Goal: Information Seeking & Learning: Check status

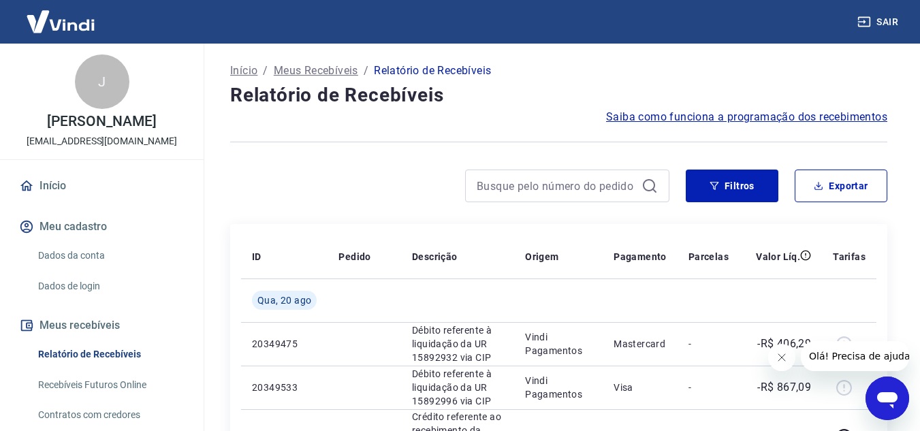
click at [783, 351] on button "Fechar mensagem da empresa" at bounding box center [780, 357] width 27 height 27
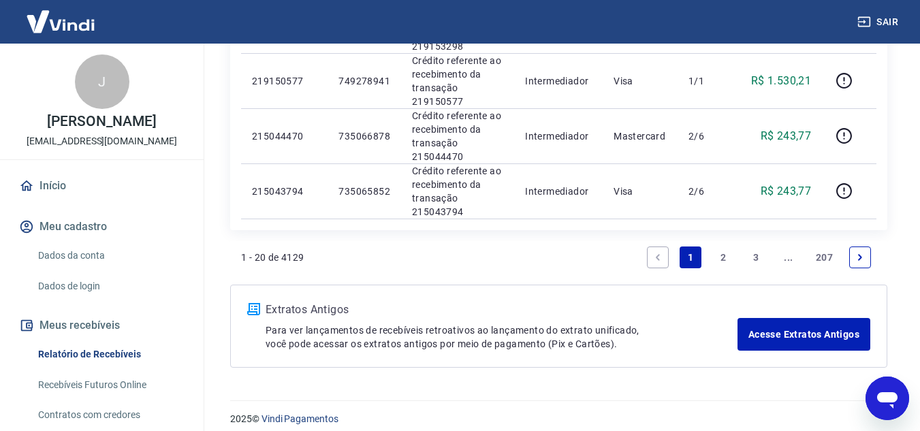
scroll to position [1213, 0]
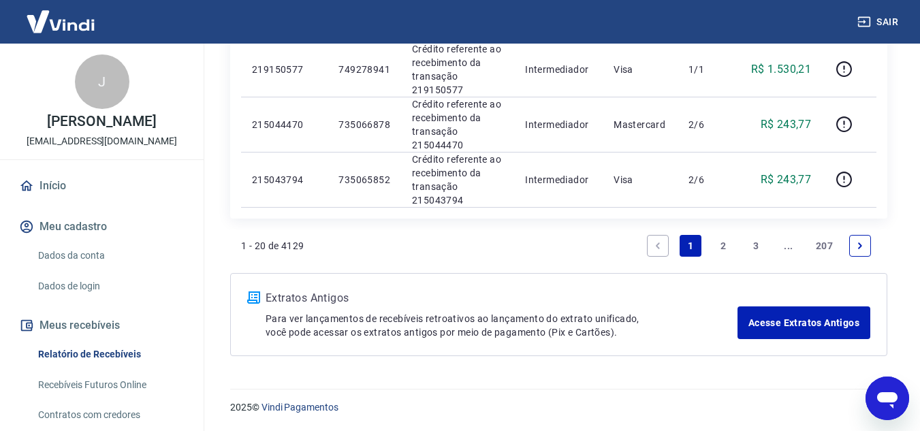
click at [716, 246] on link "2" at bounding box center [723, 246] width 22 height 22
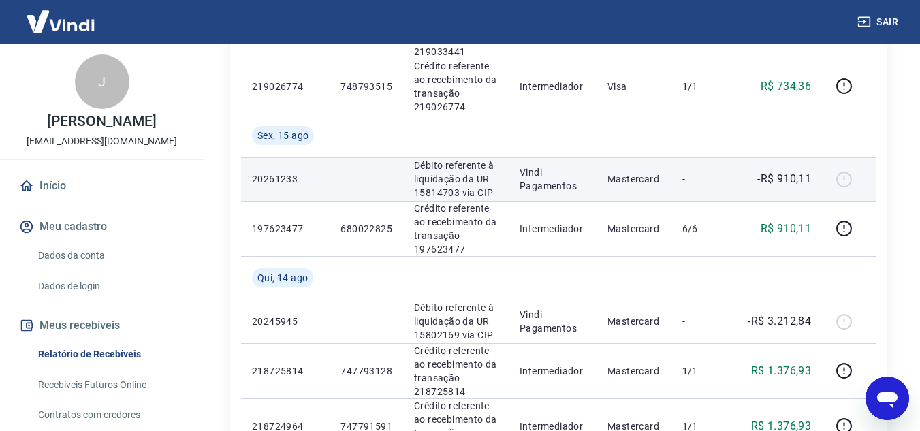
scroll to position [681, 0]
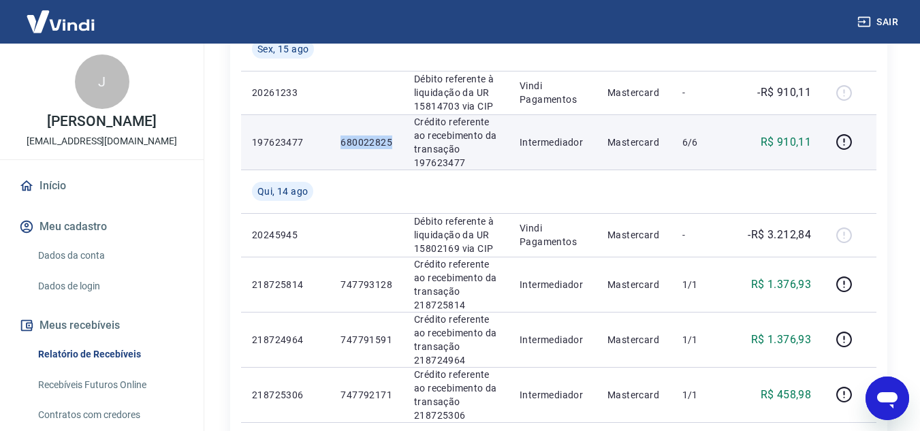
drag, startPoint x: 338, startPoint y: 140, endPoint x: 394, endPoint y: 142, distance: 55.9
click at [394, 142] on td "680022825" at bounding box center [367, 141] width 74 height 55
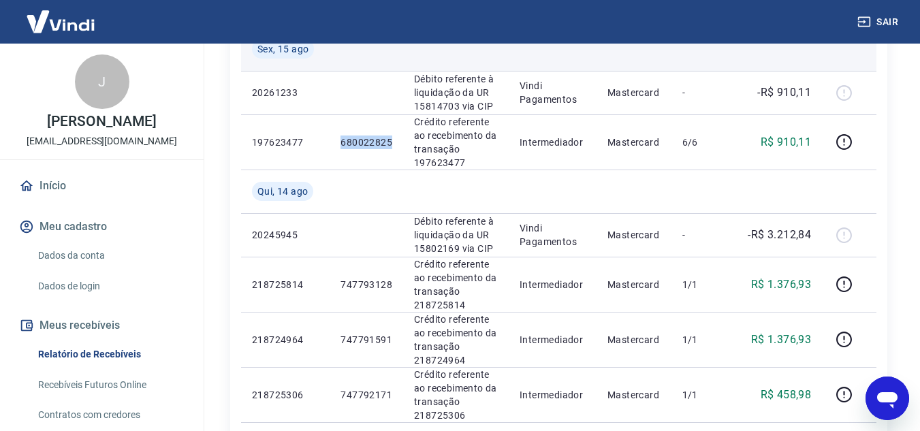
copy p "680022825"
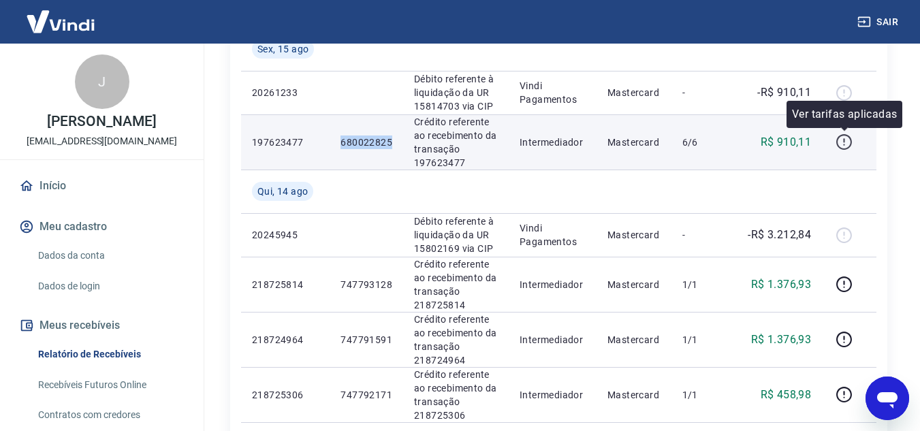
click at [837, 140] on icon "button" at bounding box center [844, 141] width 17 height 17
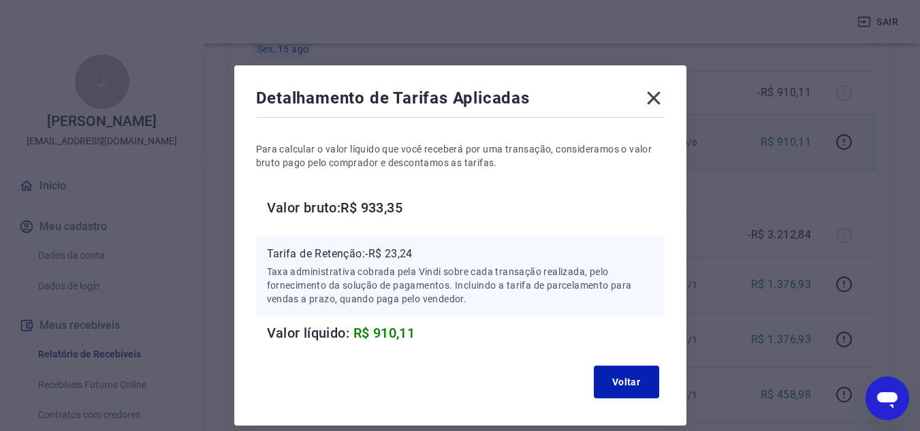
click at [654, 99] on icon at bounding box center [653, 98] width 13 height 13
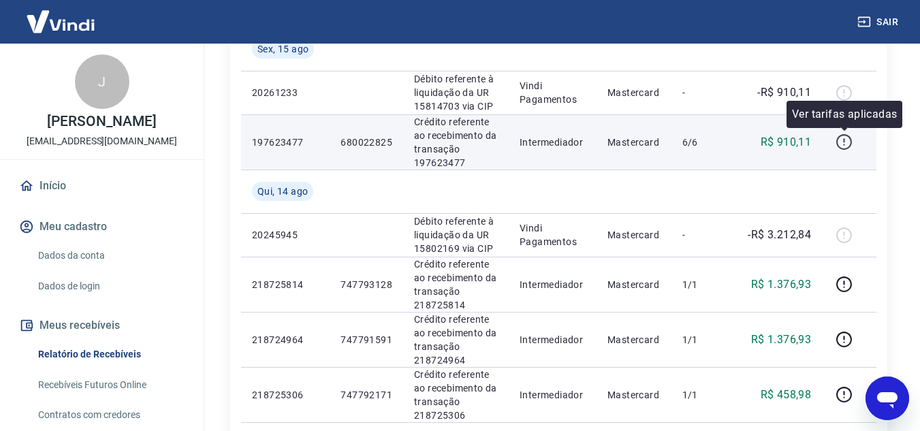
click at [847, 144] on icon "button" at bounding box center [844, 141] width 17 height 17
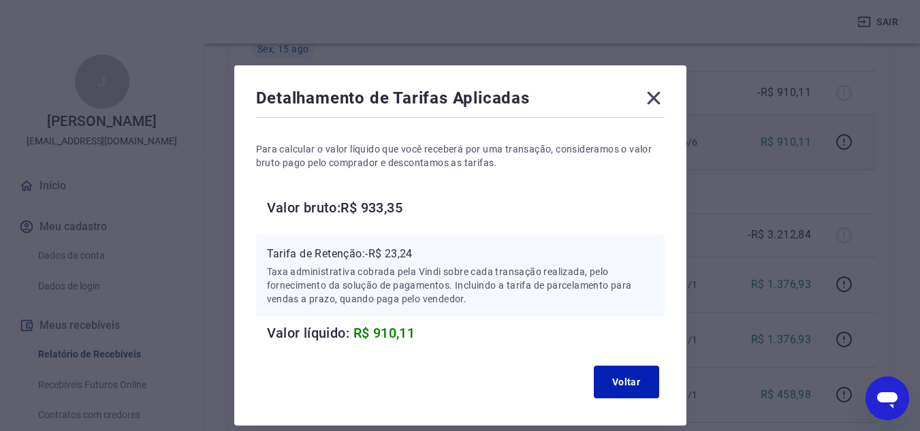
click at [660, 101] on icon at bounding box center [654, 98] width 22 height 22
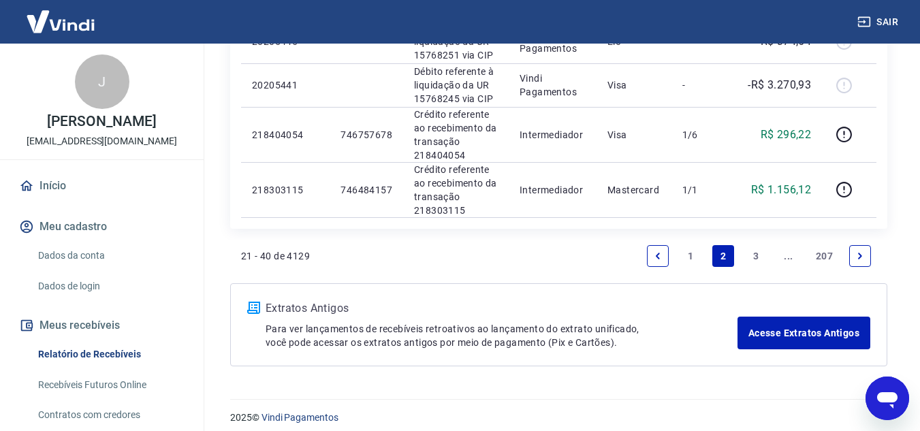
scroll to position [1323, 0]
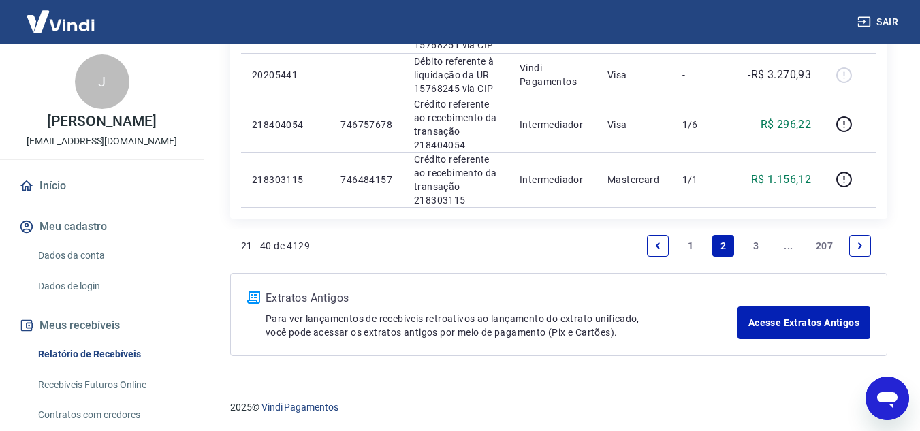
click at [690, 241] on link "1" at bounding box center [691, 246] width 22 height 22
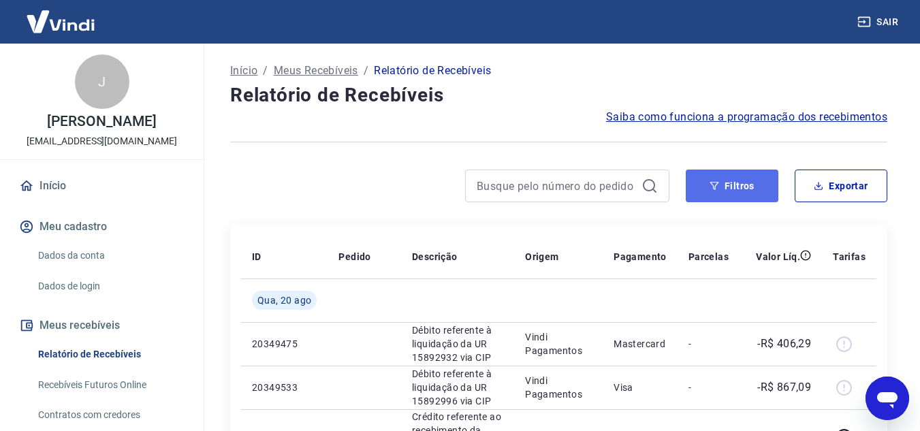
click at [729, 180] on button "Filtros" at bounding box center [732, 186] width 93 height 33
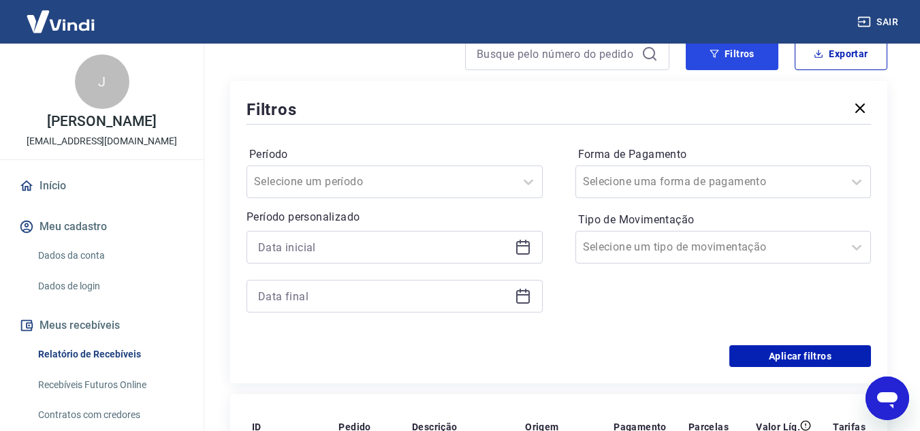
scroll to position [136, 0]
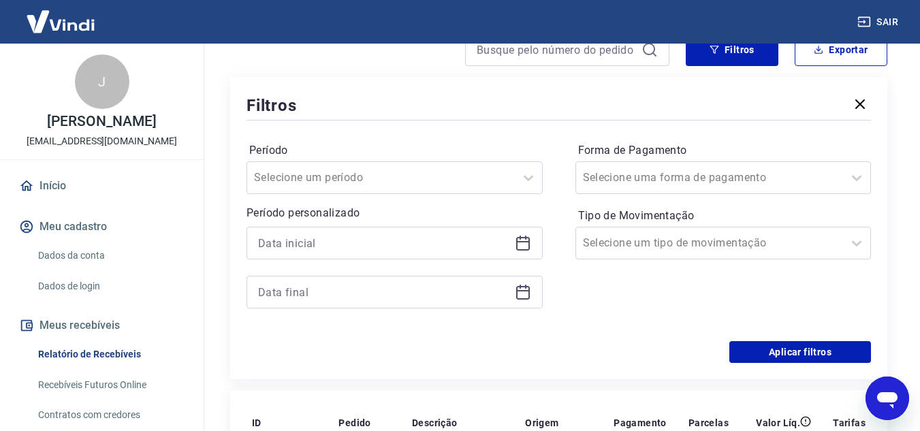
click at [529, 244] on icon at bounding box center [523, 244] width 14 height 14
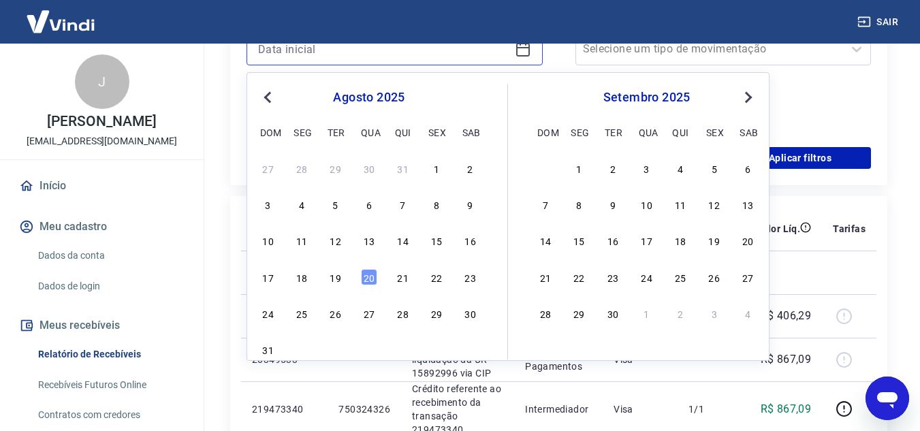
scroll to position [340, 0]
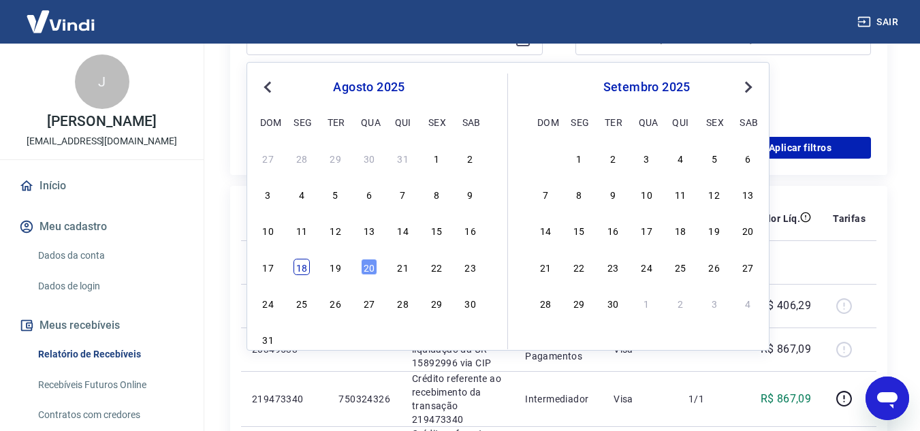
click at [308, 268] on div "18" at bounding box center [301, 267] width 16 height 16
click at [308, 268] on span "Qua, 20 ago" at bounding box center [284, 262] width 54 height 14
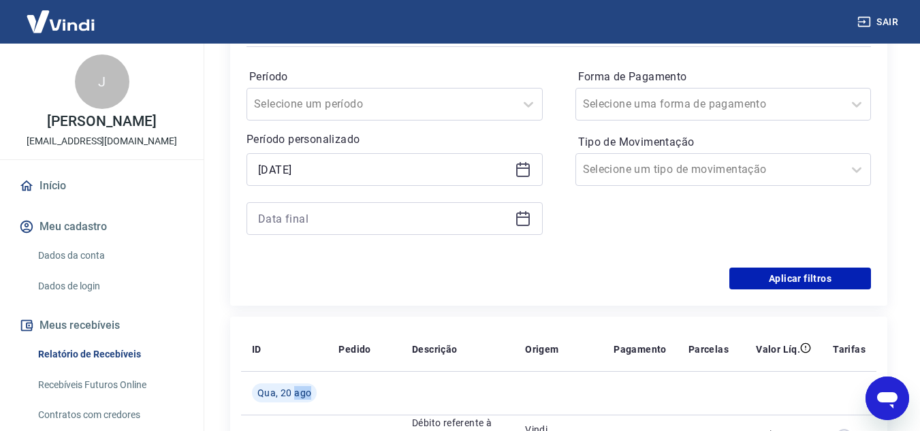
scroll to position [204, 0]
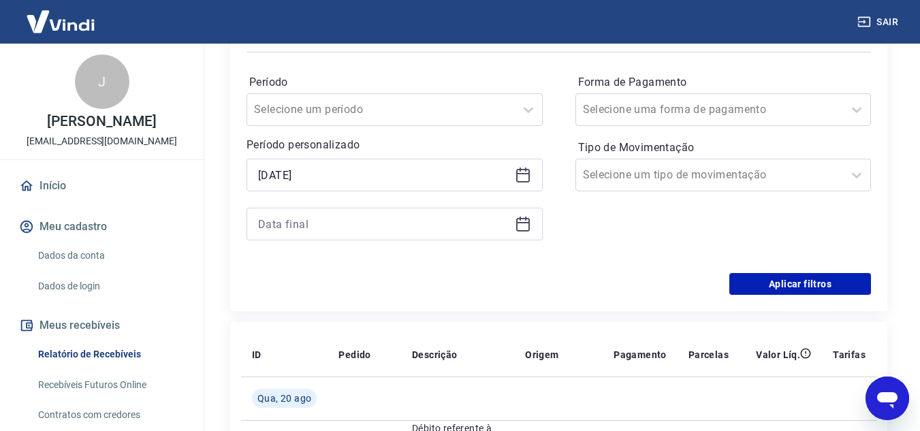
click at [526, 180] on icon at bounding box center [523, 175] width 16 height 16
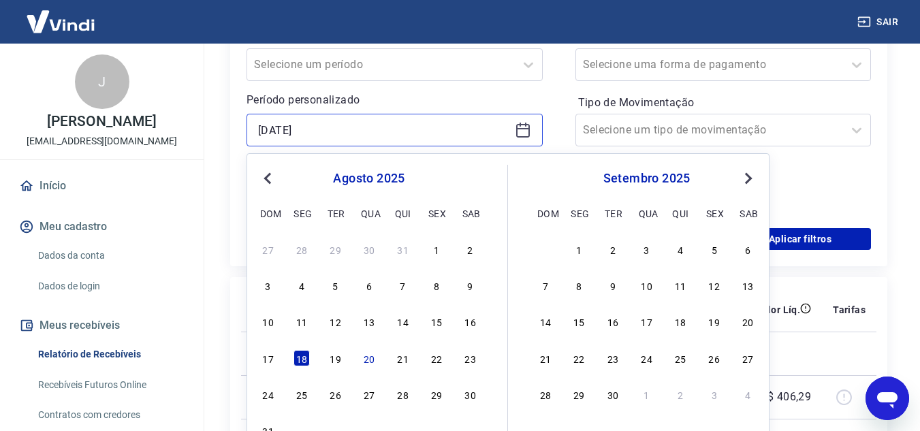
scroll to position [272, 0]
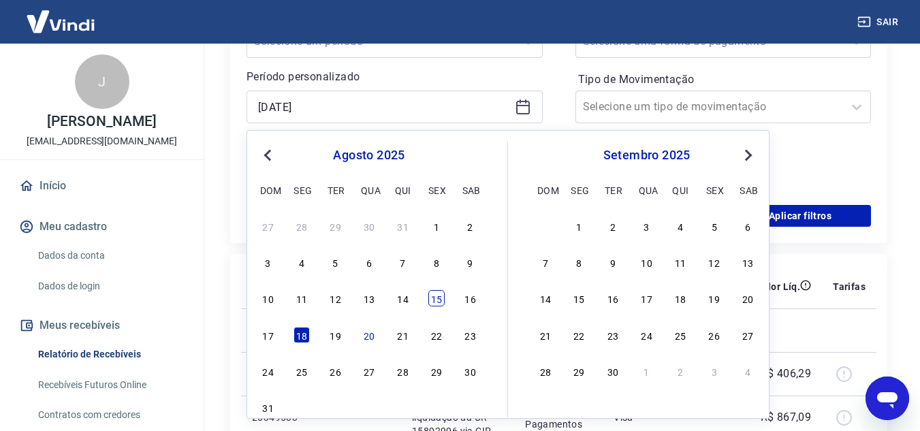
click at [431, 298] on div "15" at bounding box center [436, 298] width 16 height 16
click at [431, 298] on th "Descrição" at bounding box center [457, 287] width 113 height 44
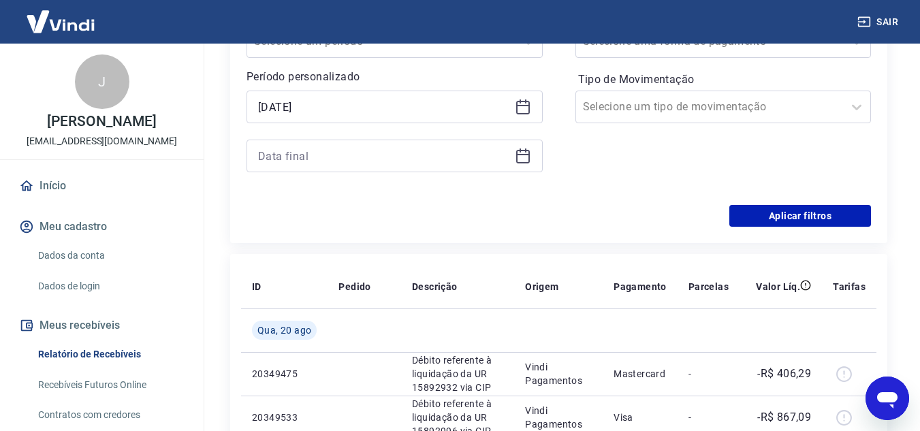
type input "[DATE]"
click at [522, 153] on icon at bounding box center [523, 156] width 16 height 16
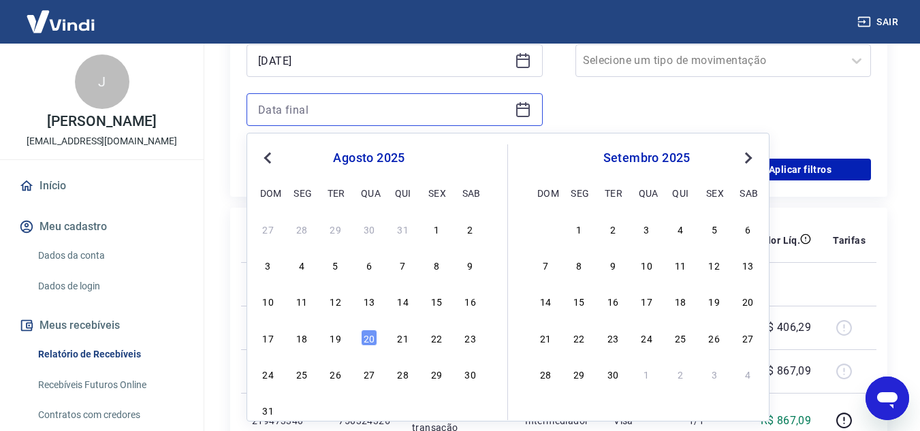
scroll to position [340, 0]
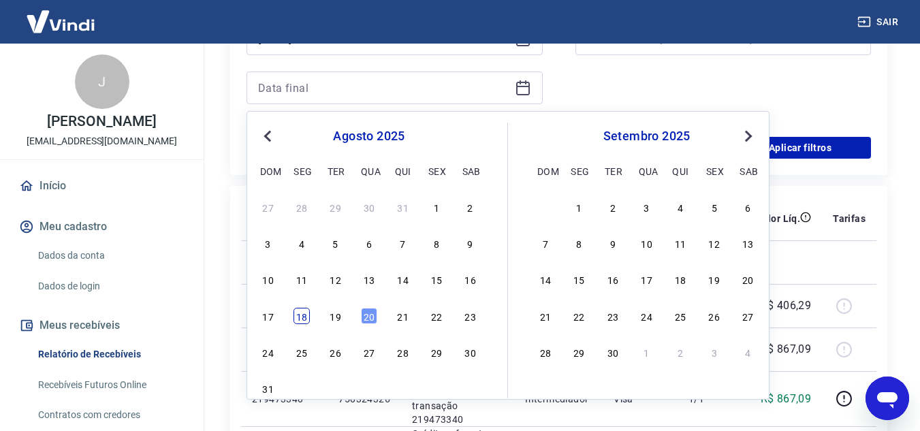
click at [304, 319] on div "18" at bounding box center [301, 316] width 16 height 16
click at [304, 319] on td "20349475" at bounding box center [284, 306] width 86 height 44
type input "[DATE]"
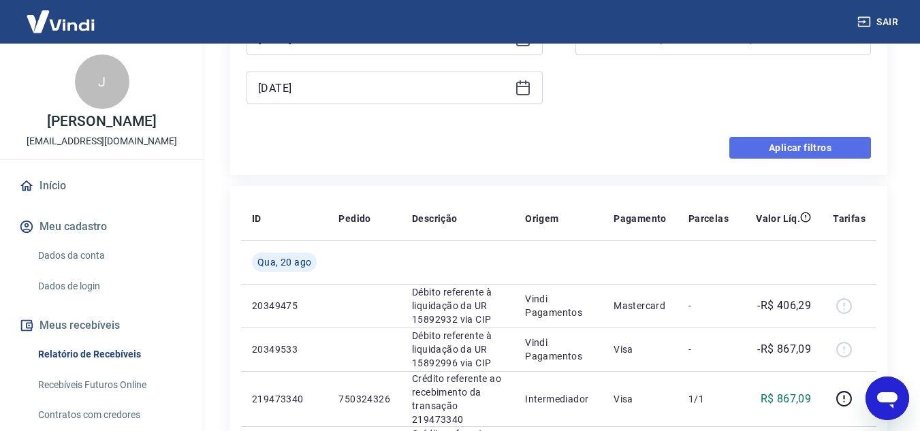
click at [786, 155] on button "Aplicar filtros" at bounding box center [800, 148] width 142 height 22
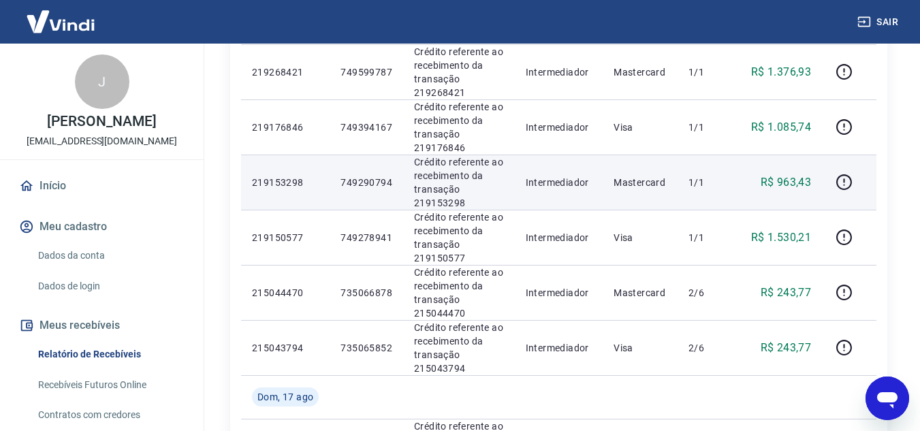
scroll to position [477, 0]
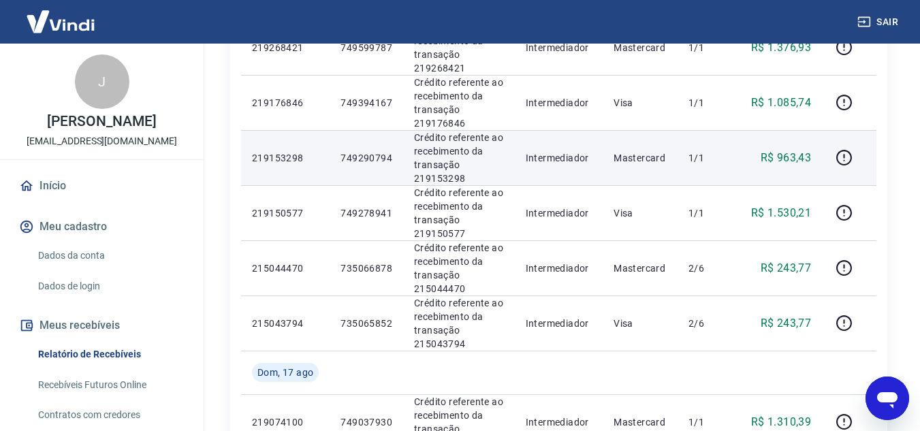
click at [781, 155] on p "R$ 963,43" at bounding box center [786, 158] width 51 height 16
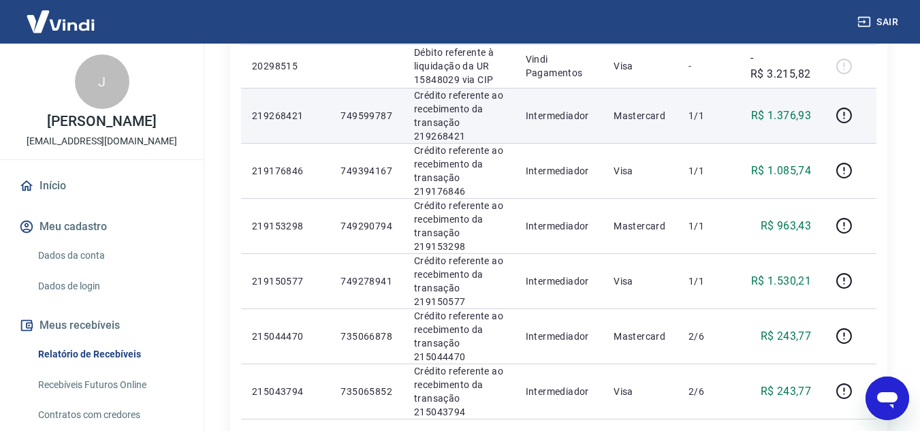
click at [782, 114] on p "R$ 1.376,93" at bounding box center [781, 116] width 60 height 16
drag, startPoint x: 769, startPoint y: 116, endPoint x: 817, endPoint y: 116, distance: 47.7
click at [817, 116] on td "R$ 1.376,93" at bounding box center [780, 115] width 82 height 55
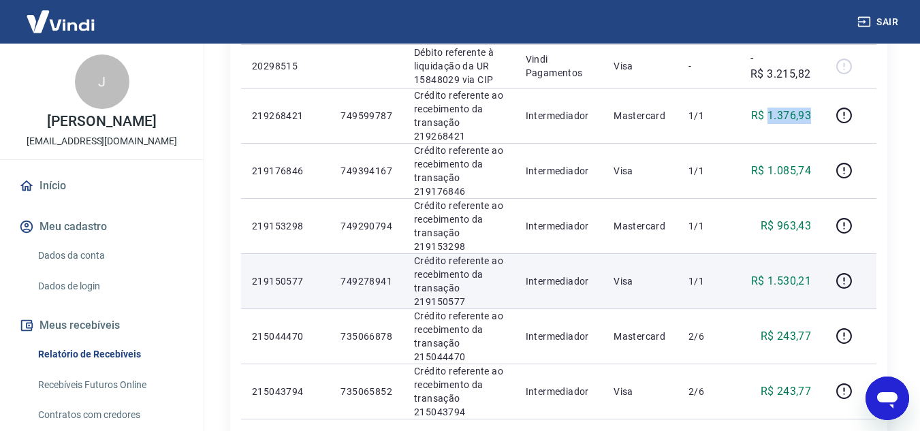
copy p "1.376,93"
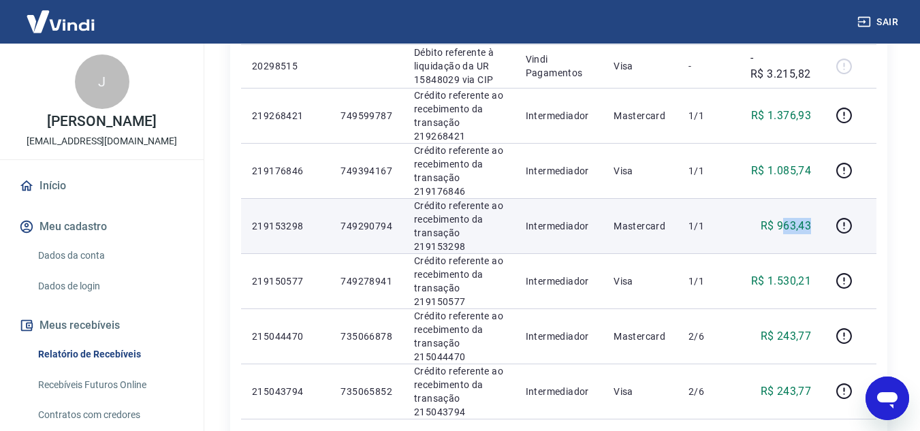
drag, startPoint x: 781, startPoint y: 227, endPoint x: 810, endPoint y: 227, distance: 29.3
click at [810, 227] on p "R$ 963,43" at bounding box center [786, 226] width 51 height 16
click at [805, 227] on p "R$ 963,43" at bounding box center [786, 226] width 51 height 16
click at [785, 226] on p "R$ 963,43" at bounding box center [786, 226] width 51 height 16
drag, startPoint x: 779, startPoint y: 227, endPoint x: 827, endPoint y: 228, distance: 48.4
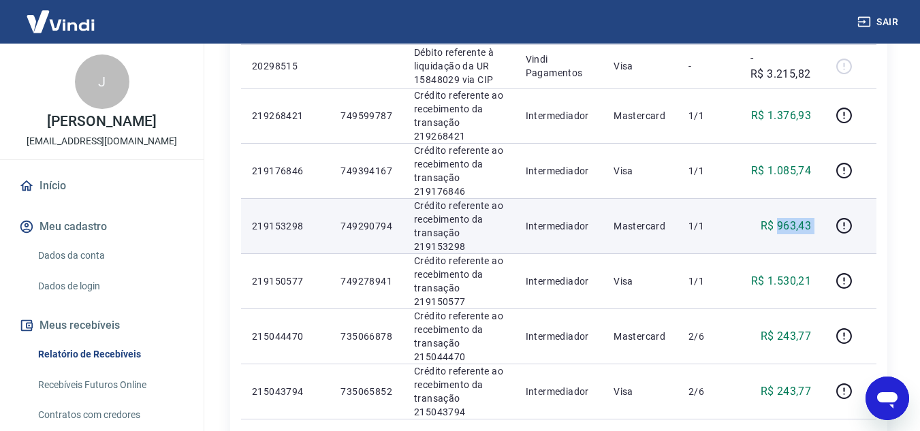
click at [827, 228] on tr "219153298 749290794 Crédito referente ao recebimento da transação 219153298 Int…" at bounding box center [558, 225] width 635 height 55
copy tr "963,43"
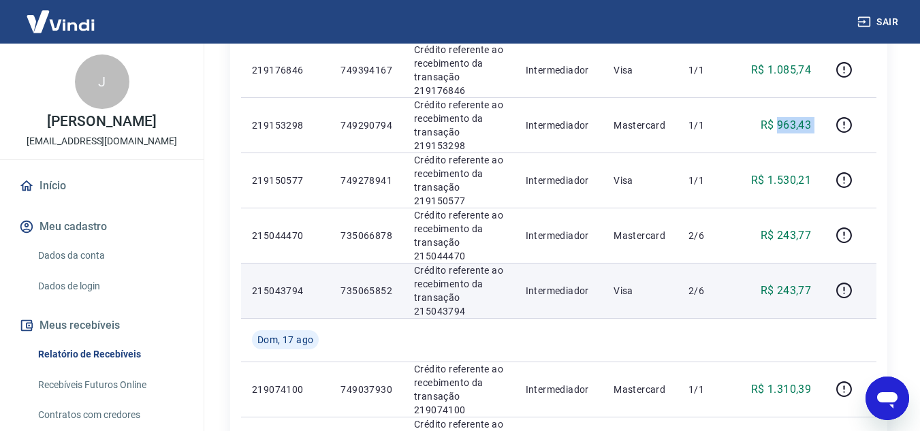
scroll to position [477, 0]
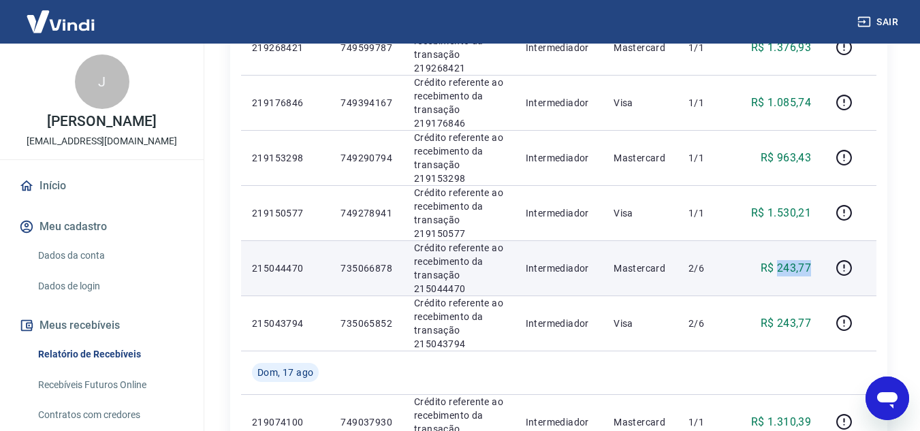
drag, startPoint x: 779, startPoint y: 266, endPoint x: 815, endPoint y: 266, distance: 36.1
click at [815, 266] on td "R$ 243,77" at bounding box center [780, 267] width 82 height 55
copy p "243,77"
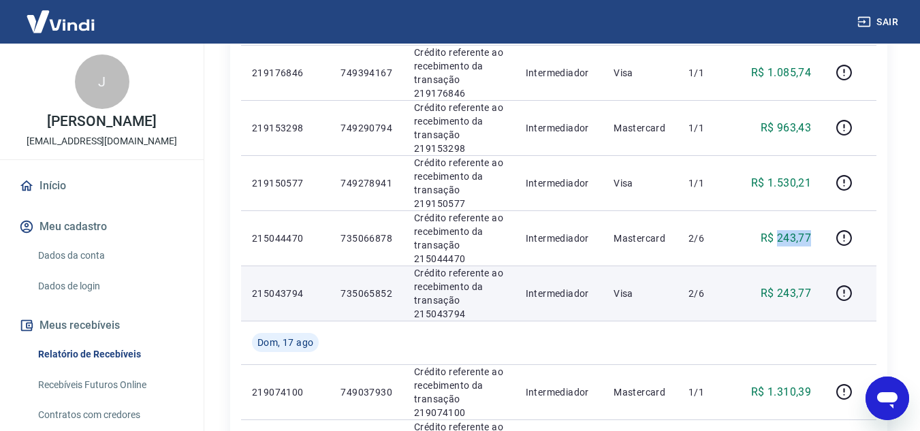
scroll to position [545, 0]
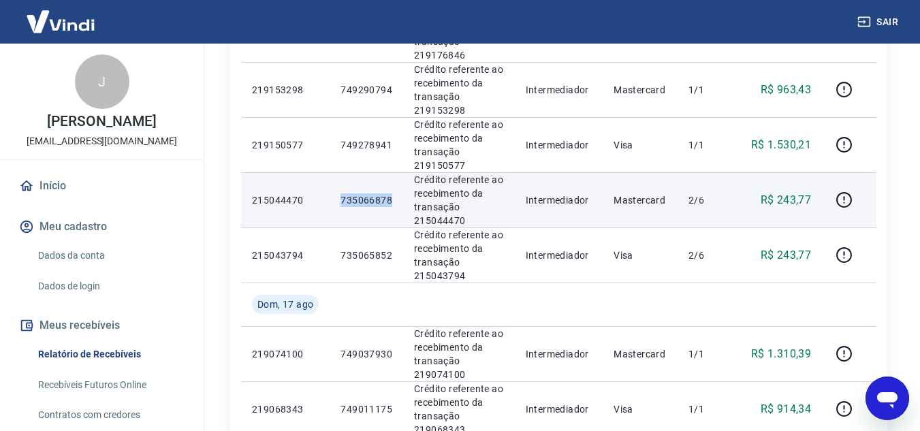
drag, startPoint x: 343, startPoint y: 198, endPoint x: 392, endPoint y: 199, distance: 49.0
click at [392, 199] on p "735066878" at bounding box center [366, 200] width 52 height 14
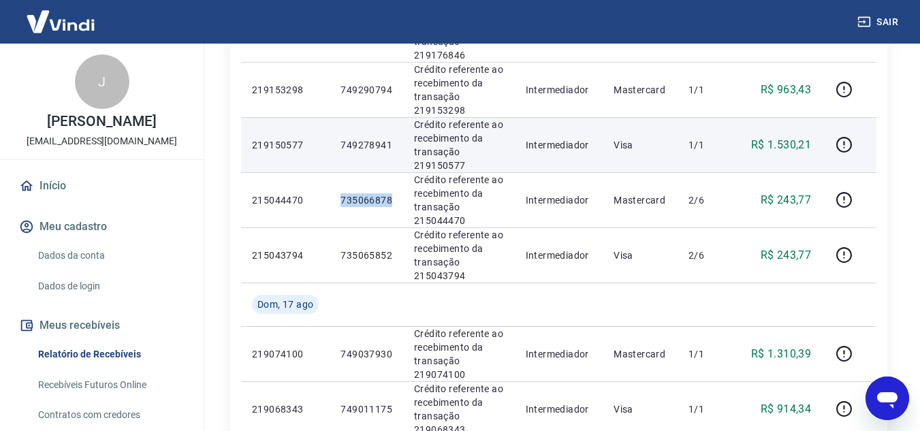
copy p "735066878"
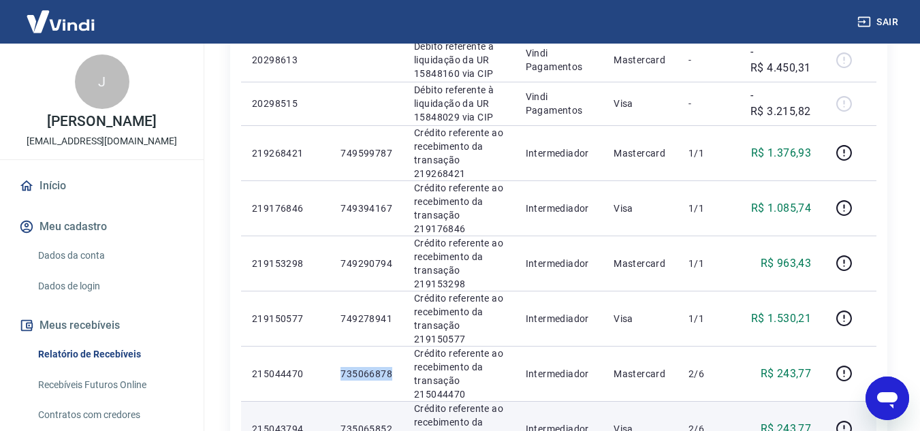
scroll to position [340, 0]
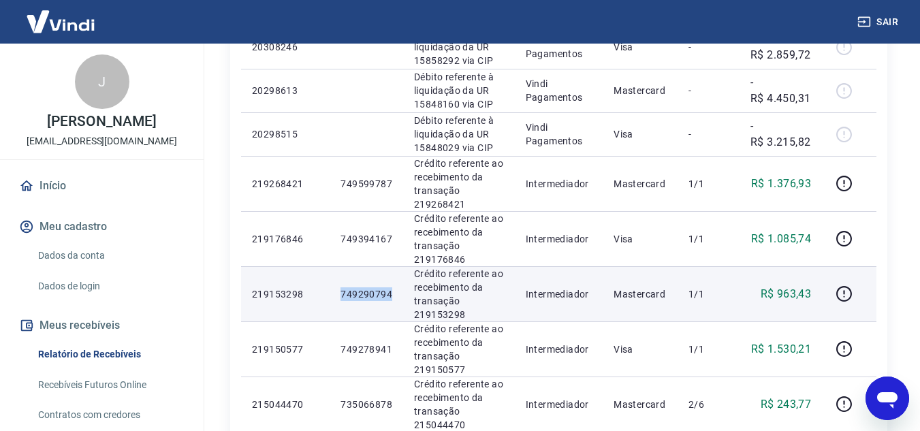
drag, startPoint x: 342, startPoint y: 293, endPoint x: 395, endPoint y: 293, distance: 53.1
click at [395, 293] on td "749290794" at bounding box center [367, 293] width 74 height 55
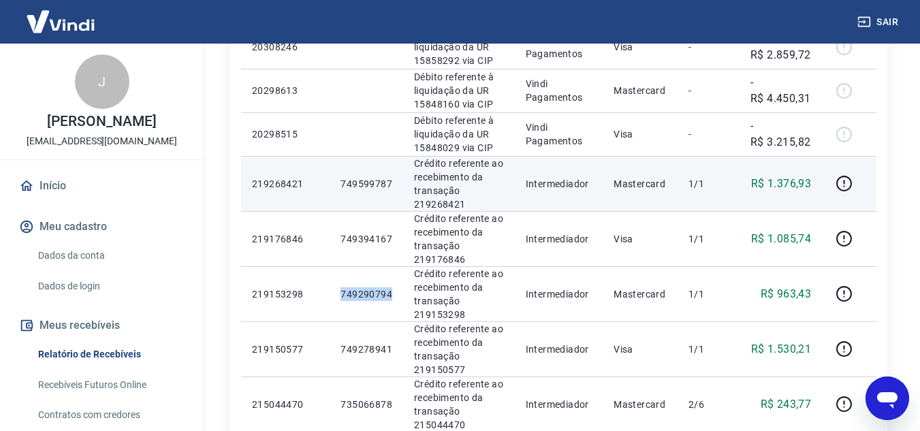
copy p "749290794"
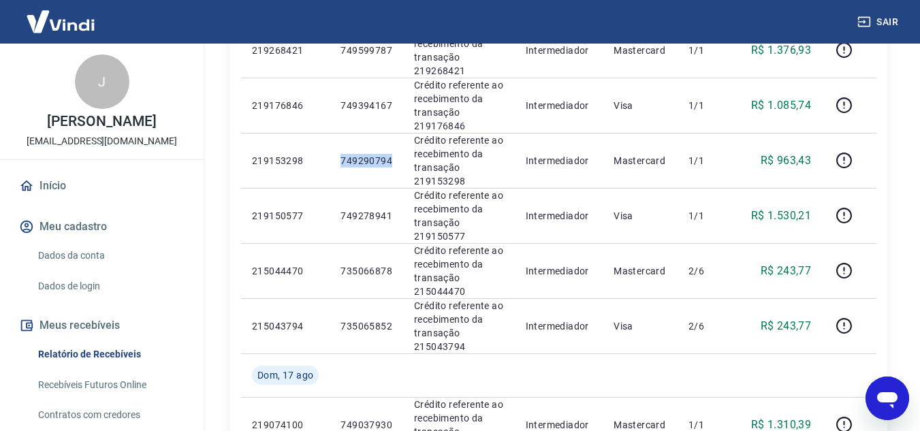
scroll to position [477, 0]
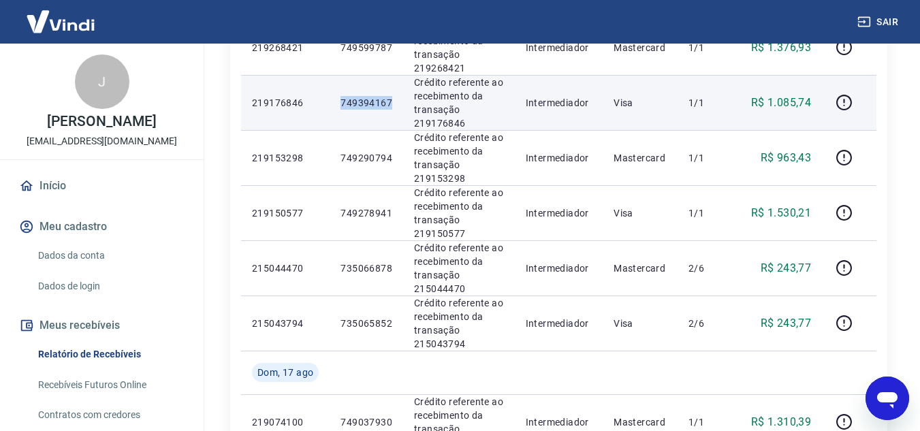
drag, startPoint x: 343, startPoint y: 103, endPoint x: 391, endPoint y: 104, distance: 48.4
click at [391, 104] on p "749394167" at bounding box center [366, 103] width 52 height 14
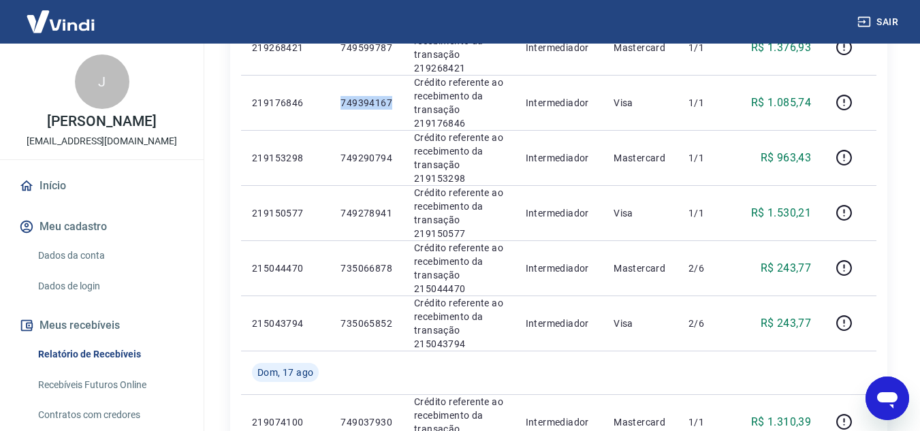
copy p "749394167"
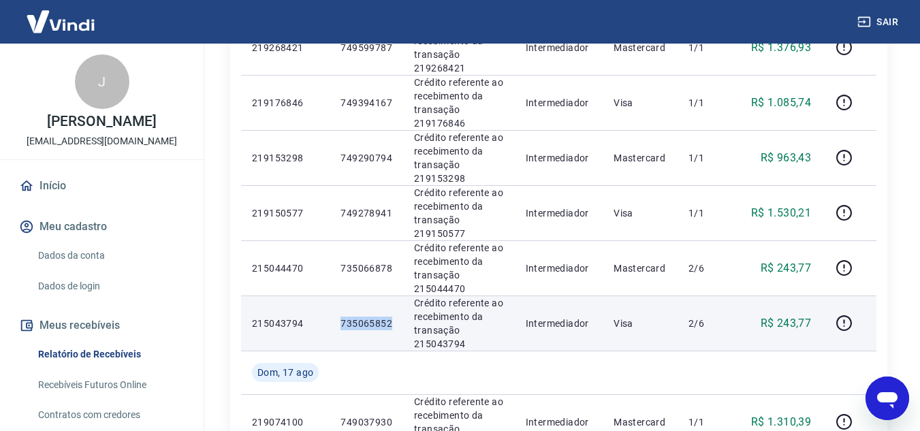
drag, startPoint x: 353, startPoint y: 325, endPoint x: 396, endPoint y: 325, distance: 42.9
click at [396, 325] on td "735065852" at bounding box center [367, 323] width 74 height 55
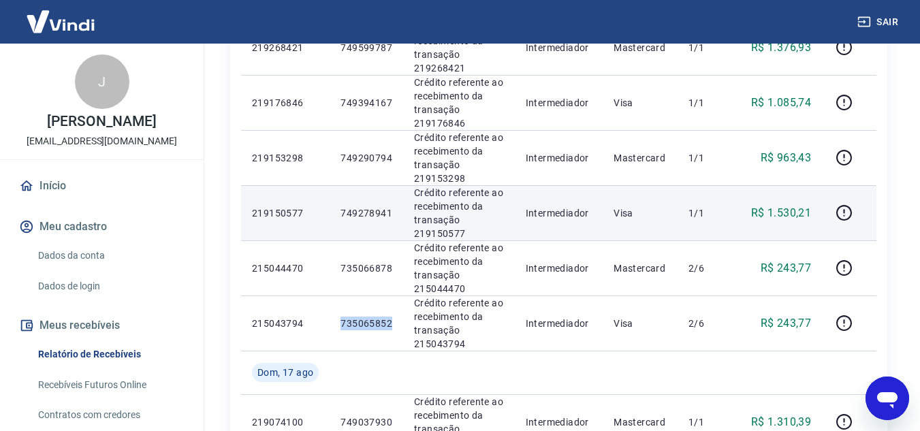
copy p "735065852"
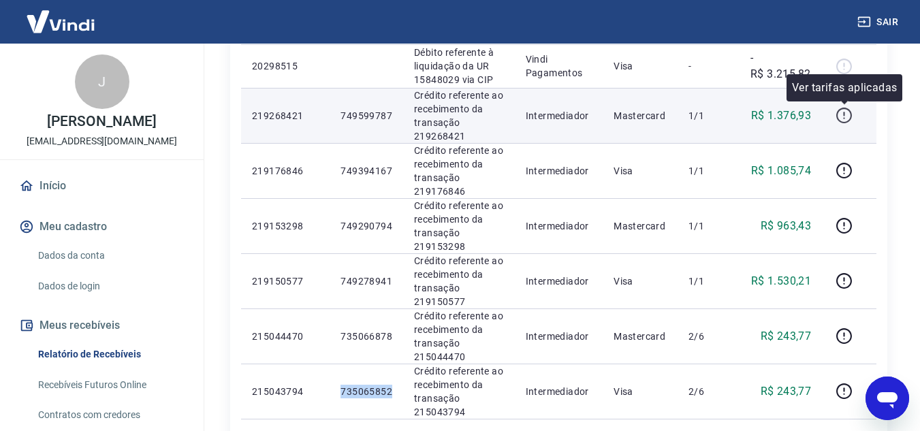
click at [843, 119] on icon "button" at bounding box center [844, 115] width 17 height 17
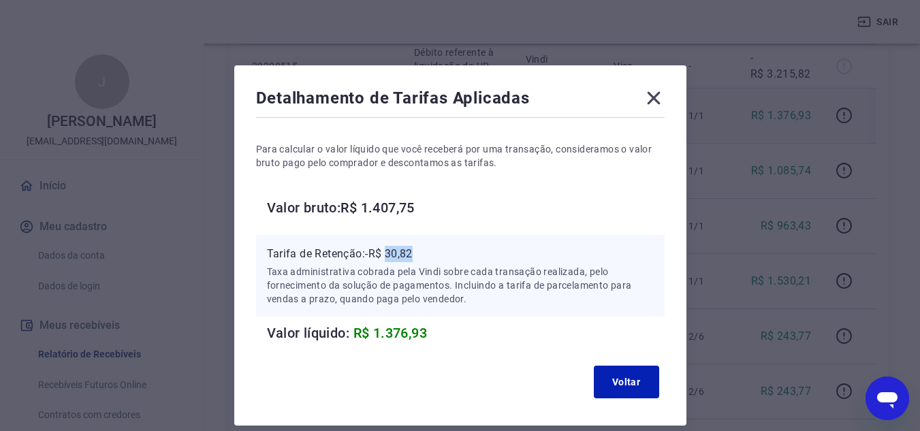
drag, startPoint x: 389, startPoint y: 253, endPoint x: 426, endPoint y: 253, distance: 37.5
click at [426, 253] on p "Tarifa de Retenção: -R$ 30,82" at bounding box center [460, 254] width 387 height 16
copy p "30,82"
click at [652, 96] on icon at bounding box center [653, 98] width 13 height 13
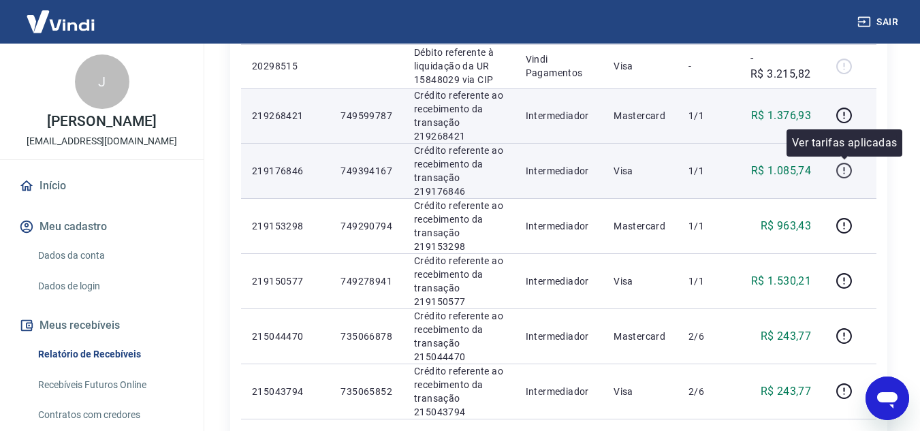
click at [838, 171] on icon "button" at bounding box center [844, 171] width 16 height 16
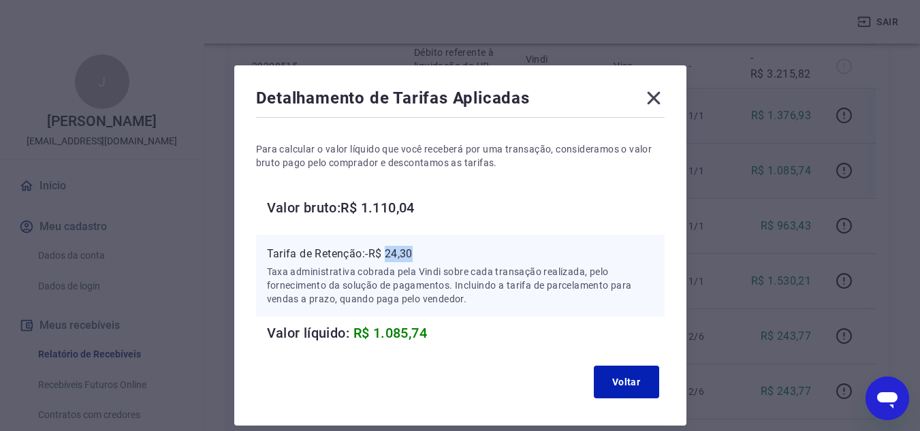
drag, startPoint x: 387, startPoint y: 252, endPoint x: 420, endPoint y: 252, distance: 33.4
click at [420, 252] on p "Tarifa de Retenção: -R$ 24,30" at bounding box center [460, 254] width 387 height 16
copy p "24,30"
click at [654, 99] on icon at bounding box center [653, 98] width 13 height 13
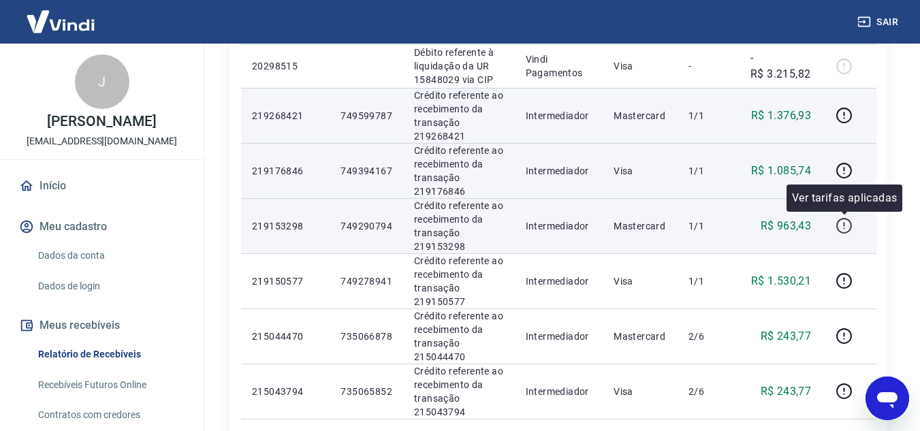
click at [840, 223] on icon "button" at bounding box center [844, 225] width 17 height 17
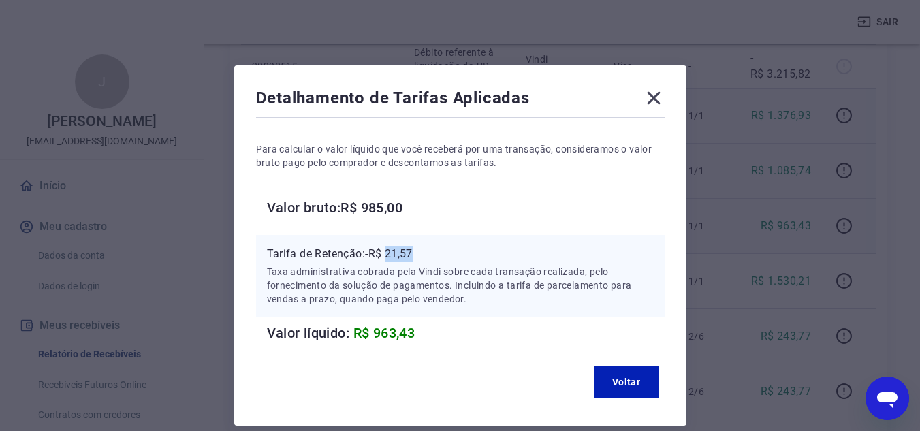
drag, startPoint x: 389, startPoint y: 253, endPoint x: 422, endPoint y: 252, distance: 33.4
click at [422, 252] on p "Tarifa de Retenção: -R$ 21,57" at bounding box center [460, 254] width 387 height 16
click at [652, 97] on icon at bounding box center [653, 98] width 13 height 13
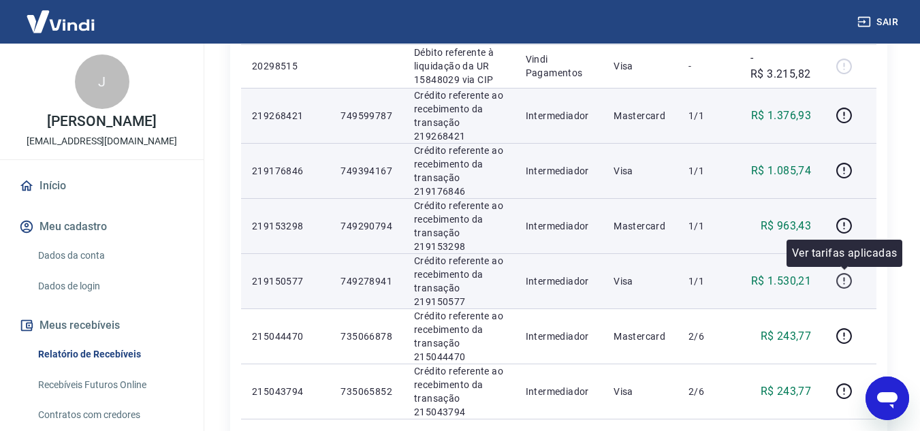
click at [843, 286] on icon "button" at bounding box center [844, 280] width 17 height 17
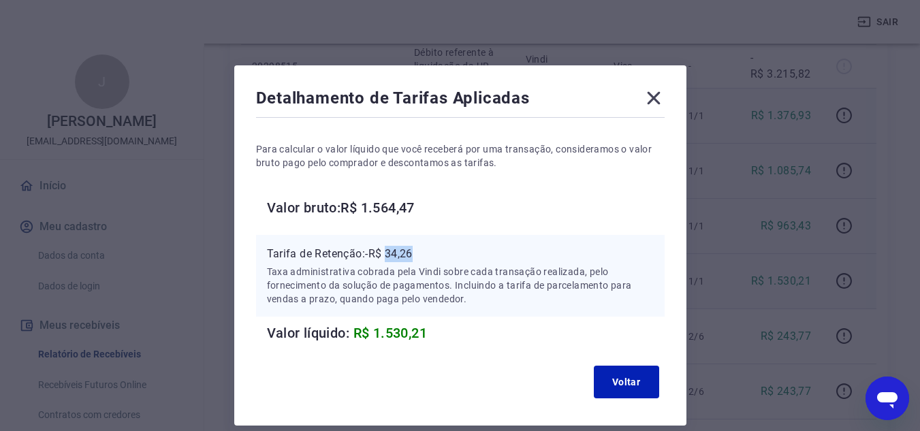
drag, startPoint x: 389, startPoint y: 251, endPoint x: 413, endPoint y: 253, distance: 23.9
click at [413, 253] on p "Tarifa de Retenção: -R$ 34,26" at bounding box center [460, 254] width 387 height 16
click at [655, 95] on icon at bounding box center [654, 98] width 22 height 22
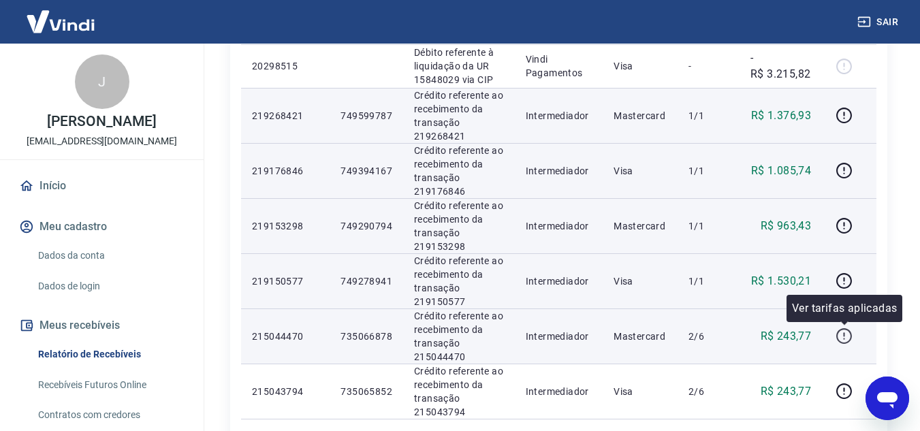
click at [840, 334] on icon "button" at bounding box center [844, 336] width 17 height 17
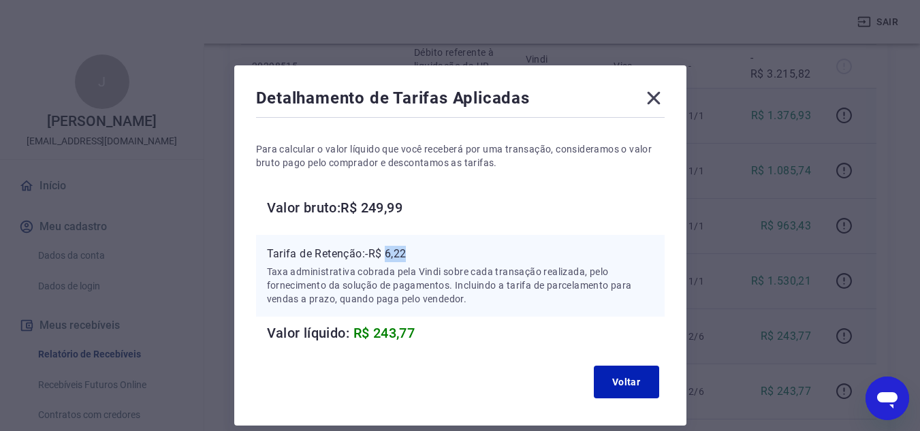
drag, startPoint x: 387, startPoint y: 251, endPoint x: 411, endPoint y: 252, distance: 23.8
click at [411, 252] on p "Tarifa de Retenção: -R$ 6,22" at bounding box center [460, 254] width 387 height 16
click at [652, 100] on icon at bounding box center [653, 98] width 13 height 13
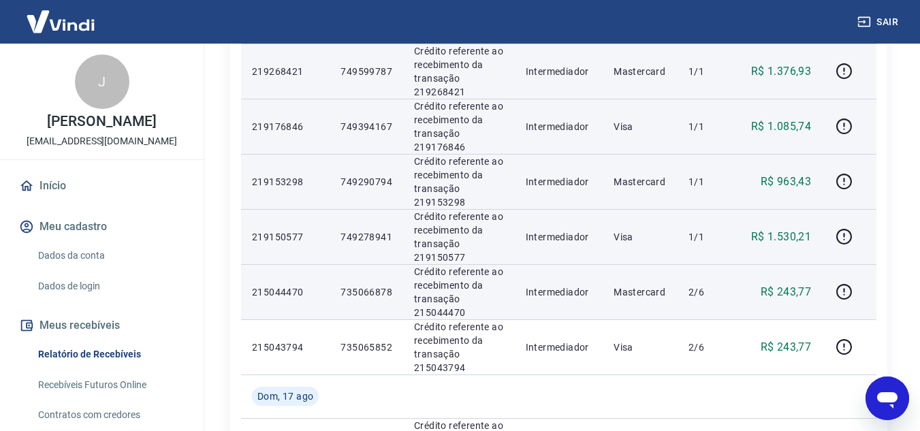
scroll to position [477, 0]
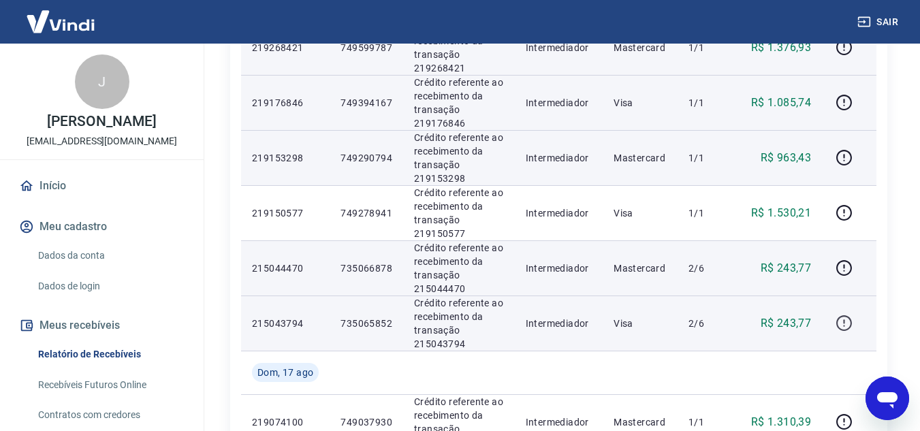
click at [843, 323] on icon "button" at bounding box center [844, 323] width 17 height 17
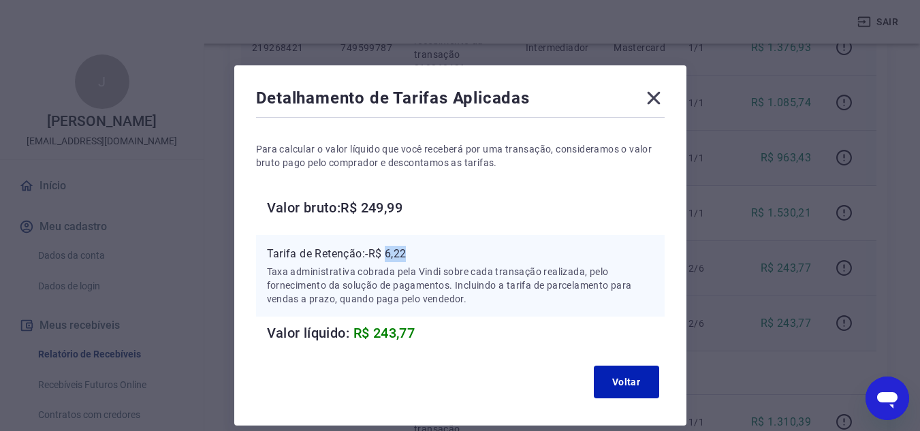
drag, startPoint x: 389, startPoint y: 254, endPoint x: 411, endPoint y: 253, distance: 21.1
click at [411, 253] on p "Tarifa de Retenção: -R$ 6,22" at bounding box center [460, 254] width 387 height 16
click at [652, 100] on icon at bounding box center [653, 98] width 13 height 13
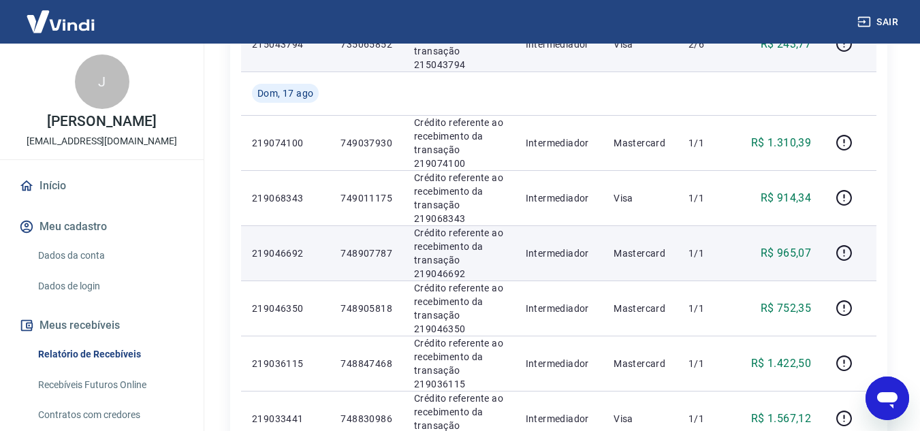
scroll to position [749, 0]
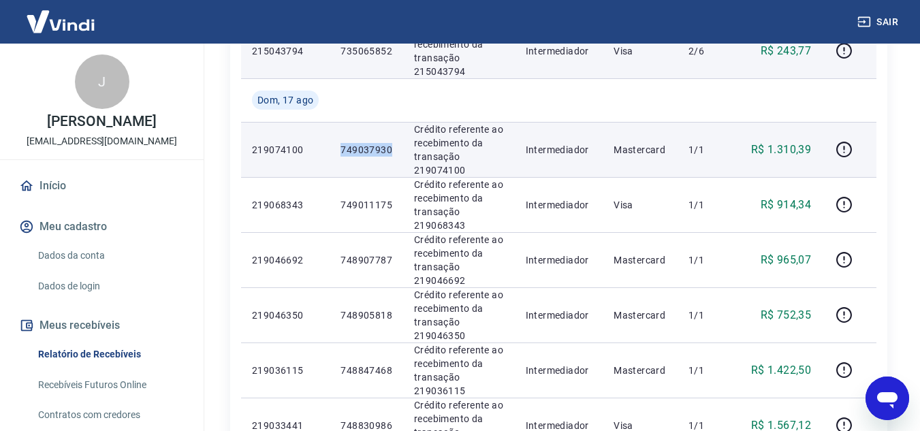
drag, startPoint x: 342, startPoint y: 148, endPoint x: 393, endPoint y: 151, distance: 51.1
click at [393, 151] on td "749037930" at bounding box center [367, 149] width 74 height 55
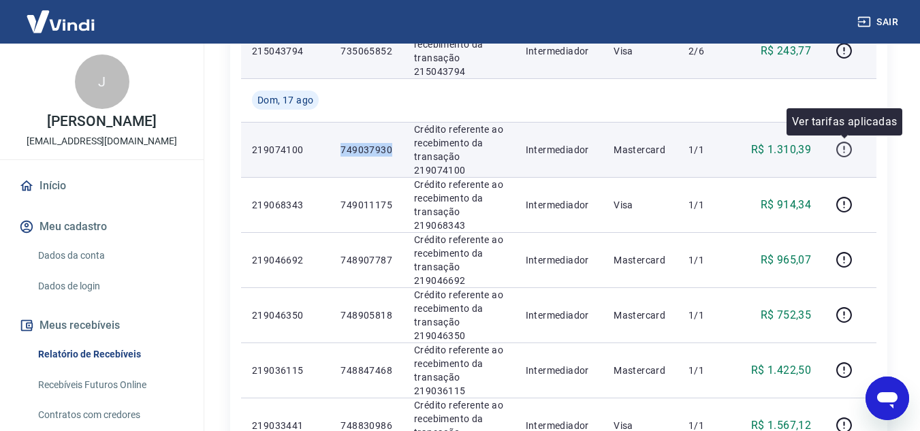
click at [853, 147] on icon "button" at bounding box center [844, 149] width 17 height 17
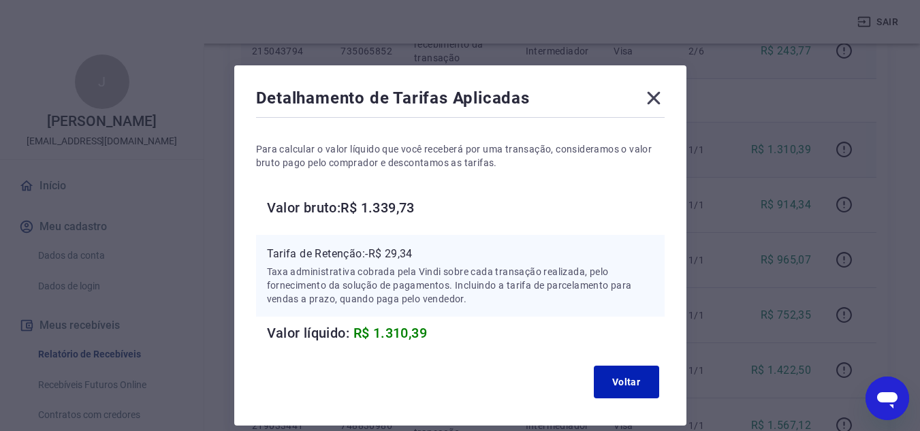
click at [649, 101] on icon at bounding box center [654, 98] width 22 height 22
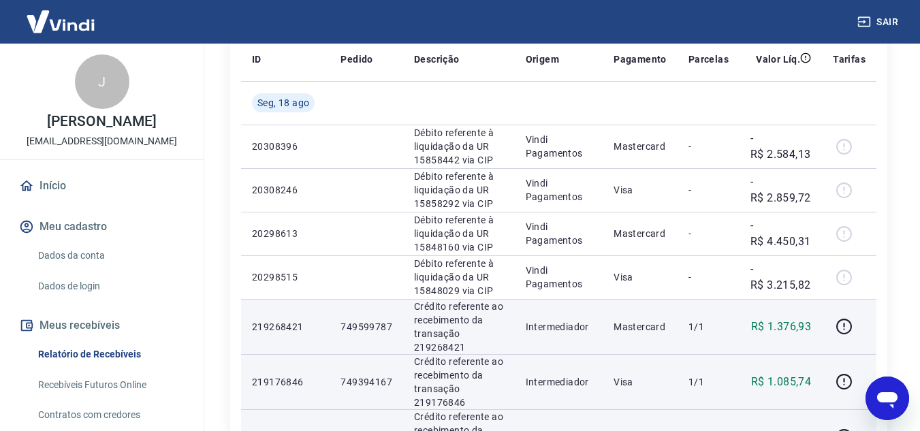
scroll to position [0, 0]
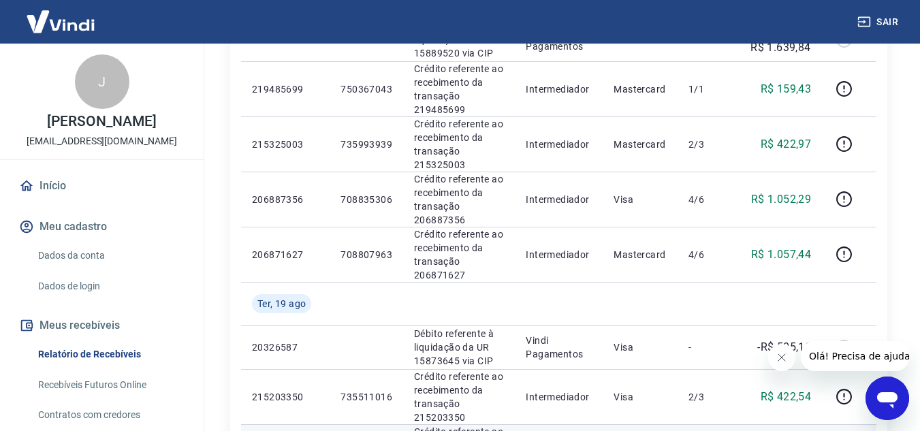
scroll to position [477, 0]
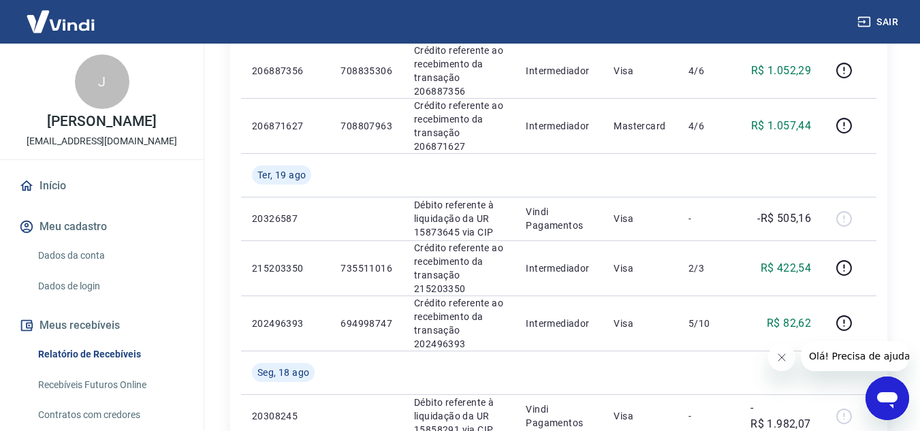
click at [782, 354] on icon "Fechar mensagem da empresa" at bounding box center [781, 357] width 11 height 11
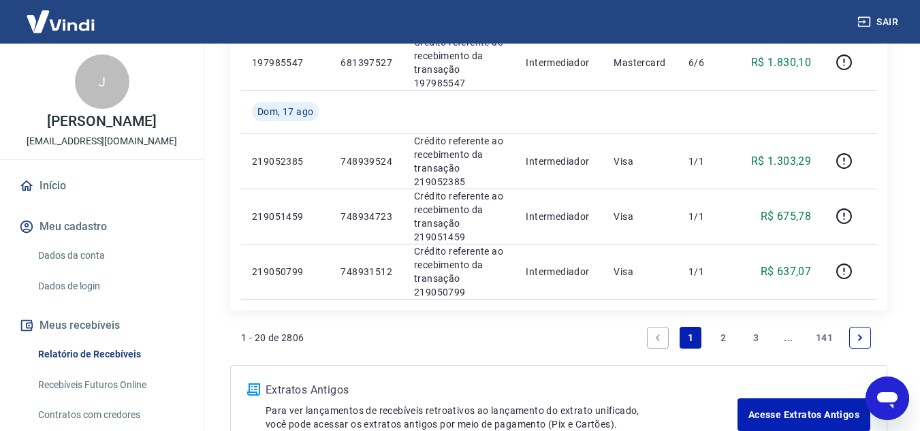
scroll to position [1200, 0]
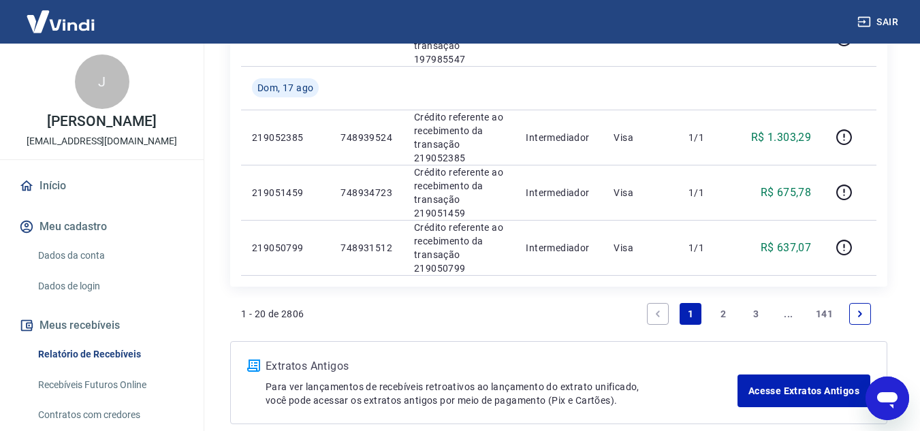
click at [724, 315] on link "2" at bounding box center [723, 314] width 22 height 22
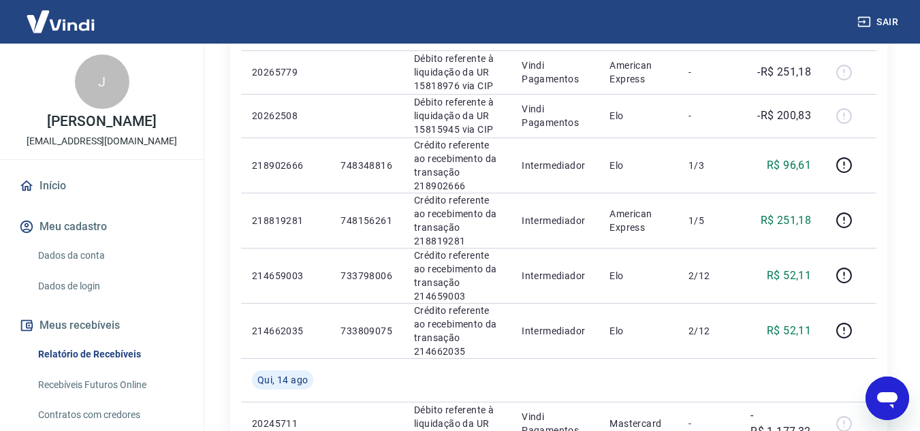
scroll to position [340, 0]
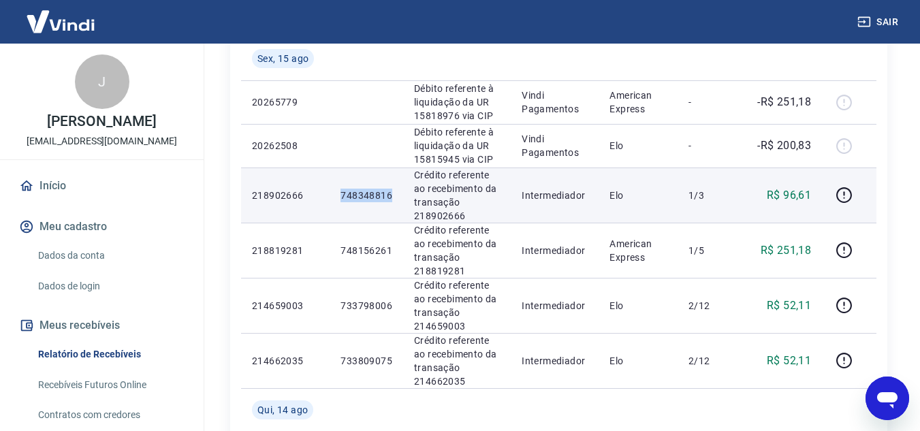
drag, startPoint x: 338, startPoint y: 191, endPoint x: 393, endPoint y: 193, distance: 55.2
click at [393, 193] on td "748348816" at bounding box center [367, 195] width 74 height 55
copy p "748348816"
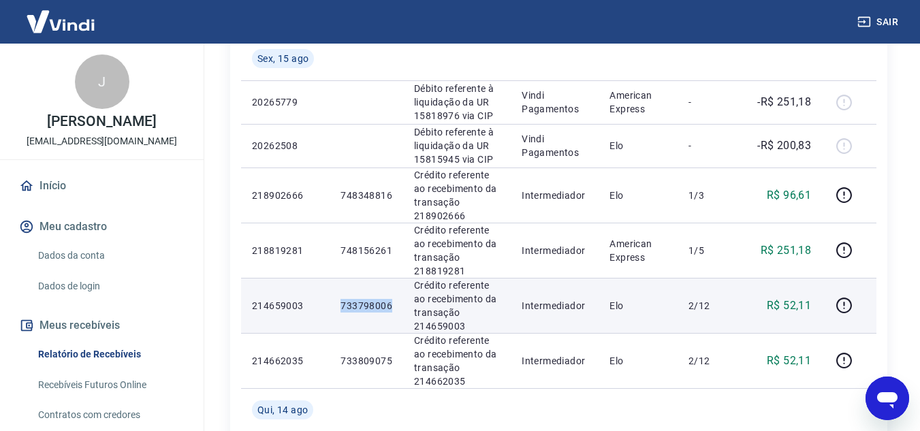
drag, startPoint x: 340, startPoint y: 307, endPoint x: 394, endPoint y: 308, distance: 53.8
click at [394, 308] on td "733798006" at bounding box center [367, 305] width 74 height 55
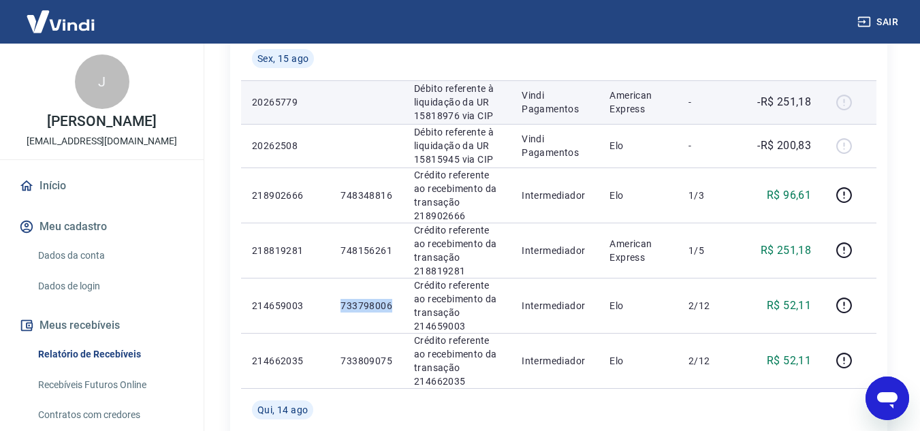
copy p "733798006"
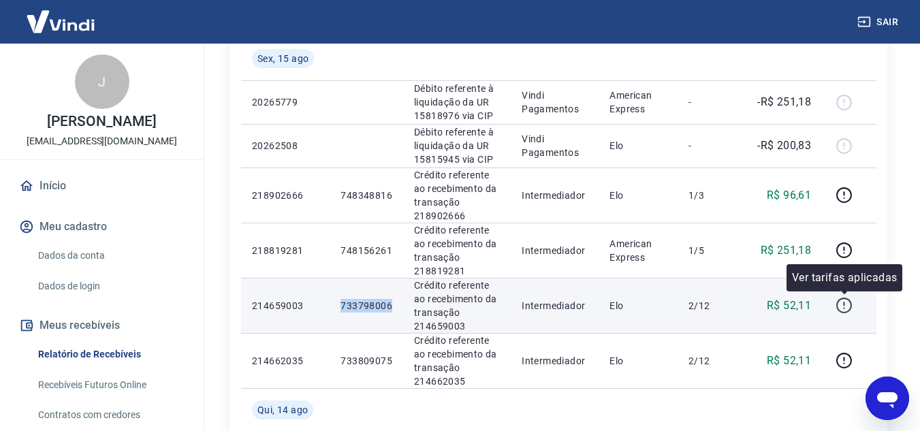
click at [842, 306] on icon "button" at bounding box center [844, 305] width 17 height 17
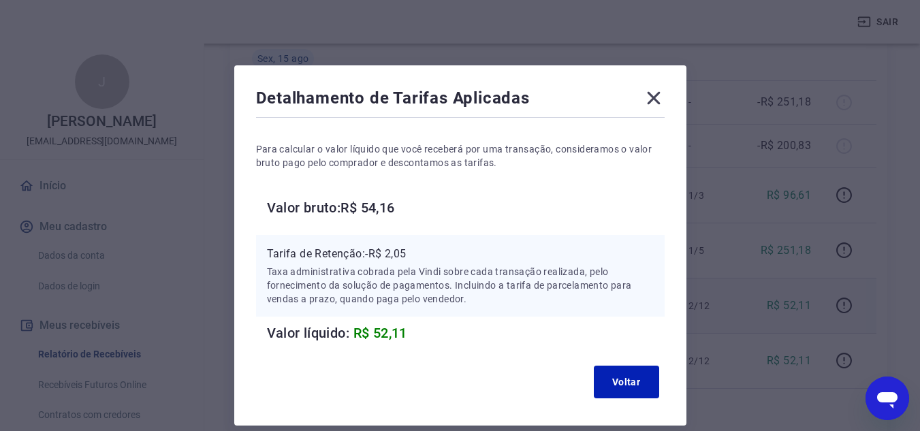
click at [659, 104] on icon at bounding box center [653, 98] width 13 height 13
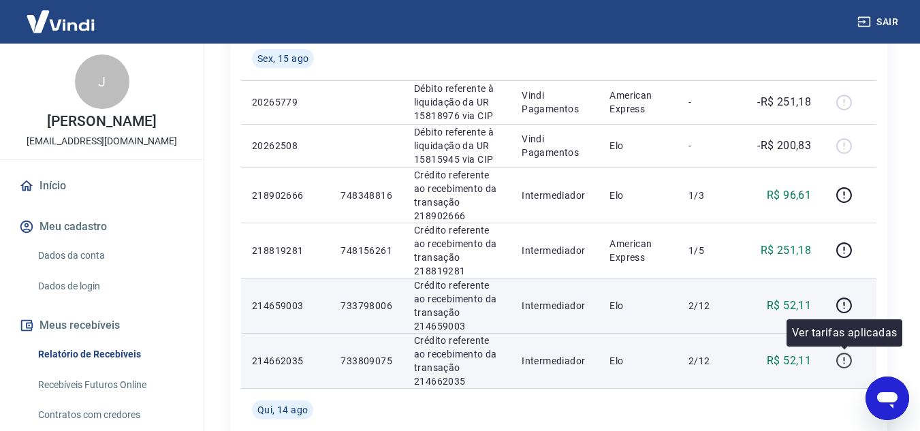
click at [844, 363] on icon "button" at bounding box center [844, 360] width 17 height 17
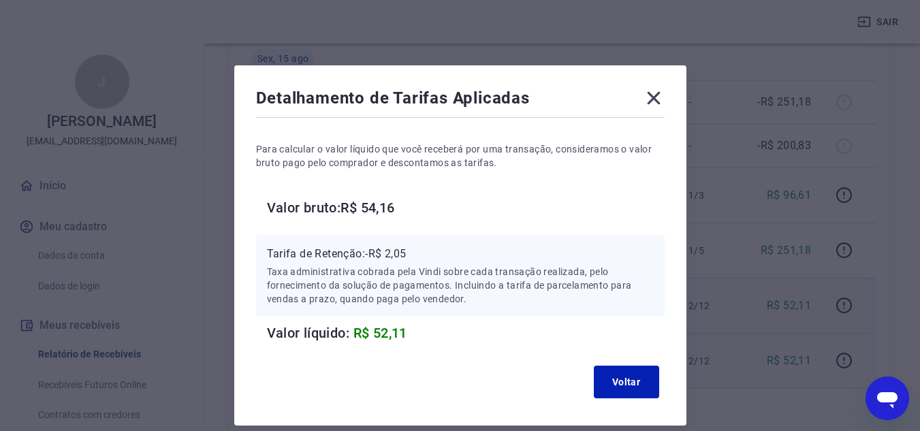
click at [652, 98] on icon at bounding box center [653, 98] width 13 height 13
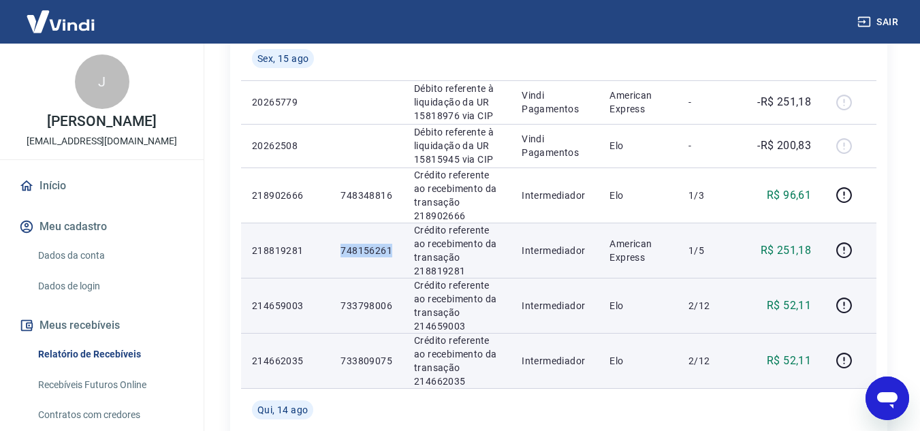
drag, startPoint x: 348, startPoint y: 253, endPoint x: 393, endPoint y: 251, distance: 45.0
click at [393, 251] on td "748156261" at bounding box center [367, 250] width 74 height 55
copy p "748156261"
click at [843, 252] on icon "button" at bounding box center [844, 250] width 17 height 17
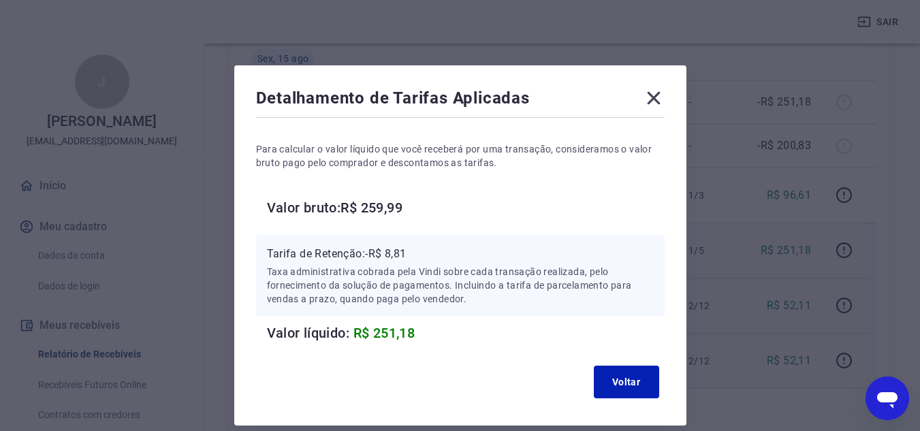
click at [654, 99] on icon at bounding box center [653, 98] width 13 height 13
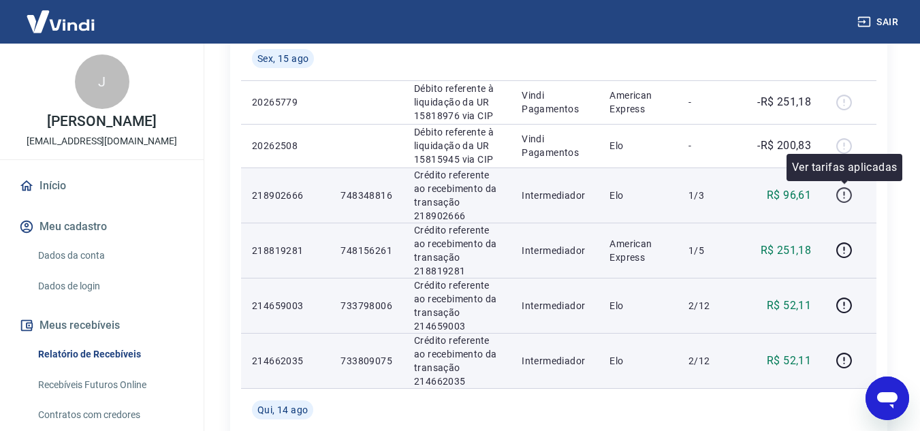
click at [846, 200] on icon "button" at bounding box center [844, 195] width 17 height 17
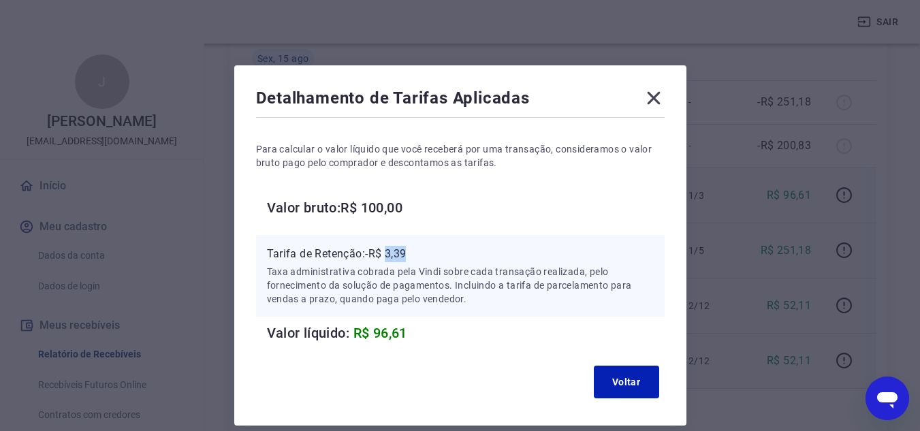
drag, startPoint x: 407, startPoint y: 253, endPoint x: 426, endPoint y: 253, distance: 18.4
click at [426, 253] on p "Tarifa de Retenção: -R$ 3,39" at bounding box center [460, 254] width 387 height 16
copy p "3,39"
click at [646, 101] on icon at bounding box center [654, 98] width 22 height 22
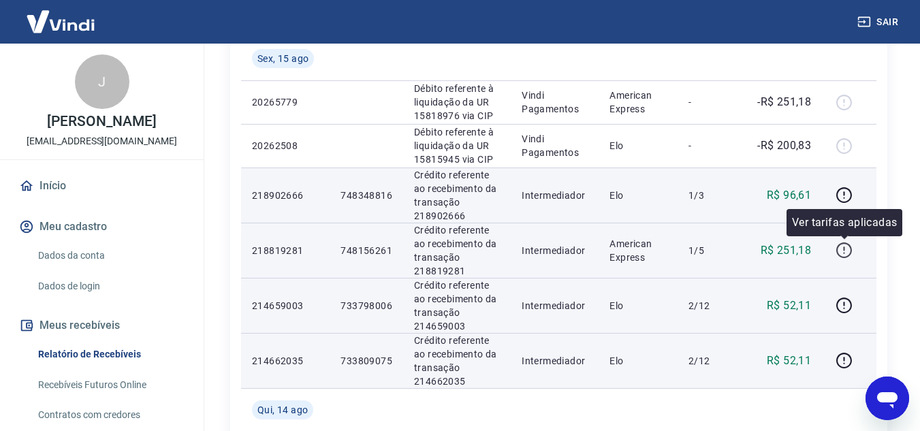
click at [844, 250] on icon "button" at bounding box center [843, 248] width 1 height 4
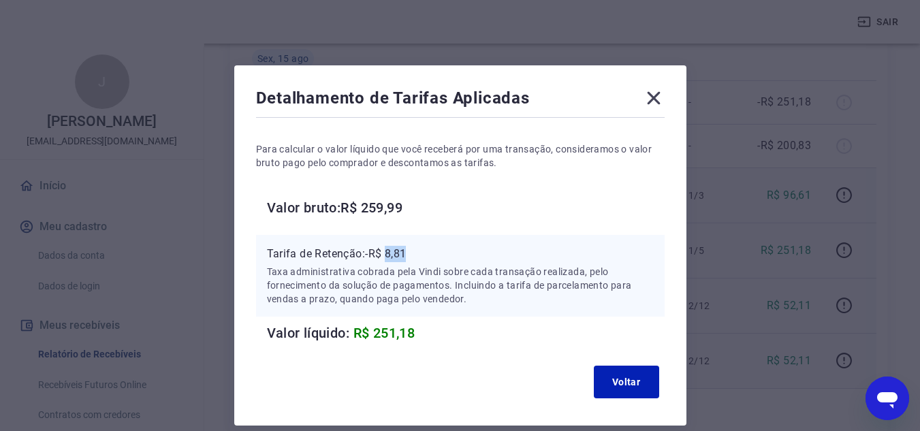
drag, startPoint x: 389, startPoint y: 253, endPoint x: 419, endPoint y: 256, distance: 30.1
click at [419, 256] on p "Tarifa de Retenção: -R$ 8,81" at bounding box center [460, 254] width 387 height 16
copy p "8,81"
click at [647, 90] on icon at bounding box center [654, 98] width 22 height 22
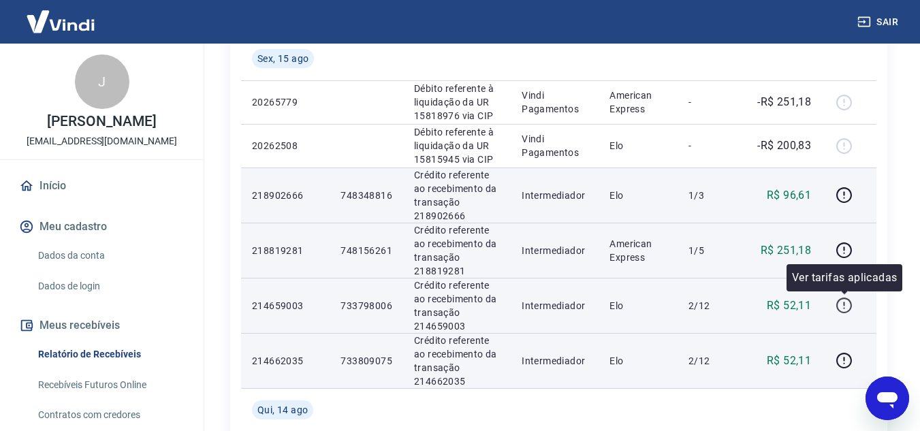
click at [844, 312] on icon "button" at bounding box center [844, 306] width 16 height 16
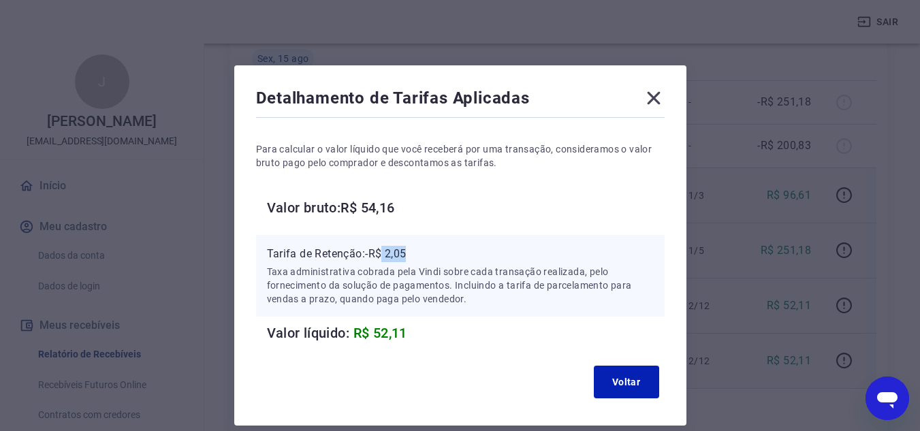
drag, startPoint x: 385, startPoint y: 254, endPoint x: 419, endPoint y: 255, distance: 33.4
click at [419, 255] on p "Tarifa de Retenção: -R$ 2,05" at bounding box center [460, 254] width 387 height 16
copy p "2,05"
click at [400, 253] on p "Tarifa de Retenção: -R$ 2,05" at bounding box center [460, 254] width 387 height 16
click at [388, 249] on p "Tarifa de Retenção: -R$ 2,05" at bounding box center [460, 254] width 387 height 16
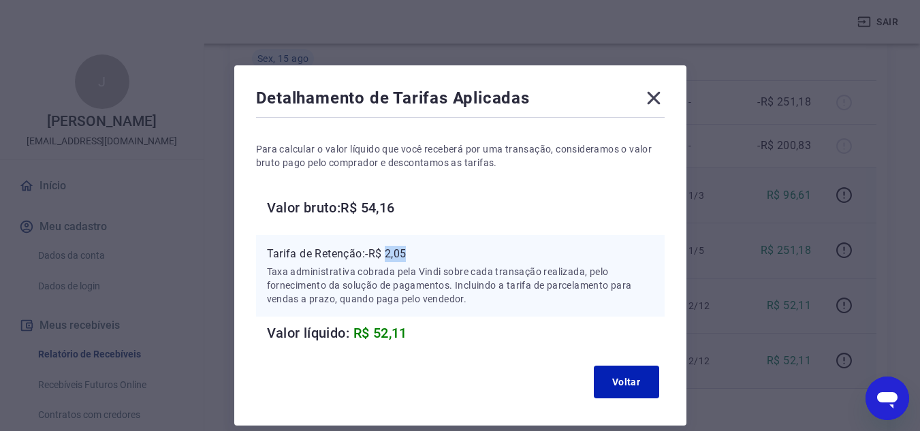
drag, startPoint x: 392, startPoint y: 255, endPoint x: 418, endPoint y: 255, distance: 25.9
click at [418, 255] on p "Tarifa de Retenção: -R$ 2,05" at bounding box center [460, 254] width 387 height 16
copy p "2,05"
click at [648, 97] on icon at bounding box center [654, 98] width 22 height 22
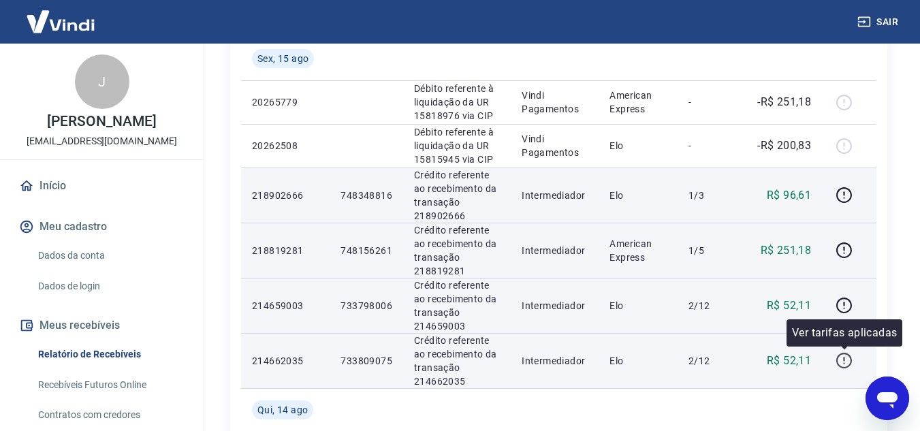
click at [842, 357] on icon "button" at bounding box center [844, 360] width 17 height 17
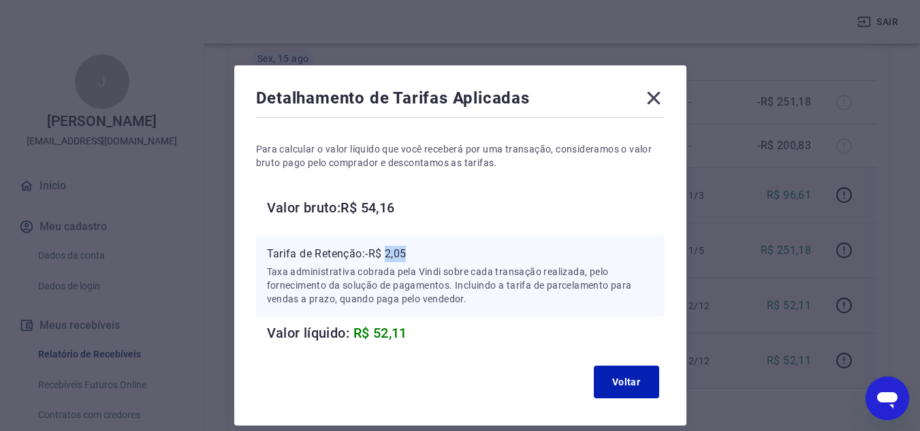
drag, startPoint x: 388, startPoint y: 253, endPoint x: 409, endPoint y: 252, distance: 21.2
click at [409, 252] on p "Tarifa de Retenção: -R$ 2,05" at bounding box center [460, 254] width 387 height 16
copy p "2,05"
drag, startPoint x: 654, startPoint y: 102, endPoint x: 659, endPoint y: 116, distance: 15.1
click at [654, 102] on icon at bounding box center [654, 98] width 22 height 22
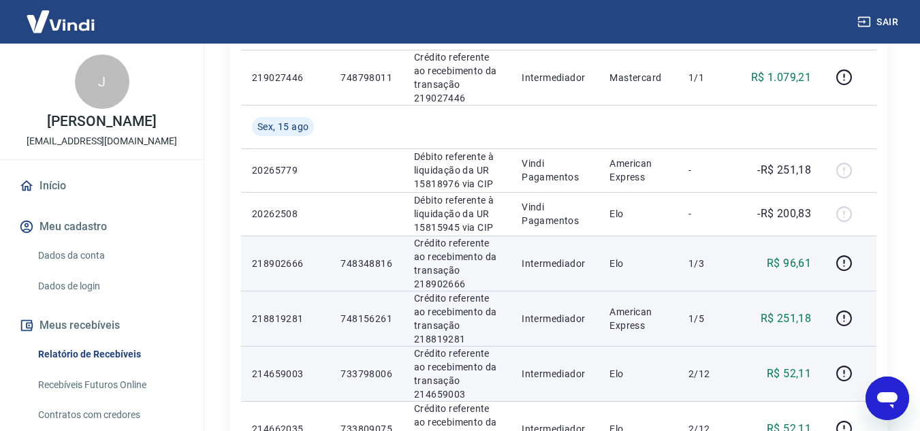
scroll to position [409, 0]
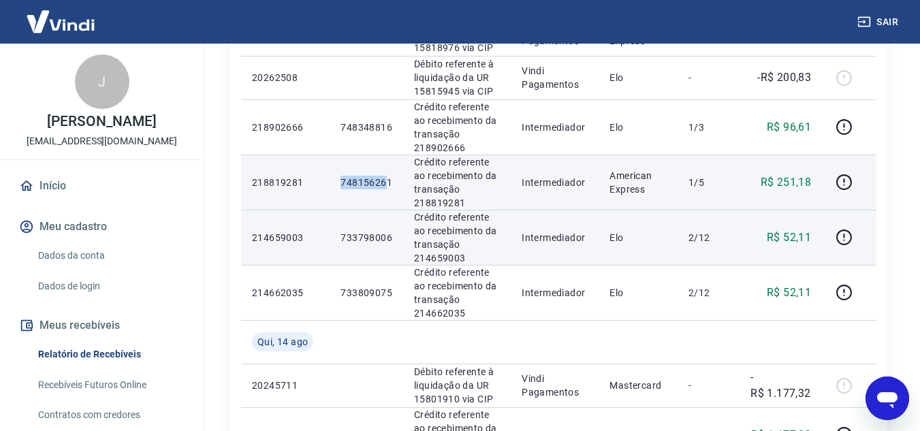
drag, startPoint x: 341, startPoint y: 176, endPoint x: 388, endPoint y: 176, distance: 47.0
click at [388, 176] on p "748156261" at bounding box center [366, 183] width 52 height 14
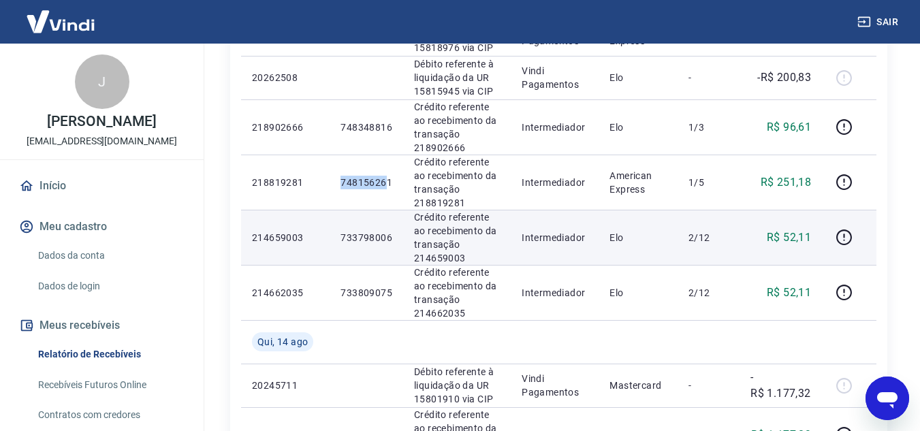
copy p "74815626"
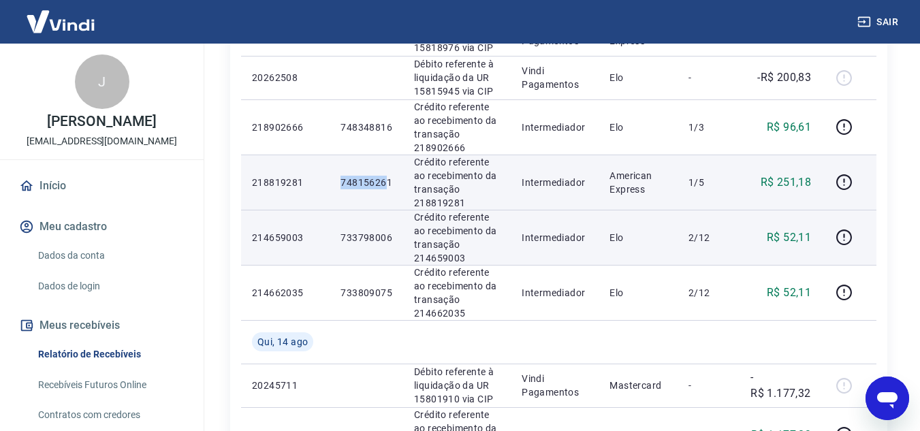
click at [351, 178] on p "748156261" at bounding box center [366, 183] width 52 height 14
drag, startPoint x: 339, startPoint y: 182, endPoint x: 400, endPoint y: 180, distance: 60.6
click at [400, 180] on td "748156261" at bounding box center [367, 182] width 74 height 55
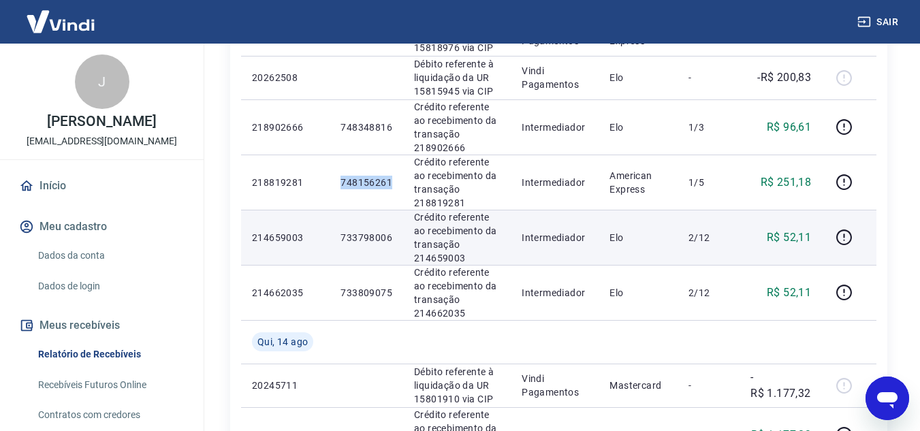
copy p "748156261"
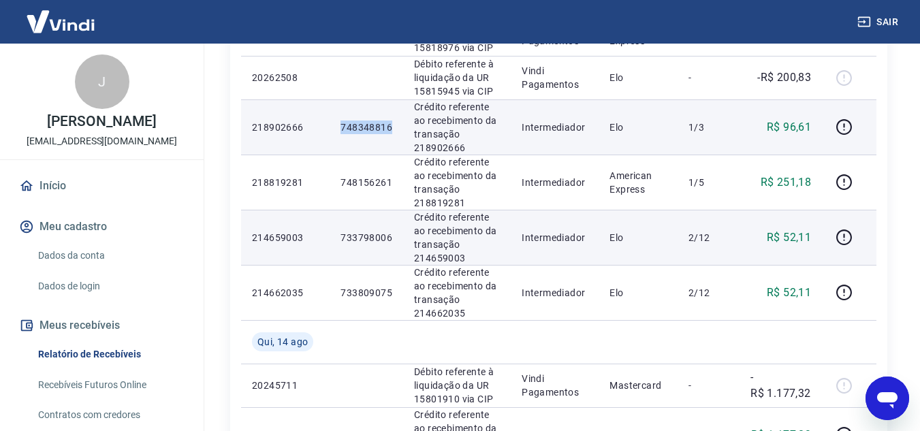
drag, startPoint x: 338, startPoint y: 127, endPoint x: 393, endPoint y: 127, distance: 55.2
click at [393, 127] on td "748348816" at bounding box center [367, 126] width 74 height 55
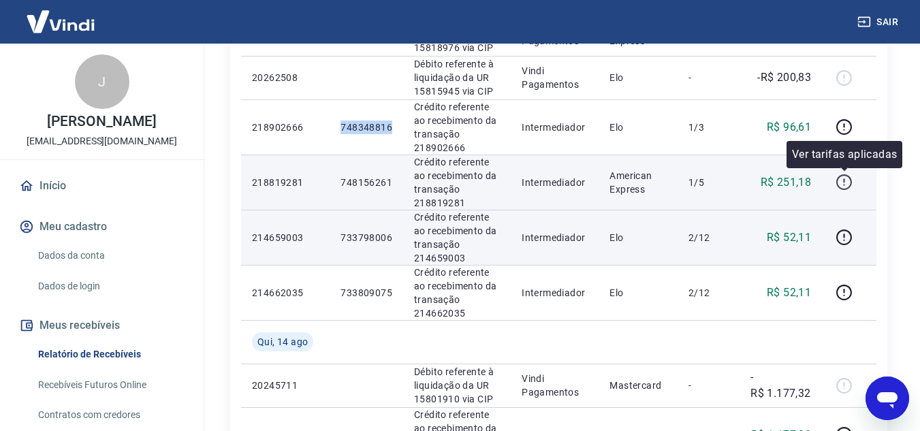
click at [846, 178] on icon "button" at bounding box center [844, 182] width 17 height 17
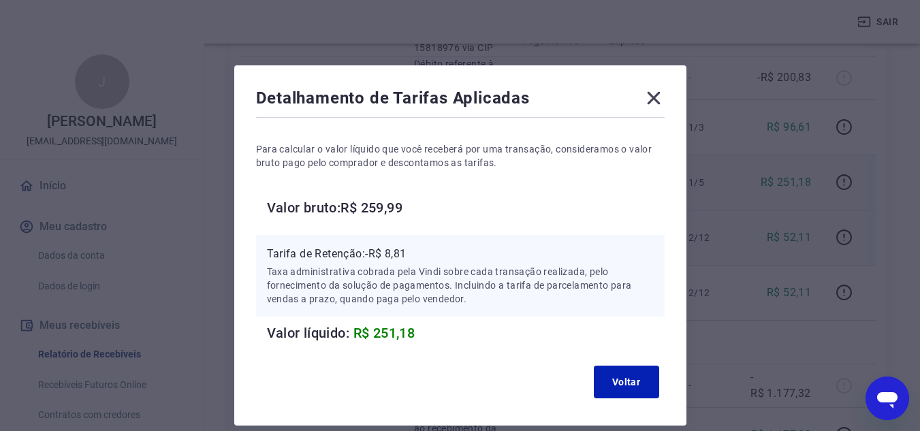
click at [660, 97] on icon at bounding box center [654, 98] width 22 height 22
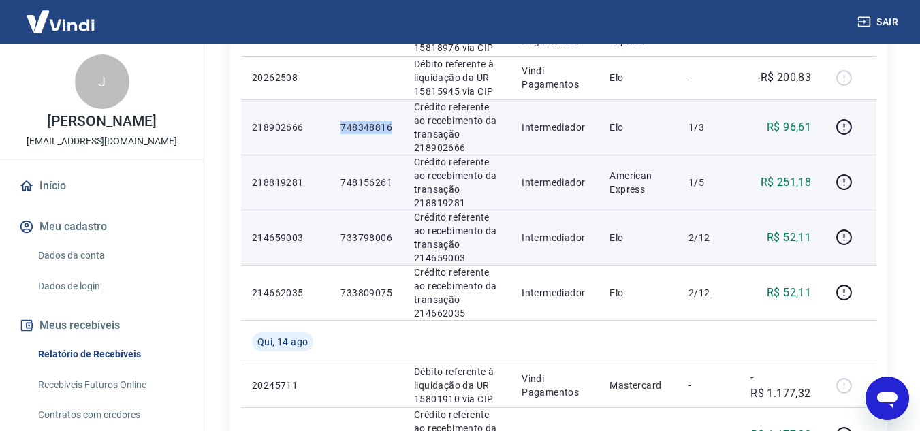
drag, startPoint x: 340, startPoint y: 127, endPoint x: 393, endPoint y: 125, distance: 52.5
click at [393, 125] on td "748348816" at bounding box center [367, 126] width 74 height 55
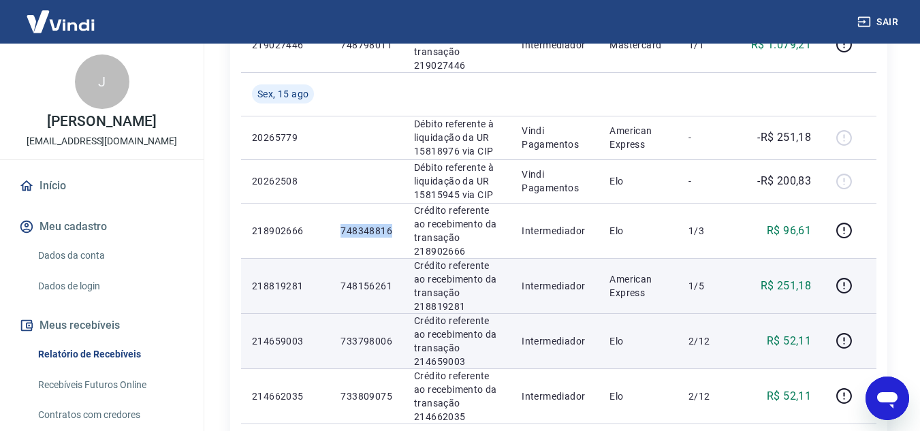
scroll to position [272, 0]
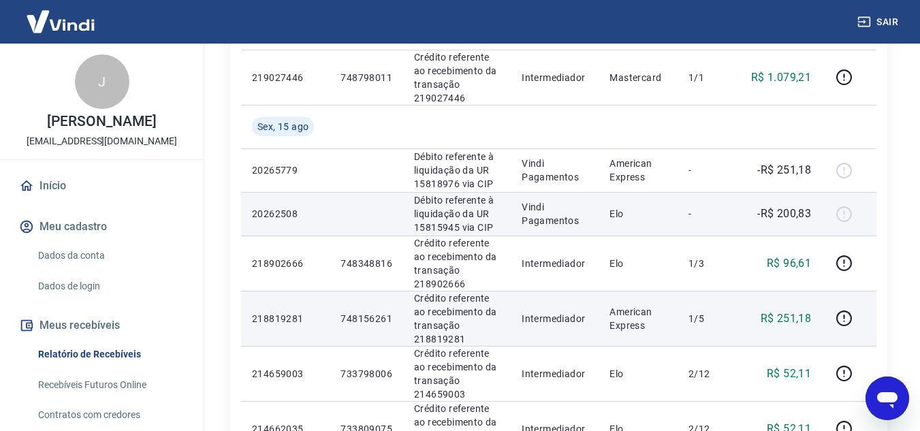
click at [659, 223] on td "Elo" at bounding box center [638, 214] width 78 height 44
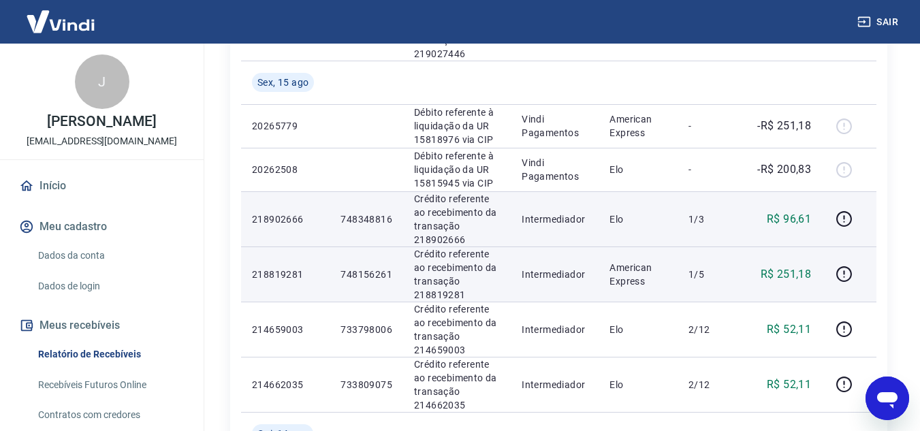
scroll to position [340, 0]
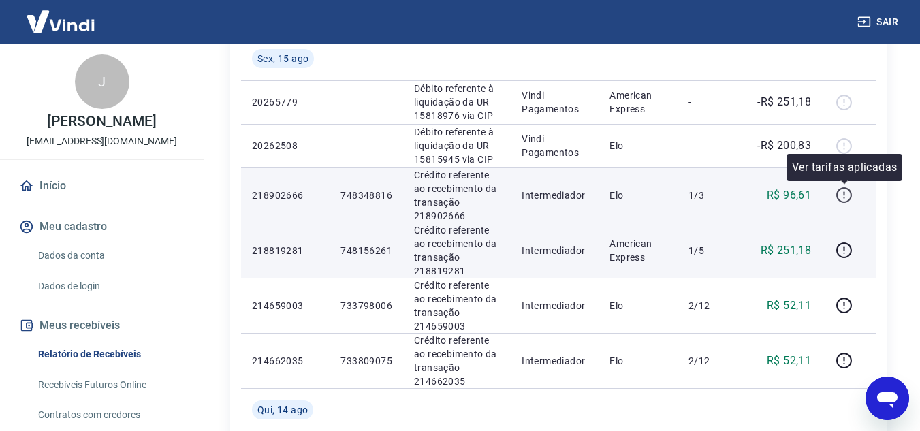
click at [841, 190] on icon "button" at bounding box center [844, 195] width 17 height 17
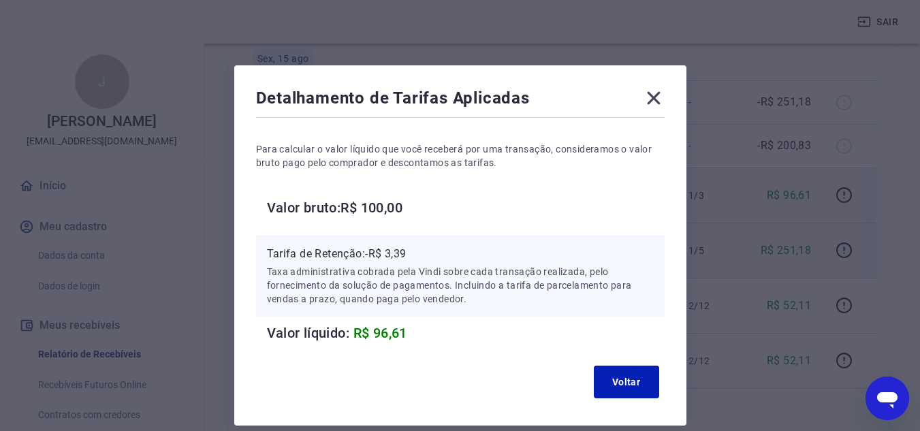
click at [650, 101] on icon at bounding box center [653, 98] width 13 height 13
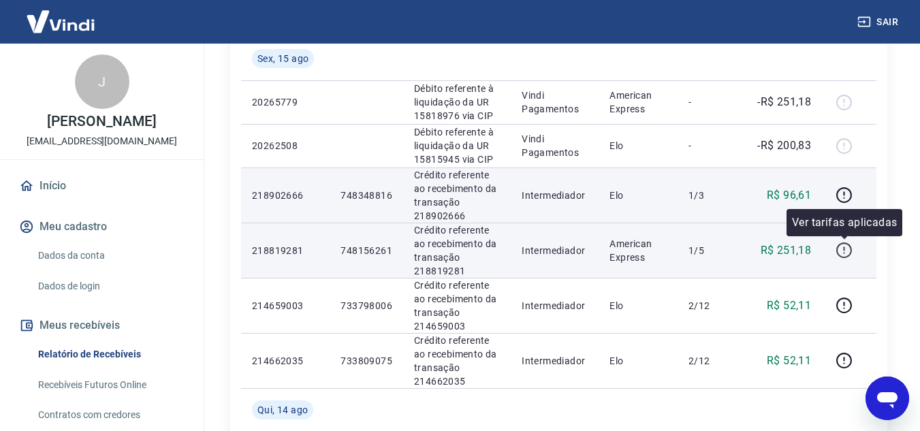
click at [844, 251] on icon "button" at bounding box center [843, 248] width 1 height 4
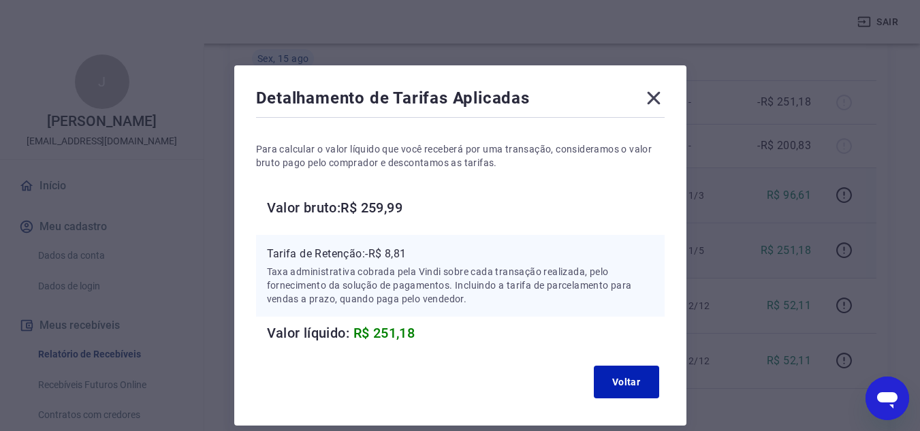
click at [660, 98] on icon at bounding box center [654, 98] width 22 height 22
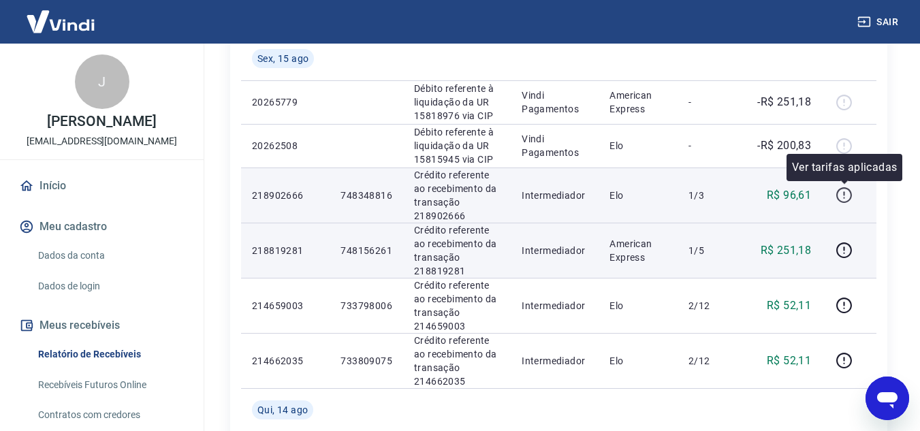
click at [843, 191] on icon "button" at bounding box center [844, 195] width 17 height 17
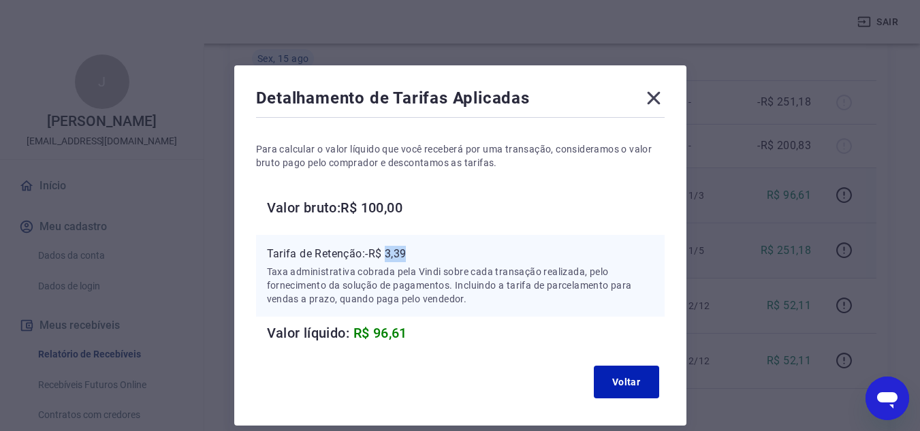
drag, startPoint x: 389, startPoint y: 251, endPoint x: 418, endPoint y: 253, distance: 28.6
click at [418, 253] on p "Tarifa de Retenção: -R$ 3,39" at bounding box center [460, 254] width 387 height 16
click at [656, 103] on icon at bounding box center [654, 98] width 22 height 22
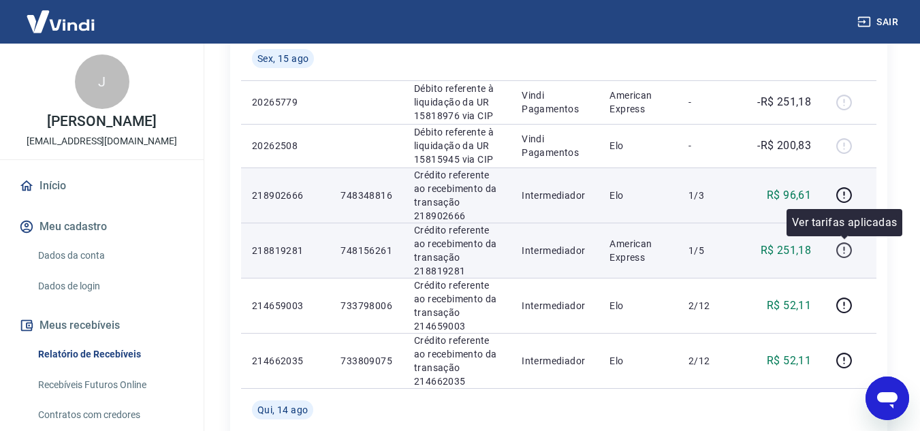
click at [843, 251] on icon "button" at bounding box center [844, 250] width 17 height 17
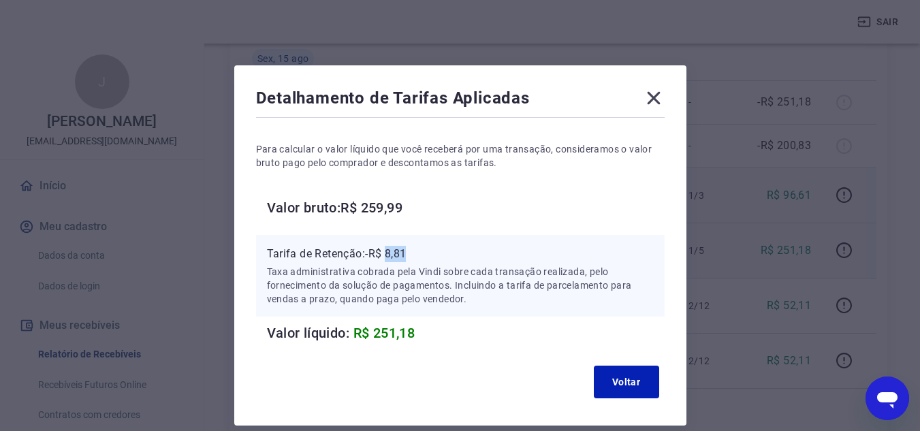
drag, startPoint x: 390, startPoint y: 253, endPoint x: 419, endPoint y: 253, distance: 29.3
click at [419, 253] on p "Tarifa de Retenção: -R$ 8,81" at bounding box center [460, 254] width 387 height 16
click at [650, 99] on icon at bounding box center [654, 98] width 22 height 22
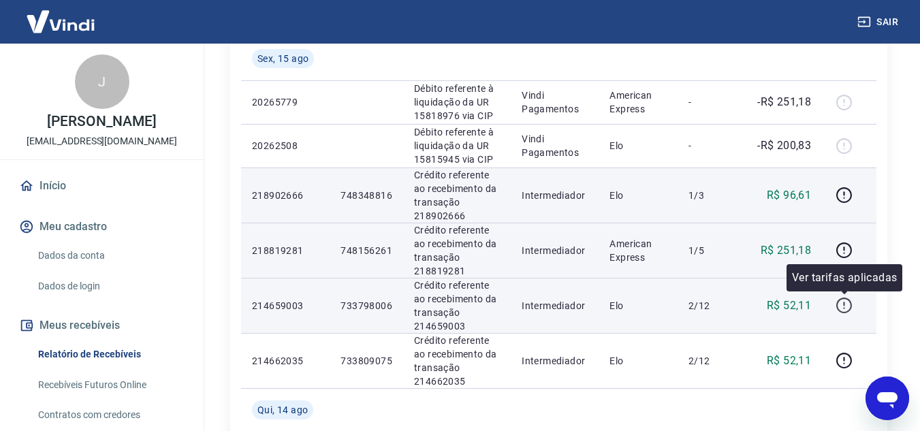
click at [845, 306] on icon "button" at bounding box center [844, 305] width 17 height 17
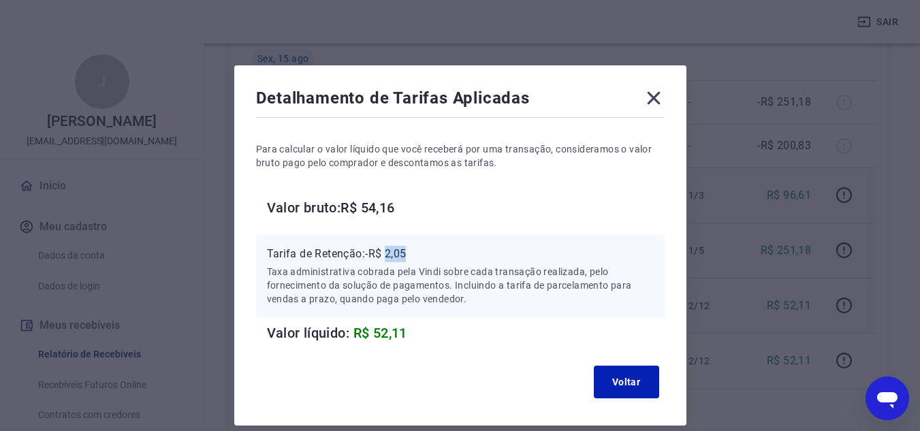
drag, startPoint x: 388, startPoint y: 252, endPoint x: 415, endPoint y: 252, distance: 26.6
click at [415, 252] on p "Tarifa de Retenção: -R$ 2,05" at bounding box center [460, 254] width 387 height 16
click at [652, 96] on icon at bounding box center [653, 98] width 13 height 13
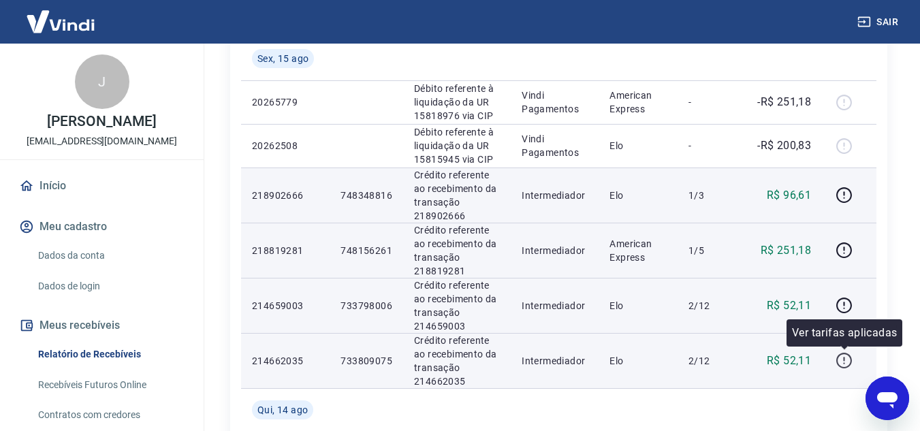
click at [846, 365] on icon "button" at bounding box center [844, 360] width 17 height 17
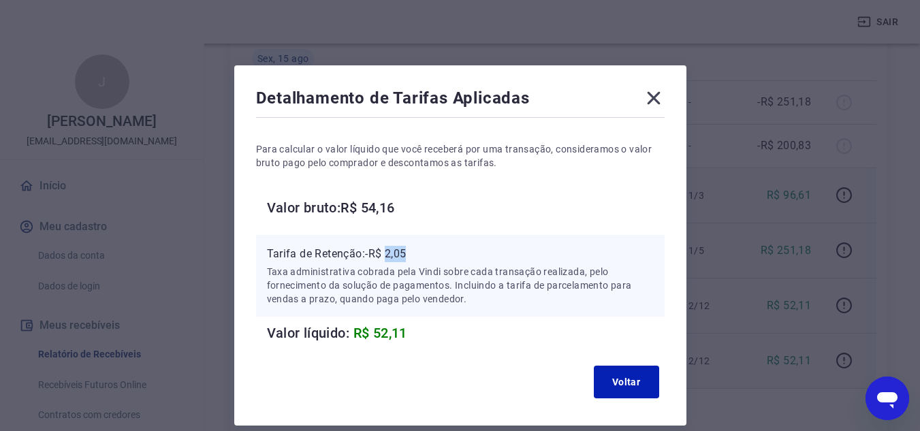
drag, startPoint x: 389, startPoint y: 249, endPoint x: 412, endPoint y: 249, distance: 22.5
click at [412, 249] on p "Tarifa de Retenção: -R$ 2,05" at bounding box center [460, 254] width 387 height 16
click at [659, 97] on icon at bounding box center [654, 98] width 22 height 22
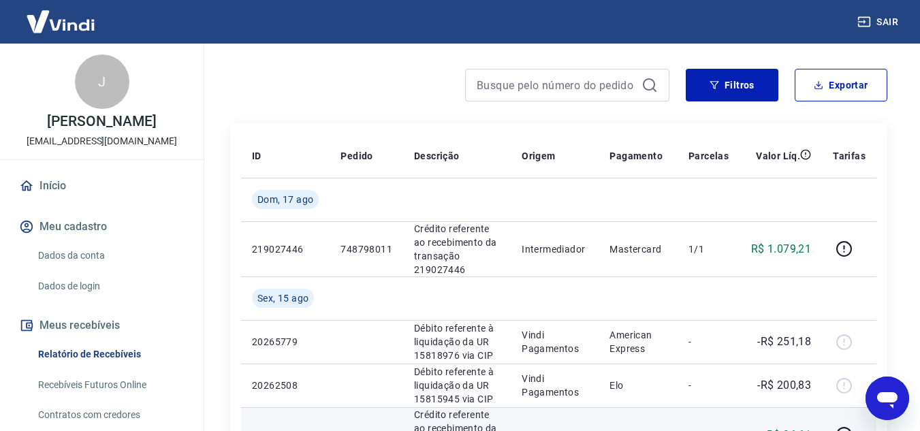
scroll to position [68, 0]
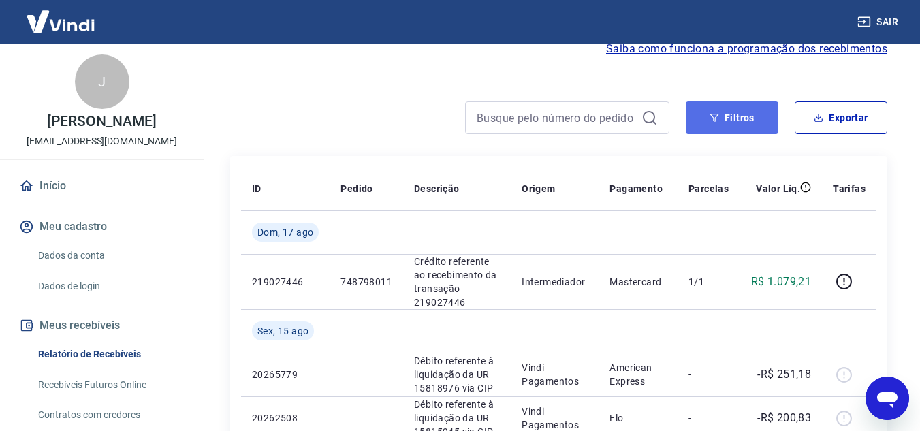
click at [749, 125] on button "Filtros" at bounding box center [732, 117] width 93 height 33
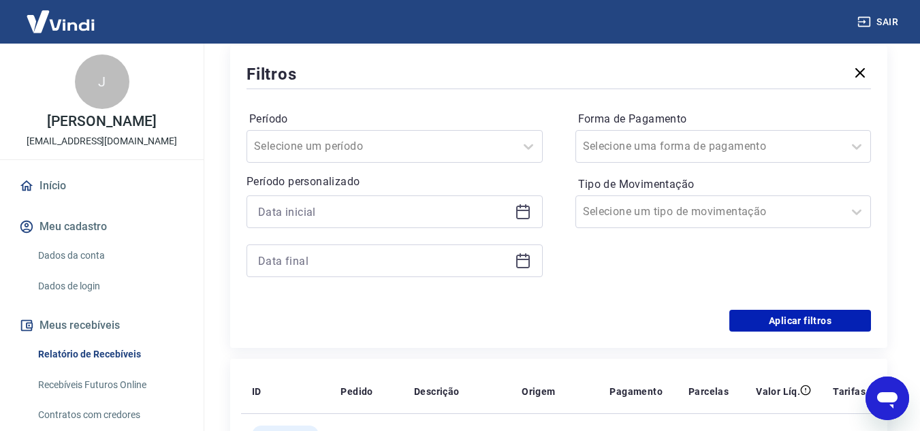
scroll to position [204, 0]
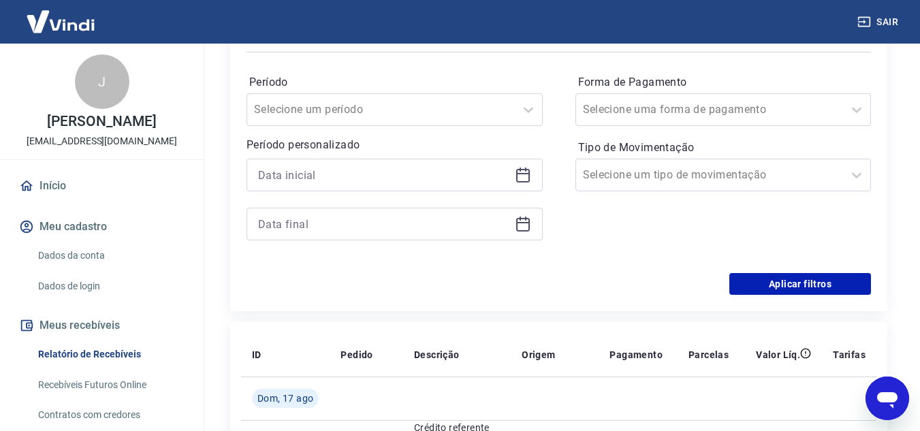
drag, startPoint x: 530, startPoint y: 168, endPoint x: 524, endPoint y: 171, distance: 7.3
click at [528, 168] on icon at bounding box center [523, 175] width 16 height 16
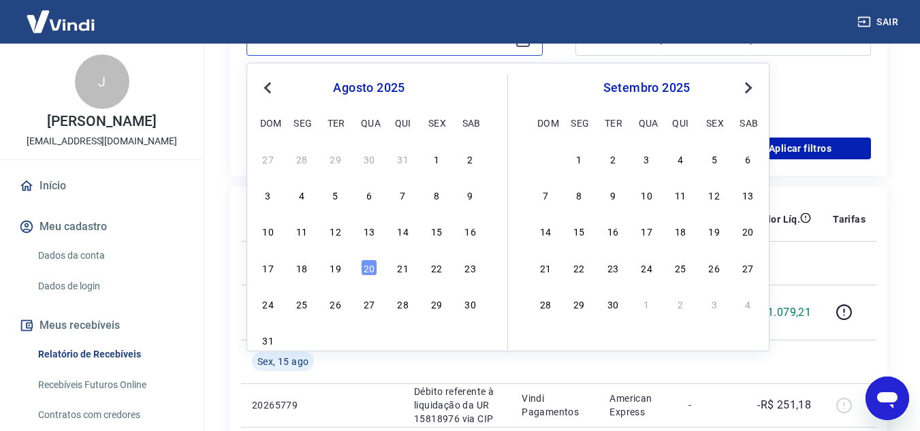
scroll to position [340, 0]
click at [436, 229] on div "15" at bounding box center [436, 230] width 16 height 16
click at [436, 229] on th "Descrição" at bounding box center [457, 219] width 108 height 44
type input "[DATE]"
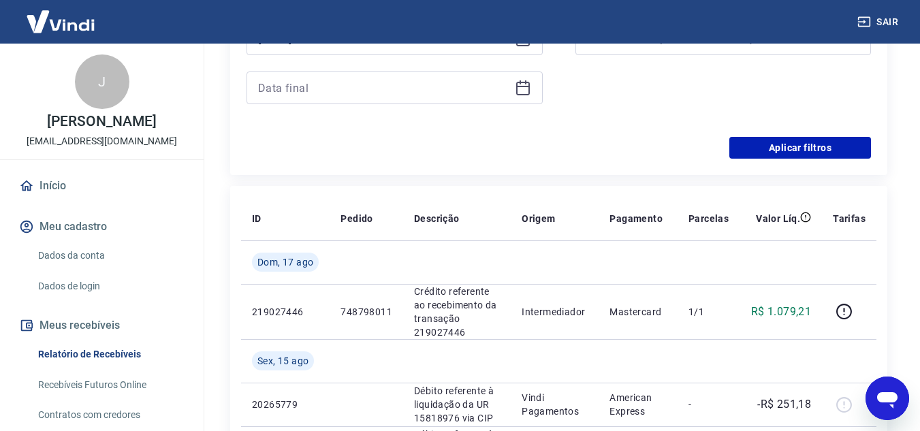
click at [520, 91] on icon at bounding box center [523, 88] width 16 height 16
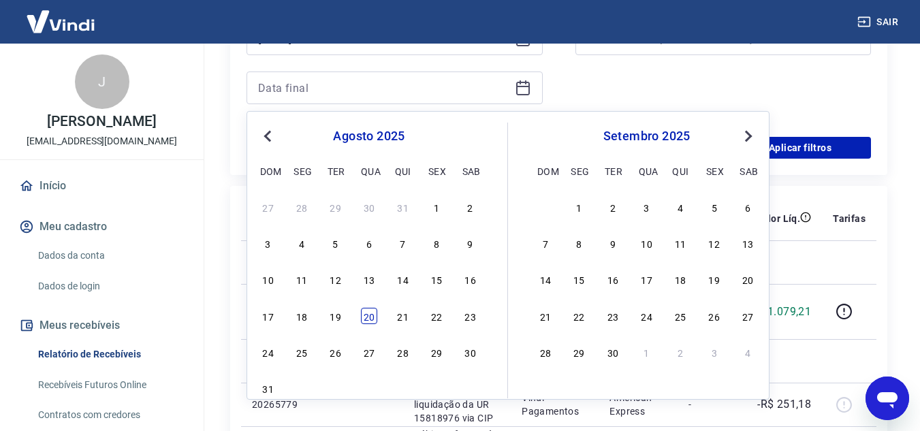
click at [365, 315] on div "20" at bounding box center [369, 316] width 16 height 16
click at [365, 315] on p "748798011" at bounding box center [366, 312] width 52 height 14
type input "20/08/2025"
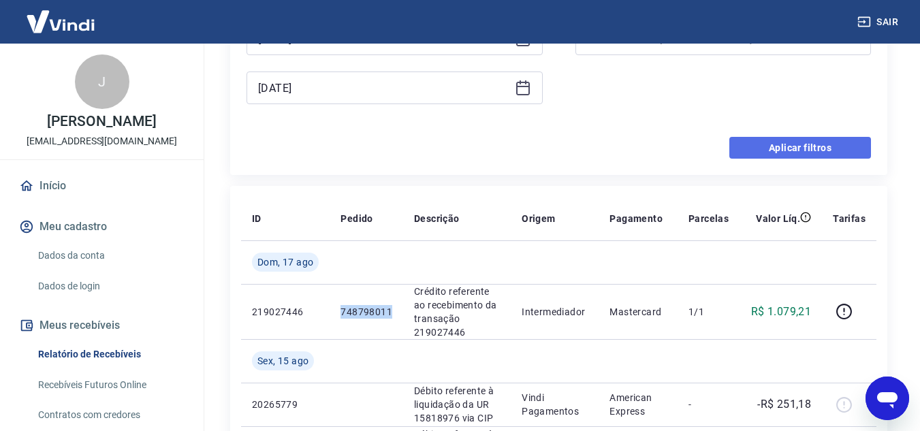
click at [748, 153] on button "Aplicar filtros" at bounding box center [800, 148] width 142 height 22
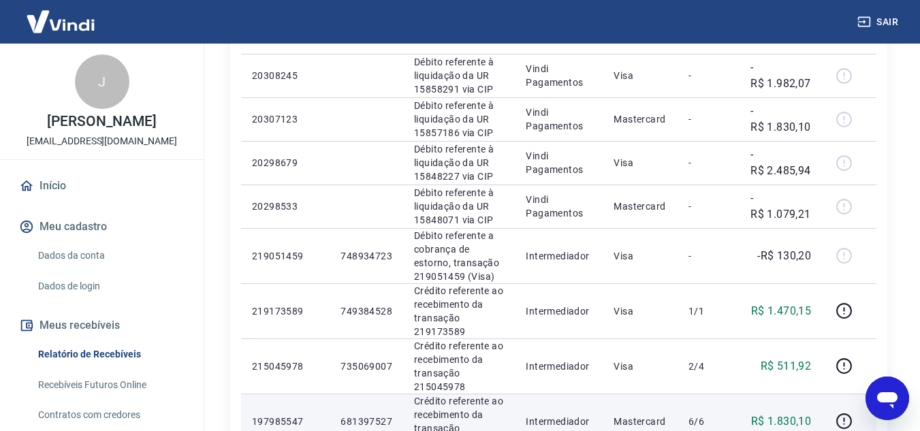
scroll to position [885, 0]
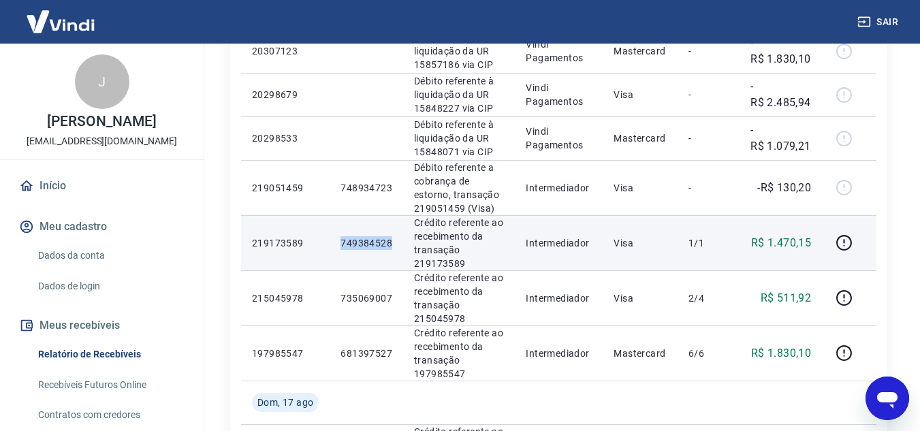
drag, startPoint x: 336, startPoint y: 243, endPoint x: 396, endPoint y: 242, distance: 59.9
click at [396, 242] on td "749384528" at bounding box center [367, 242] width 74 height 55
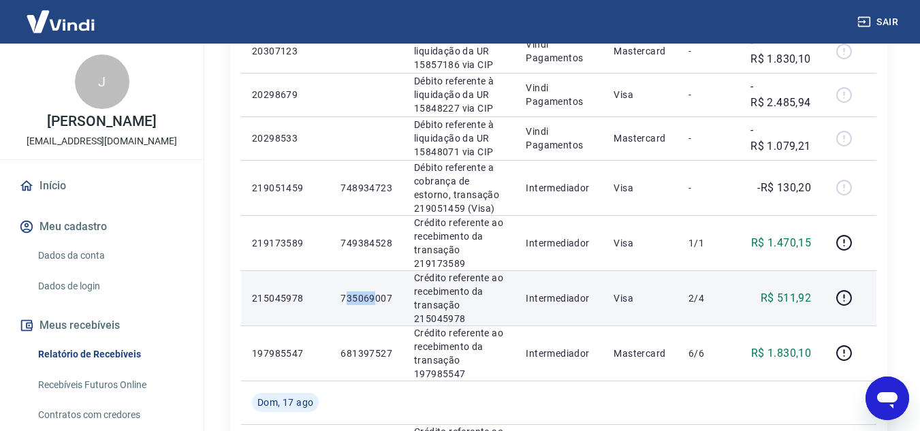
drag, startPoint x: 346, startPoint y: 298, endPoint x: 373, endPoint y: 298, distance: 27.2
click at [373, 298] on p "735069007" at bounding box center [366, 298] width 52 height 14
click at [343, 298] on p "735069007" at bounding box center [366, 298] width 52 height 14
click at [341, 298] on p "735069007" at bounding box center [366, 298] width 52 height 14
drag, startPoint x: 343, startPoint y: 297, endPoint x: 385, endPoint y: 296, distance: 42.2
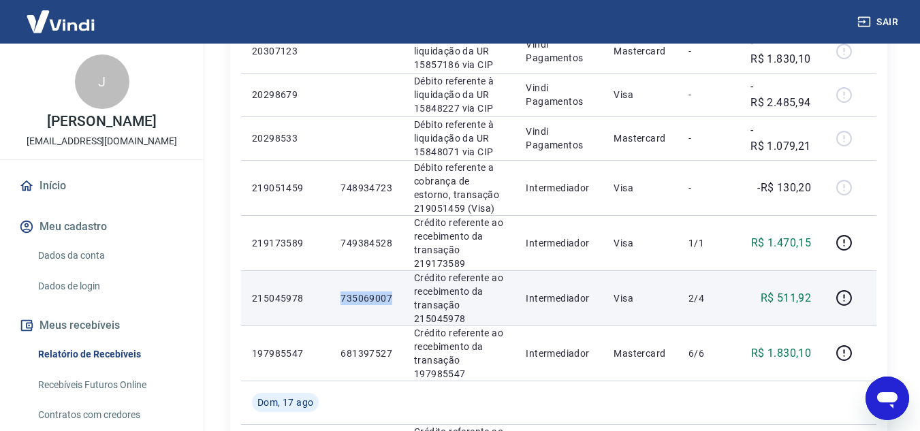
click at [385, 296] on p "735069007" at bounding box center [366, 298] width 52 height 14
click at [846, 299] on icon "button" at bounding box center [844, 297] width 17 height 17
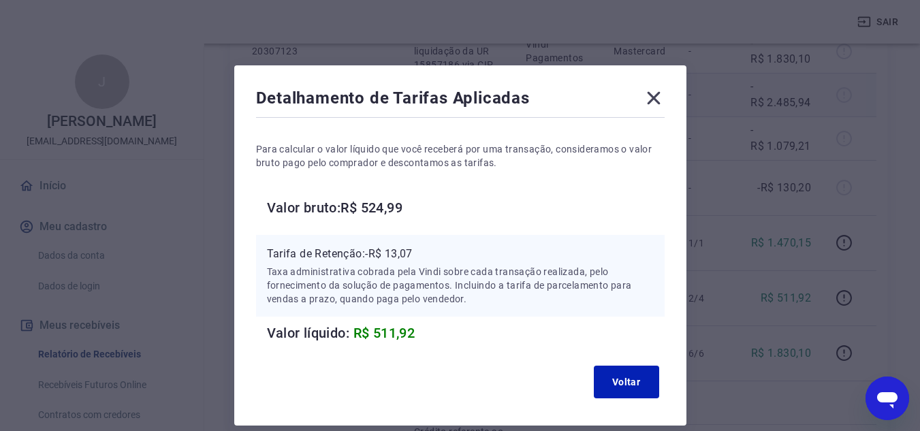
drag, startPoint x: 656, startPoint y: 101, endPoint x: 651, endPoint y: 112, distance: 12.8
click at [657, 101] on icon at bounding box center [653, 98] width 13 height 13
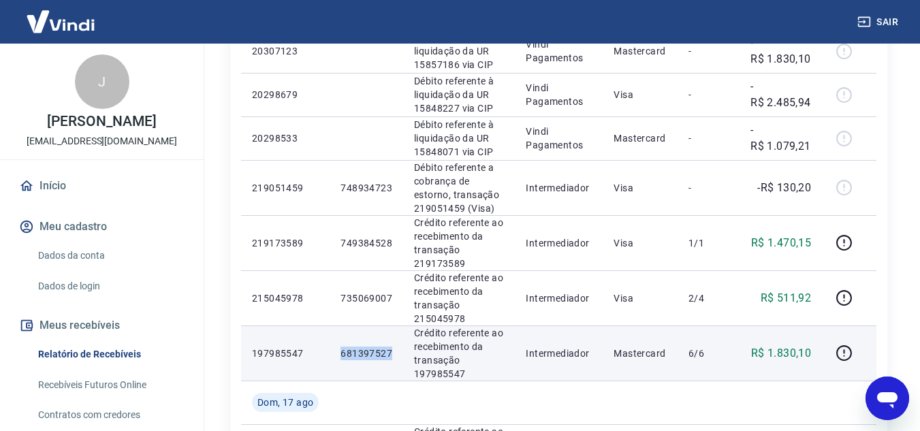
drag, startPoint x: 340, startPoint y: 358, endPoint x: 396, endPoint y: 358, distance: 56.5
click at [396, 358] on td "681397527" at bounding box center [367, 352] width 74 height 55
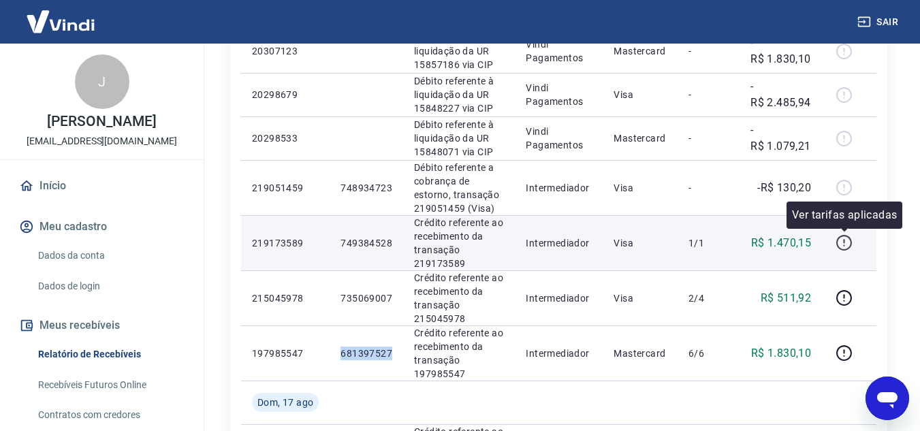
click at [837, 247] on icon "button" at bounding box center [844, 242] width 17 height 17
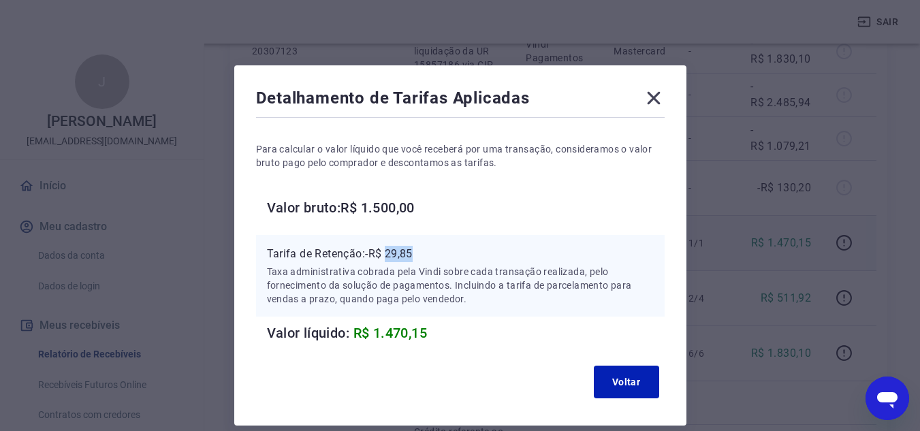
drag, startPoint x: 388, startPoint y: 254, endPoint x: 423, endPoint y: 255, distance: 34.7
click at [423, 255] on p "Tarifa de Retenção: -R$ 29,85" at bounding box center [460, 254] width 387 height 16
click at [637, 105] on div "Detalhamento de Tarifas Aplicadas" at bounding box center [460, 100] width 409 height 27
click at [651, 104] on icon at bounding box center [654, 98] width 22 height 22
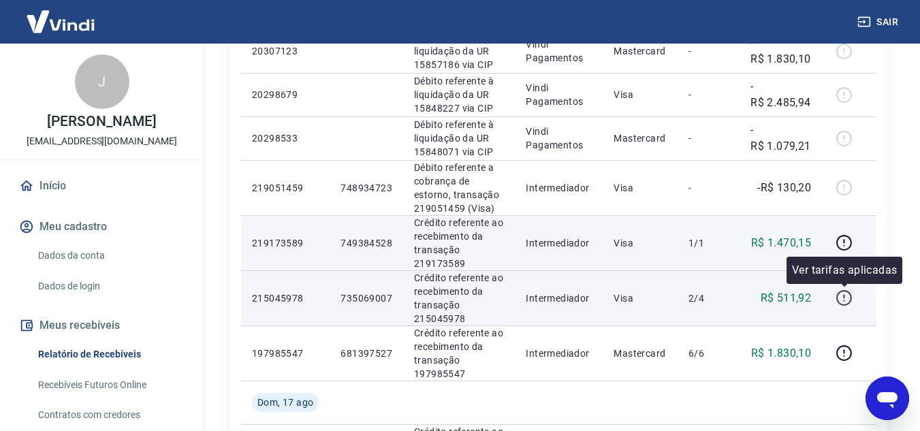
click at [850, 302] on icon "button" at bounding box center [844, 298] width 16 height 16
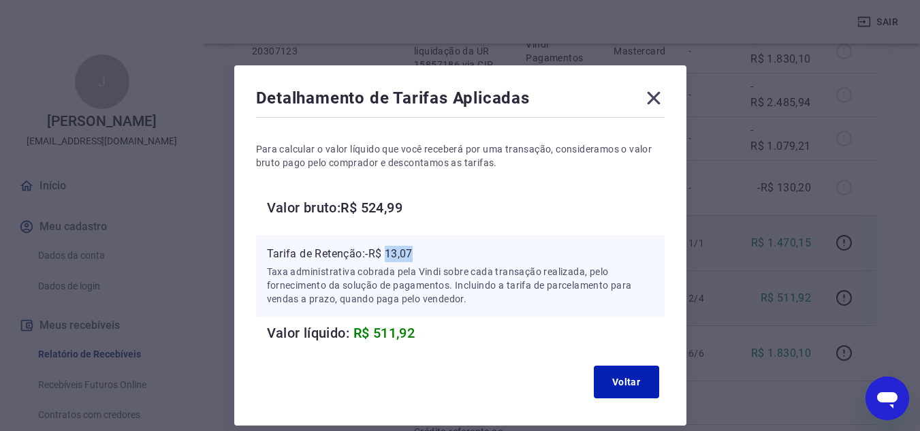
drag, startPoint x: 391, startPoint y: 253, endPoint x: 421, endPoint y: 257, distance: 30.2
click at [421, 257] on p "Tarifa de Retenção: -R$ 13,07" at bounding box center [460, 254] width 387 height 16
click at [654, 107] on icon at bounding box center [654, 98] width 22 height 22
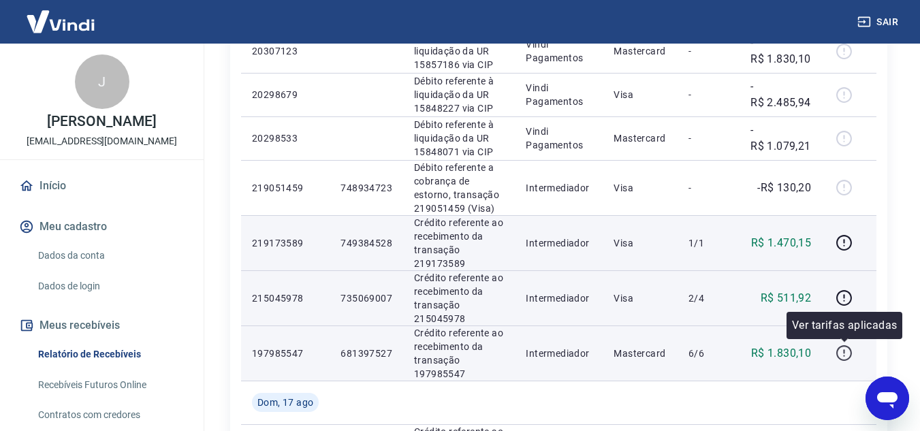
click at [840, 352] on icon "button" at bounding box center [844, 353] width 17 height 17
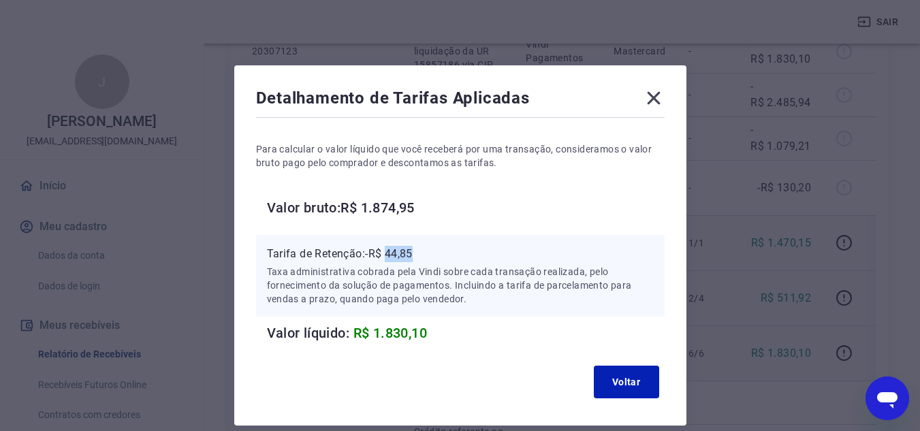
drag, startPoint x: 389, startPoint y: 250, endPoint x: 423, endPoint y: 254, distance: 33.6
click at [423, 254] on p "Tarifa de Retenção: -R$ 44,85" at bounding box center [460, 254] width 387 height 16
click at [654, 106] on icon at bounding box center [654, 98] width 22 height 22
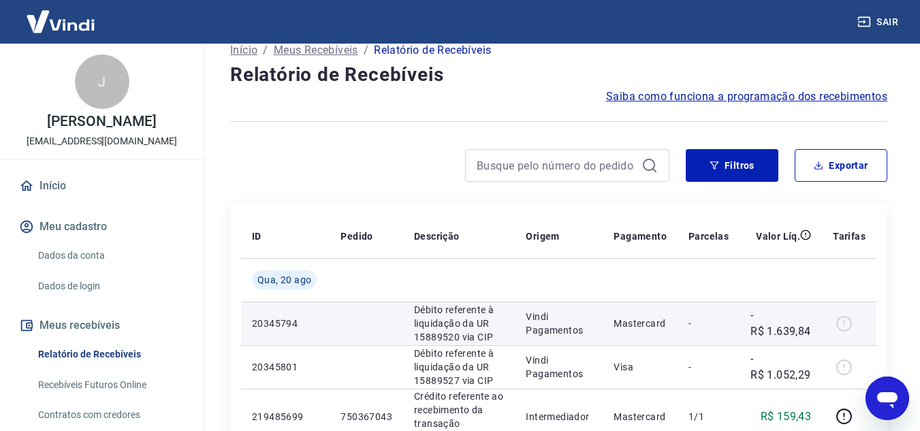
scroll to position [0, 0]
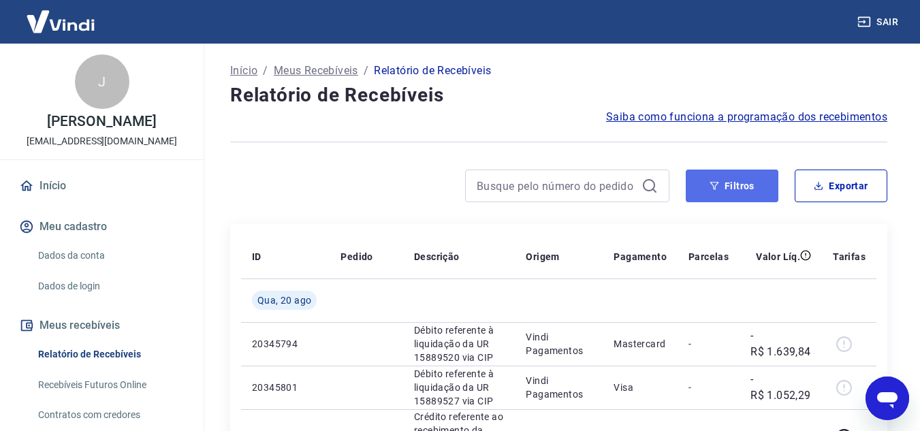
click at [742, 199] on button "Filtros" at bounding box center [732, 186] width 93 height 33
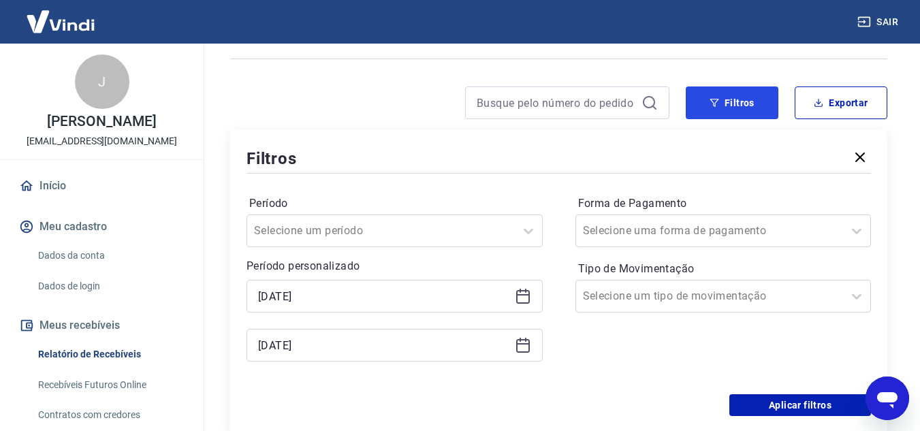
scroll to position [68, 0]
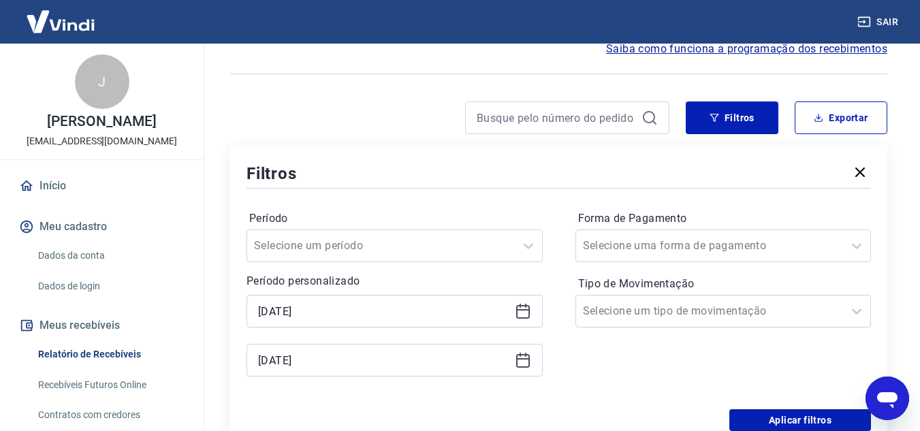
click at [521, 356] on icon at bounding box center [523, 360] width 16 height 16
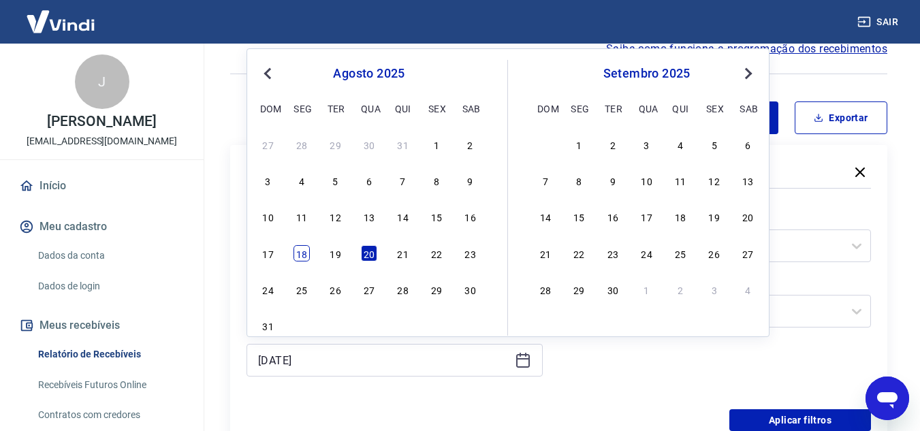
click at [308, 256] on div "18" at bounding box center [301, 253] width 16 height 16
click at [308, 256] on div "Selecione um período" at bounding box center [394, 245] width 296 height 33
type input "[DATE]"
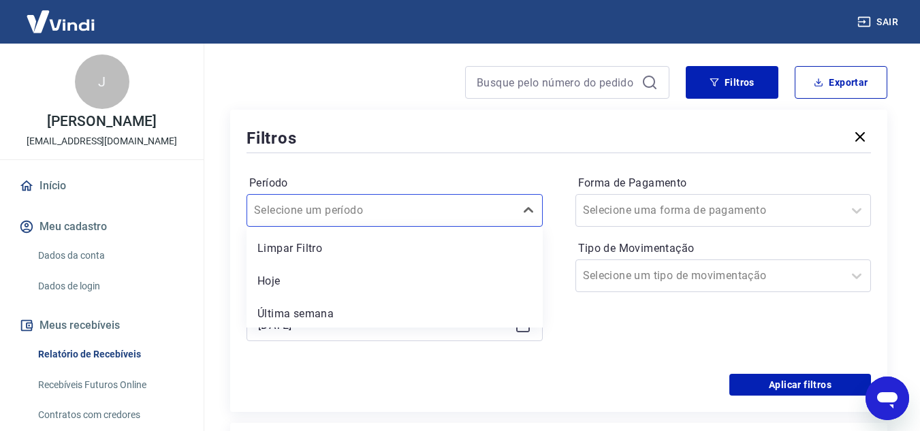
scroll to position [172, 0]
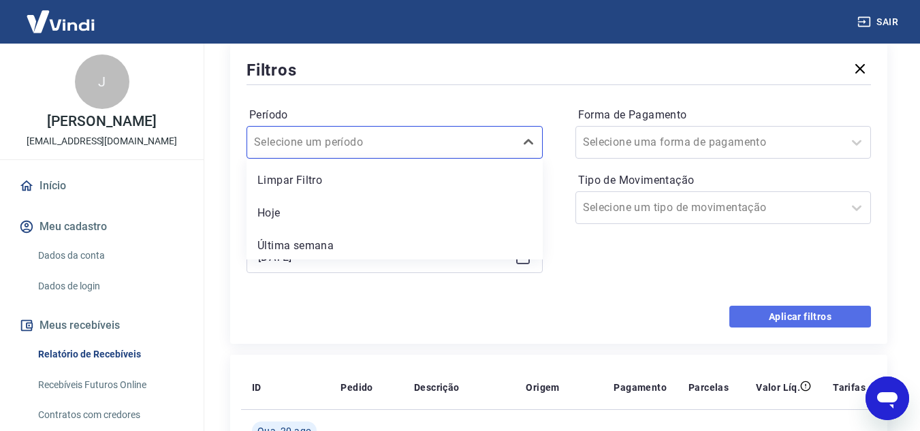
click at [787, 323] on button "Aplicar filtros" at bounding box center [800, 317] width 142 height 22
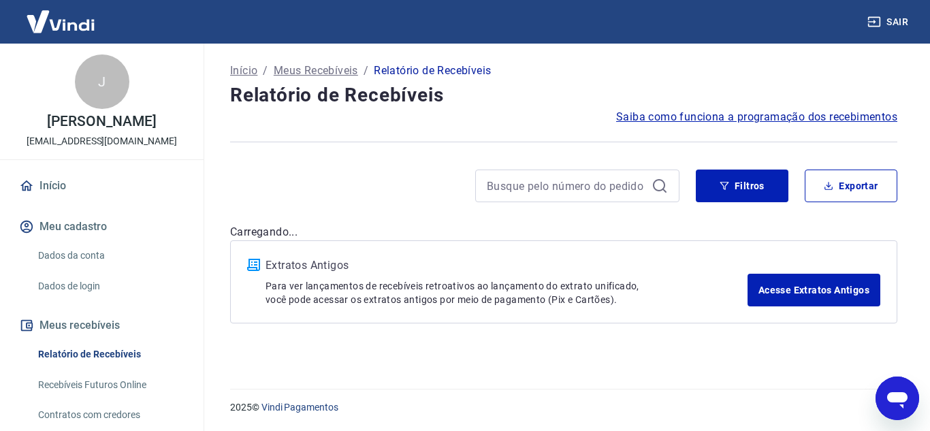
click at [789, 324] on div "Início / Meus Recebíveis / Relatório de Recebíveis Relatório de Recebíveis Saib…" at bounding box center [564, 208] width 700 height 329
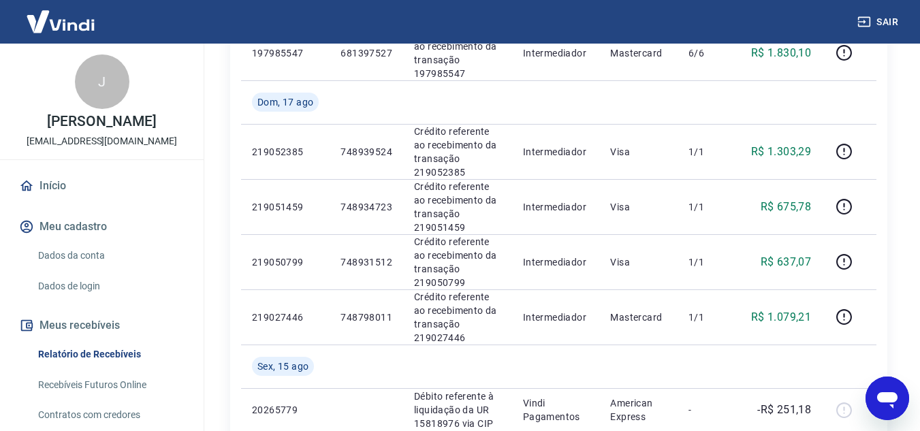
scroll to position [613, 0]
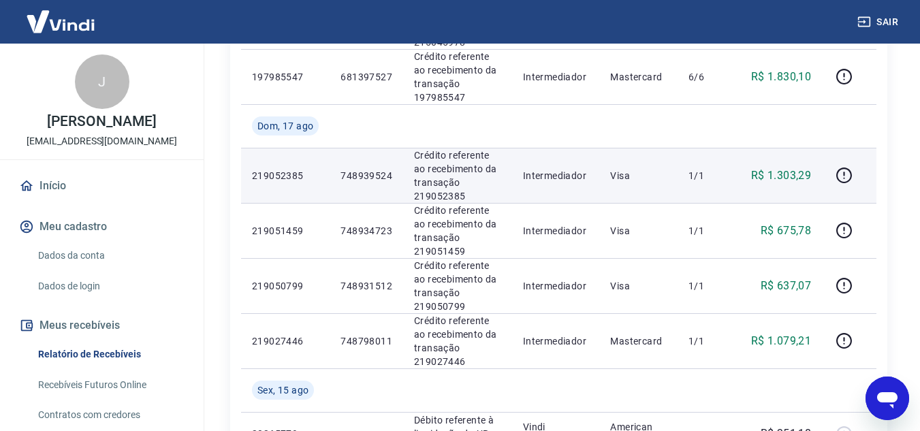
click at [772, 176] on p "R$ 1.303,29" at bounding box center [781, 176] width 60 height 16
drag, startPoint x: 769, startPoint y: 174, endPoint x: 808, endPoint y: 196, distance: 43.9
click at [819, 176] on td "R$ 1.303,29" at bounding box center [780, 175] width 82 height 55
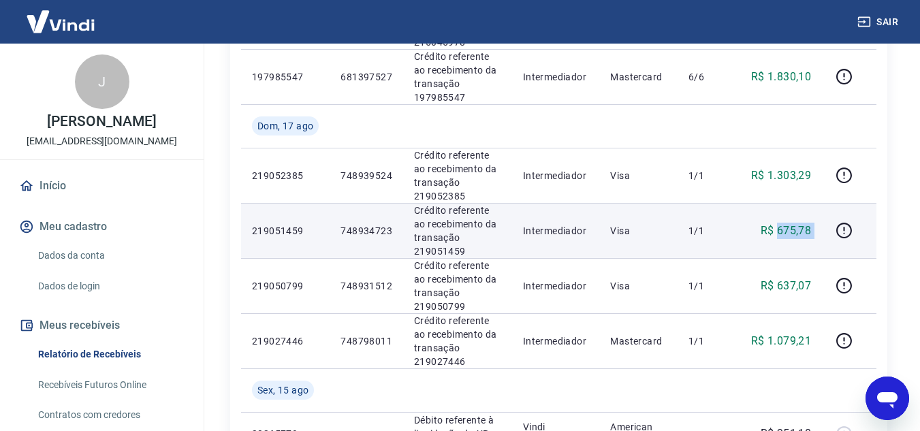
drag, startPoint x: 778, startPoint y: 232, endPoint x: 823, endPoint y: 232, distance: 44.9
click at [823, 232] on tr "219051459 748934723 Crédito referente ao recebimento da transação 219051459 Int…" at bounding box center [558, 230] width 635 height 55
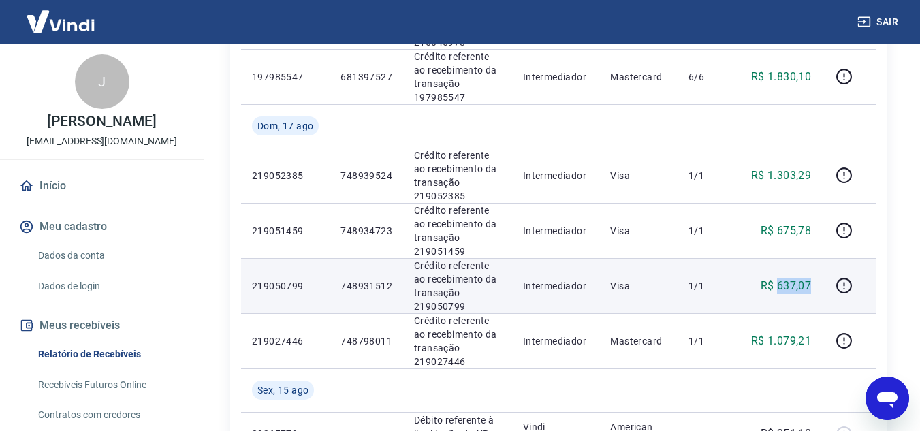
drag, startPoint x: 780, startPoint y: 288, endPoint x: 811, endPoint y: 287, distance: 30.6
click at [811, 287] on p "R$ 637,07" at bounding box center [786, 286] width 51 height 16
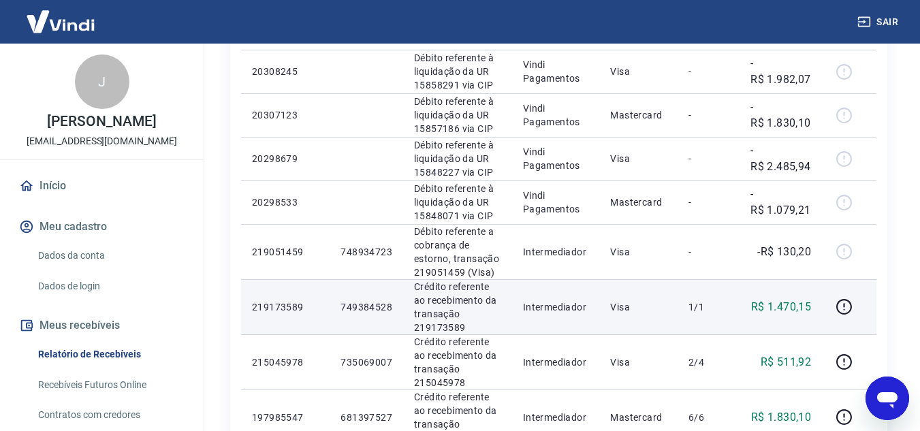
scroll to position [204, 0]
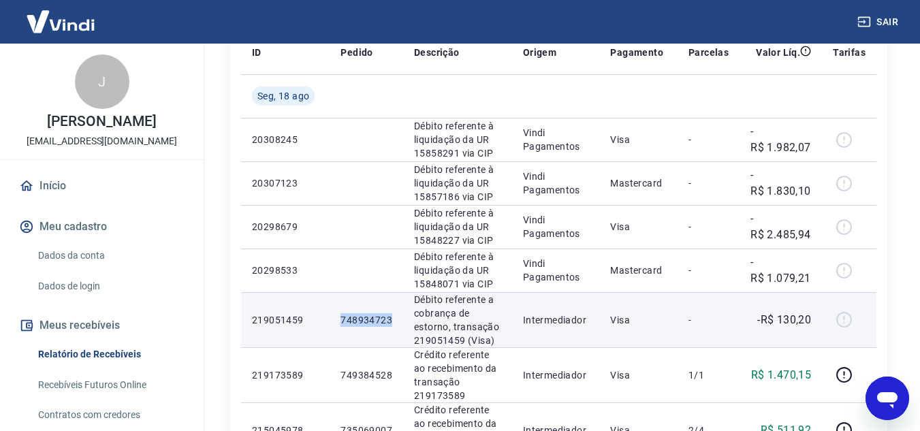
drag, startPoint x: 341, startPoint y: 319, endPoint x: 392, endPoint y: 319, distance: 51.1
click at [392, 319] on td "748934723" at bounding box center [367, 319] width 74 height 55
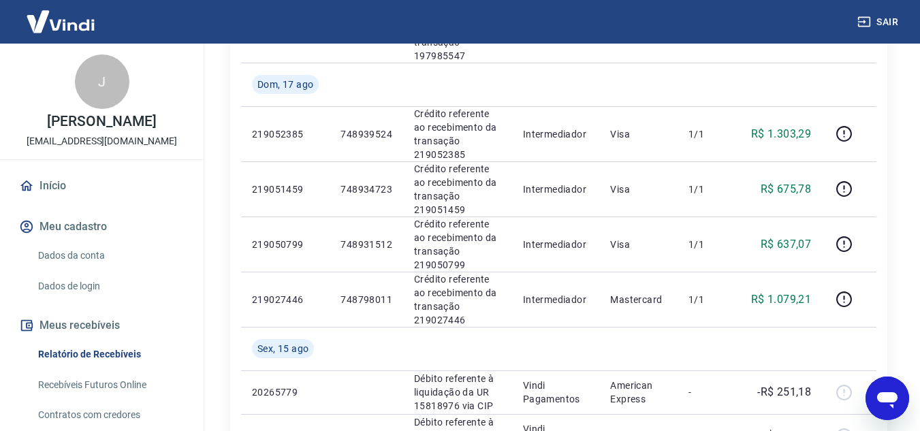
scroll to position [613, 0]
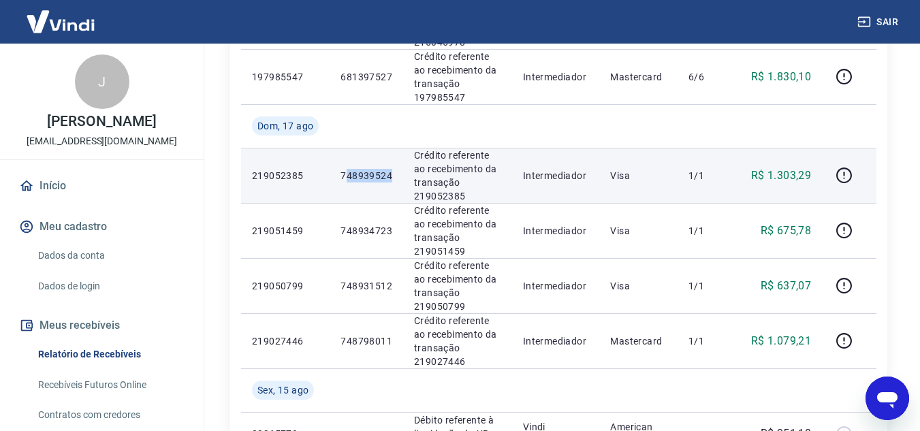
drag, startPoint x: 344, startPoint y: 175, endPoint x: 389, endPoint y: 176, distance: 45.6
click at [393, 176] on td "748939524" at bounding box center [367, 175] width 74 height 55
drag, startPoint x: 378, startPoint y: 177, endPoint x: 364, endPoint y: 178, distance: 13.7
click at [377, 177] on p "748939524" at bounding box center [366, 176] width 52 height 14
click at [356, 176] on p "748939524" at bounding box center [366, 176] width 52 height 14
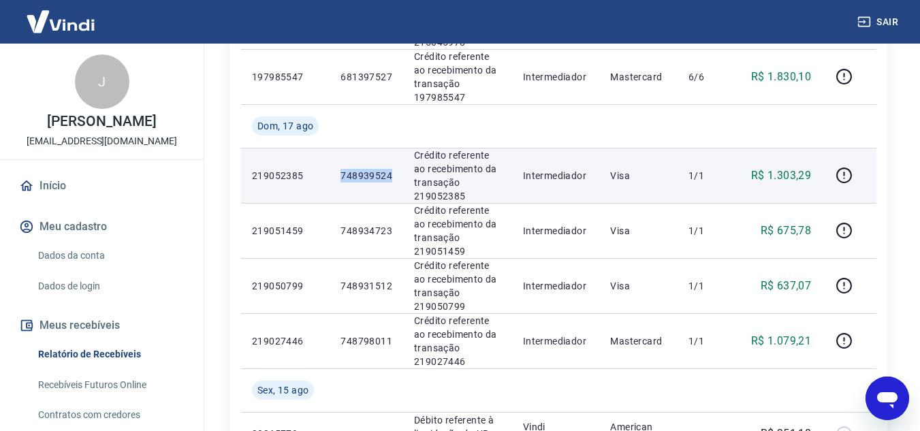
drag, startPoint x: 339, startPoint y: 175, endPoint x: 396, endPoint y: 172, distance: 56.6
click at [396, 172] on td "748939524" at bounding box center [367, 175] width 74 height 55
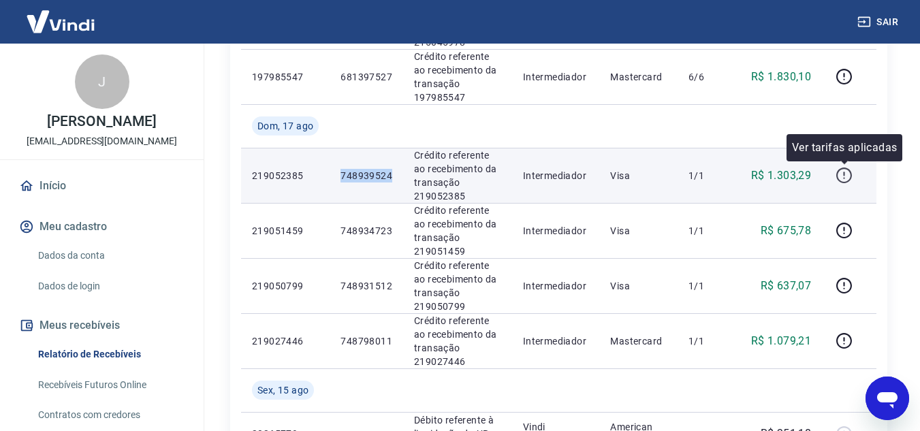
click at [841, 182] on icon "button" at bounding box center [844, 175] width 17 height 17
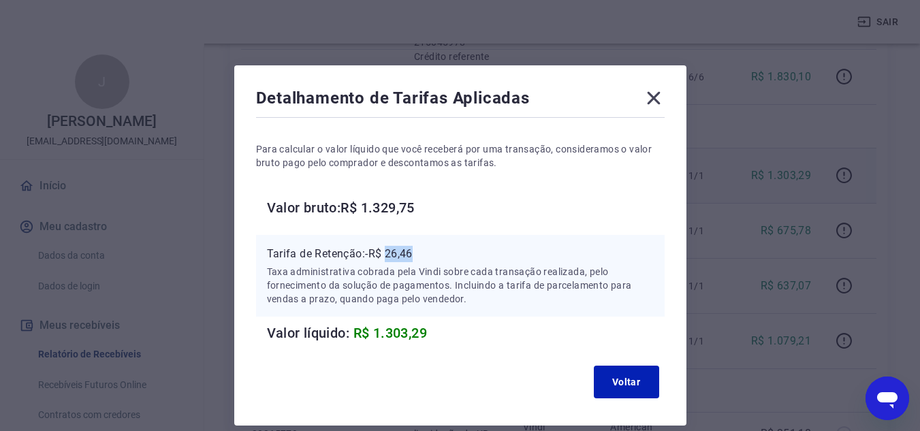
drag, startPoint x: 389, startPoint y: 253, endPoint x: 425, endPoint y: 254, distance: 36.1
click at [425, 254] on p "Tarifa de Retenção: -R$ 26,46" at bounding box center [460, 254] width 387 height 16
click at [657, 99] on icon at bounding box center [654, 98] width 22 height 22
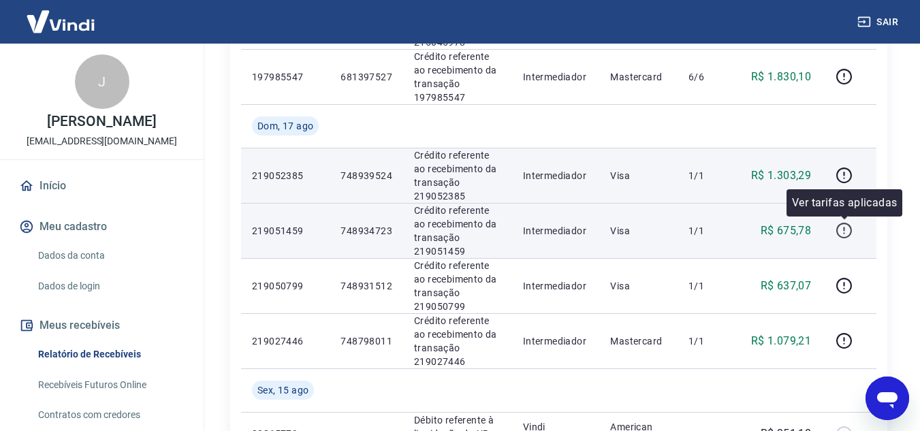
click at [848, 234] on icon "button" at bounding box center [844, 230] width 17 height 17
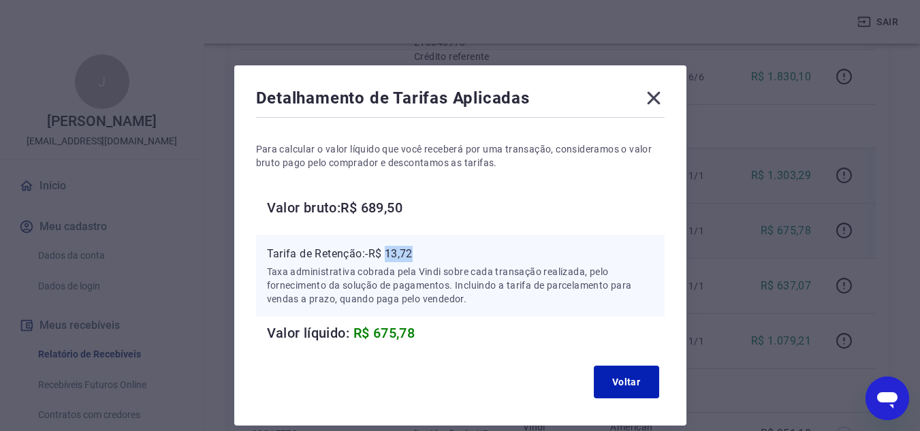
drag, startPoint x: 407, startPoint y: 255, endPoint x: 433, endPoint y: 255, distance: 26.6
click at [433, 255] on p "Tarifa de Retenção: -R$ 13,72" at bounding box center [460, 254] width 387 height 16
click at [651, 102] on icon at bounding box center [654, 98] width 22 height 22
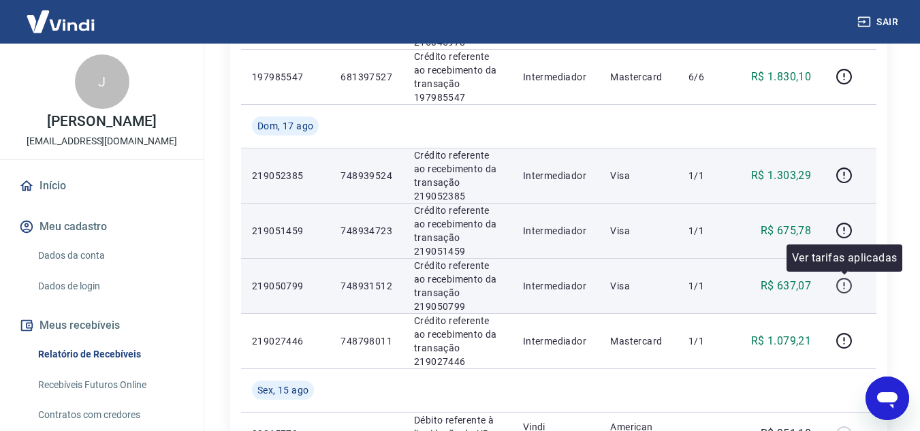
click at [835, 279] on button "button" at bounding box center [844, 286] width 22 height 22
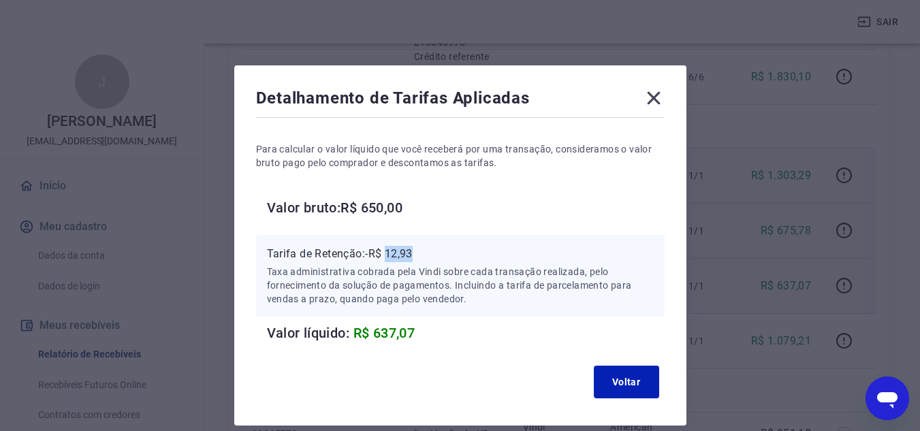
drag, startPoint x: 390, startPoint y: 252, endPoint x: 426, endPoint y: 252, distance: 36.1
click at [426, 252] on p "Tarifa de Retenção: -R$ 12,93" at bounding box center [460, 254] width 387 height 16
click at [658, 99] on icon at bounding box center [654, 98] width 22 height 22
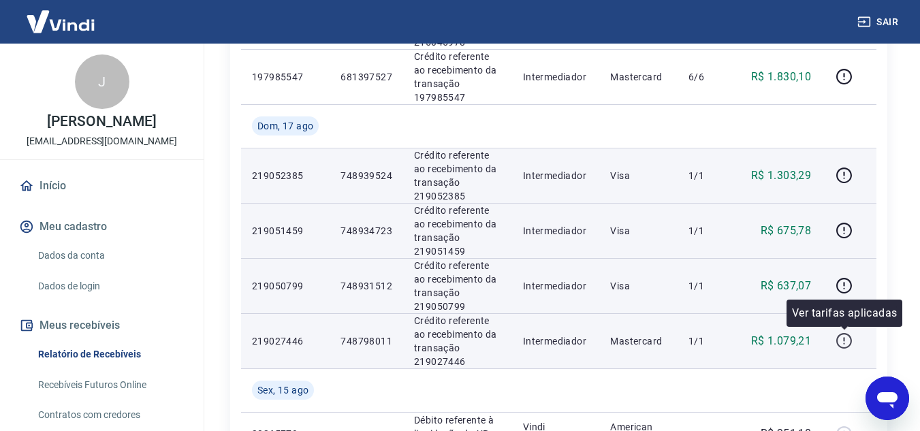
click at [839, 343] on icon "button" at bounding box center [844, 340] width 17 height 17
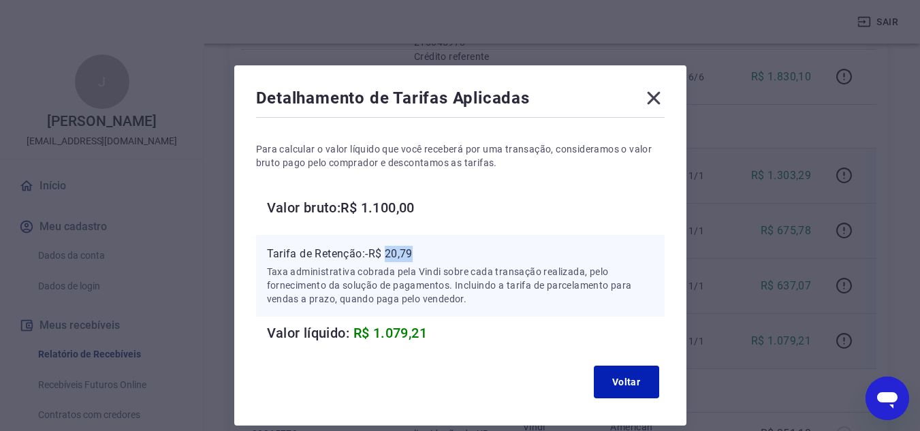
drag, startPoint x: 388, startPoint y: 253, endPoint x: 424, endPoint y: 253, distance: 36.1
click at [424, 253] on p "Tarifa de Retenção: -R$ 20,79" at bounding box center [460, 254] width 387 height 16
click at [650, 107] on icon at bounding box center [654, 98] width 22 height 22
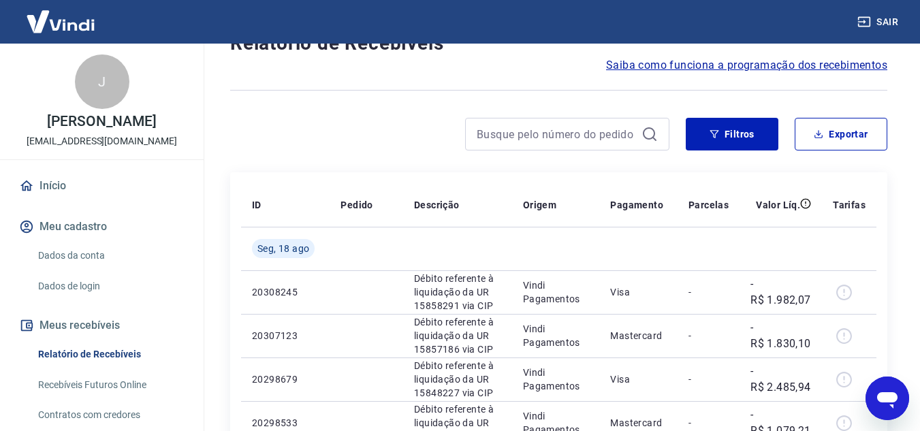
scroll to position [0, 0]
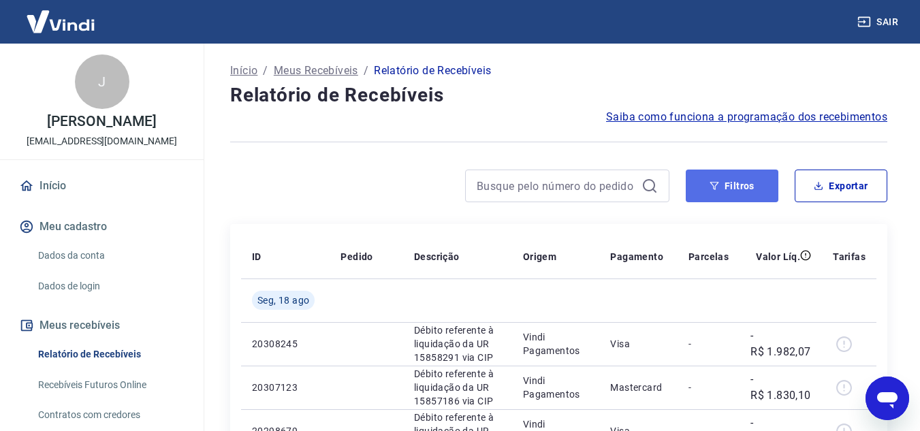
click at [705, 191] on button "Filtros" at bounding box center [732, 186] width 93 height 33
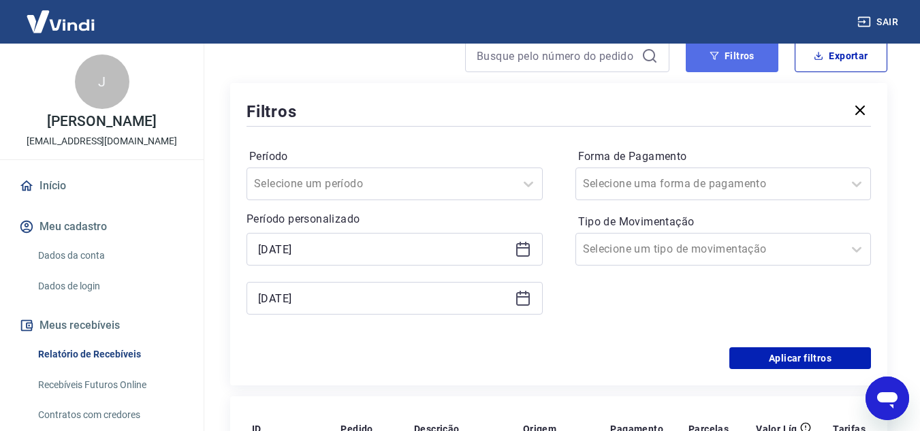
scroll to position [136, 0]
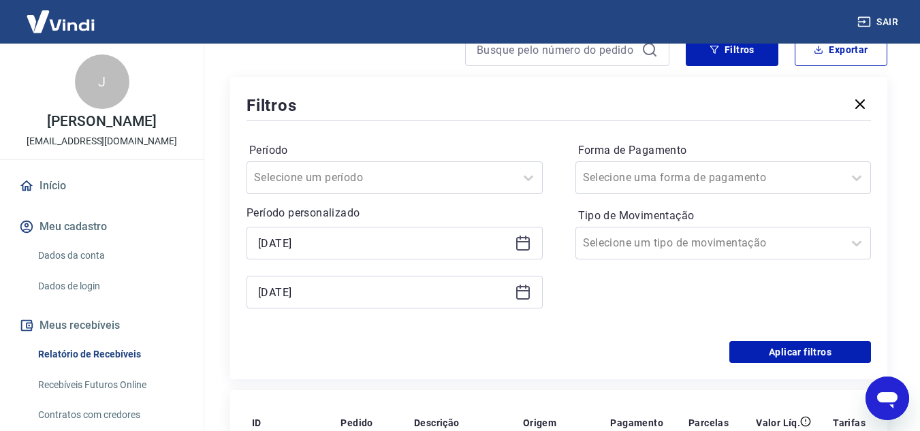
click at [528, 287] on icon at bounding box center [523, 293] width 14 height 14
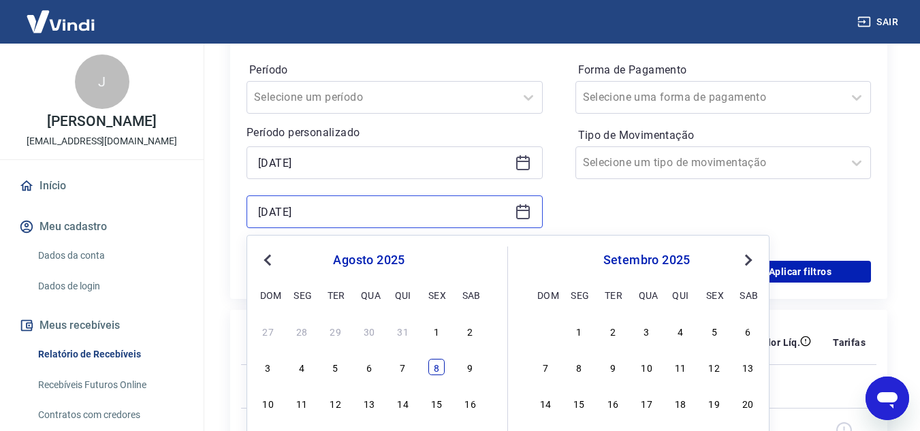
scroll to position [272, 0]
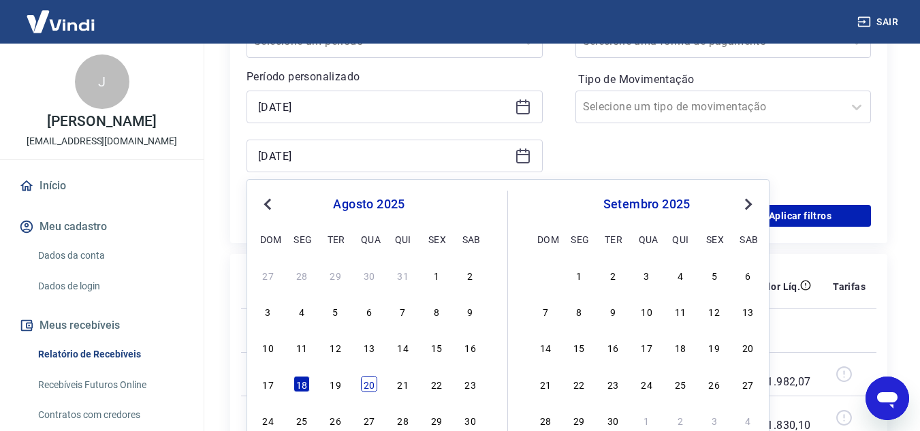
click at [370, 383] on div "20" at bounding box center [369, 384] width 16 height 16
click at [370, 383] on td at bounding box center [367, 374] width 74 height 44
type input "20/08/2025"
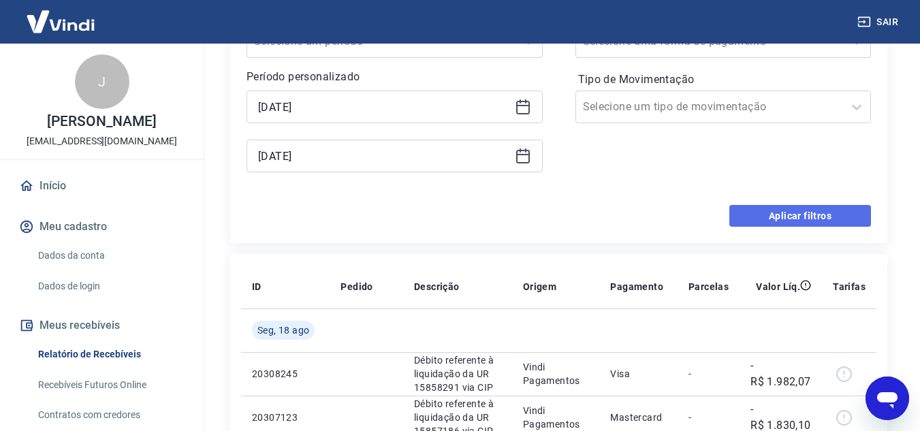
click at [792, 220] on button "Aplicar filtros" at bounding box center [800, 216] width 142 height 22
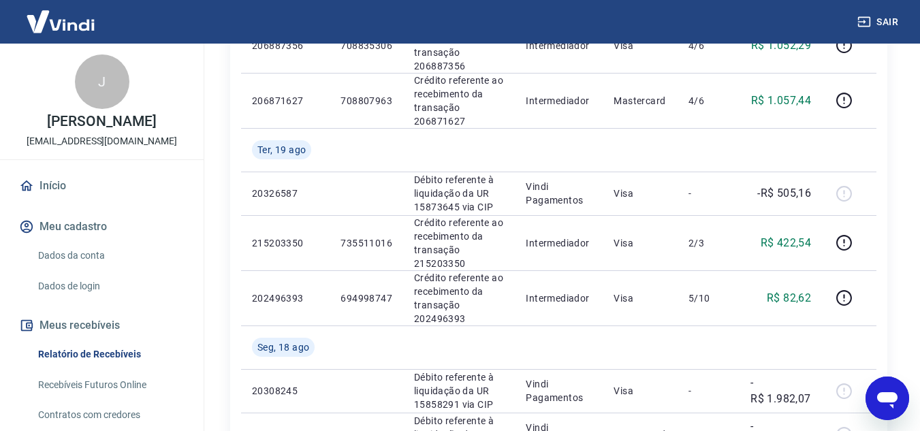
scroll to position [545, 0]
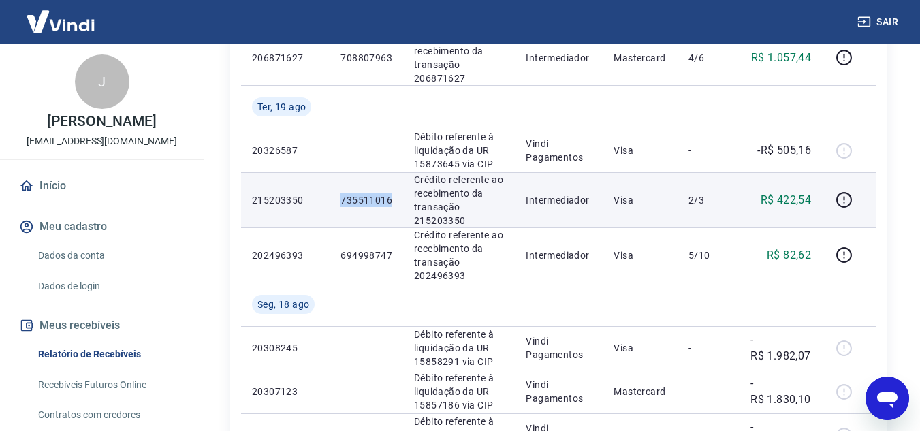
drag, startPoint x: 339, startPoint y: 204, endPoint x: 395, endPoint y: 204, distance: 55.8
click at [395, 204] on td "735511016" at bounding box center [367, 199] width 74 height 55
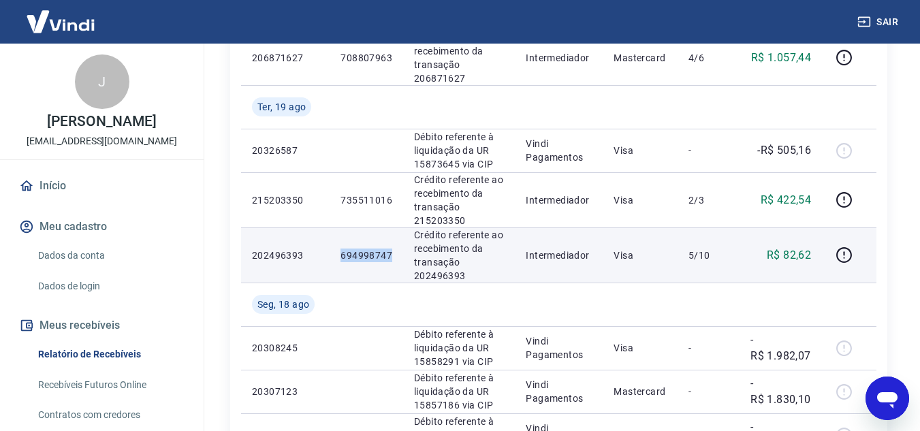
drag, startPoint x: 339, startPoint y: 256, endPoint x: 393, endPoint y: 256, distance: 53.8
click at [393, 256] on td "694998747" at bounding box center [367, 254] width 74 height 55
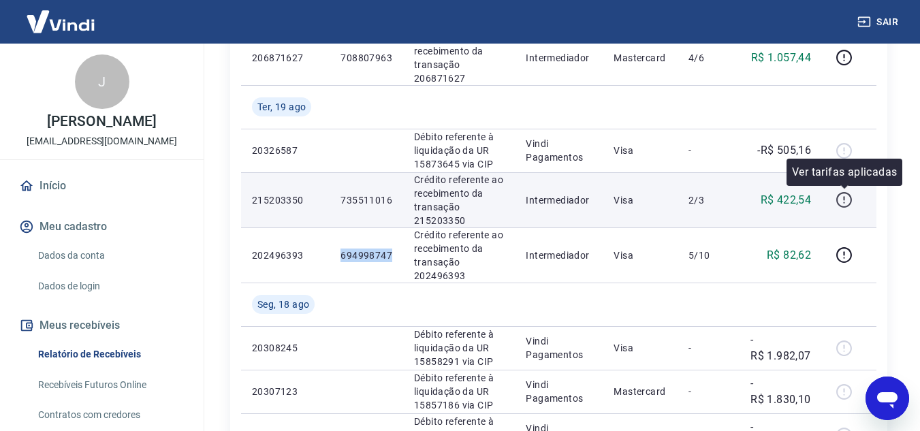
click at [841, 200] on icon "button" at bounding box center [844, 199] width 17 height 17
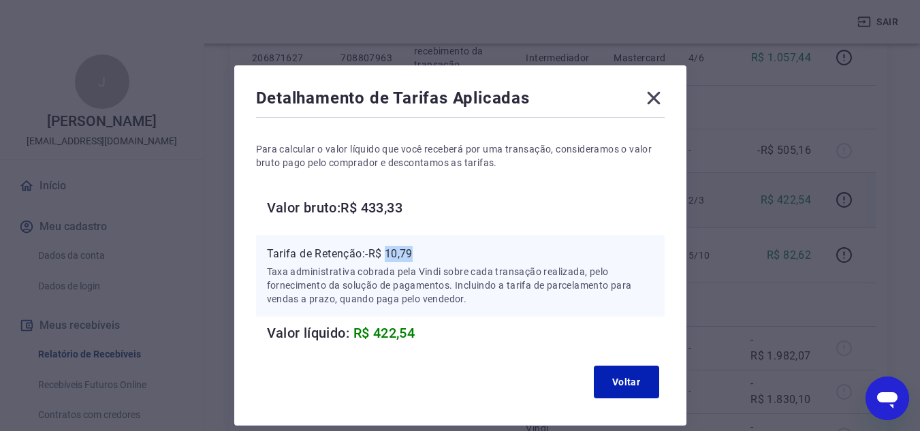
drag, startPoint x: 389, startPoint y: 252, endPoint x: 414, endPoint y: 249, distance: 25.4
click at [414, 249] on p "Tarifa de Retenção: -R$ 10,79" at bounding box center [460, 254] width 387 height 16
click at [654, 101] on icon at bounding box center [654, 98] width 22 height 22
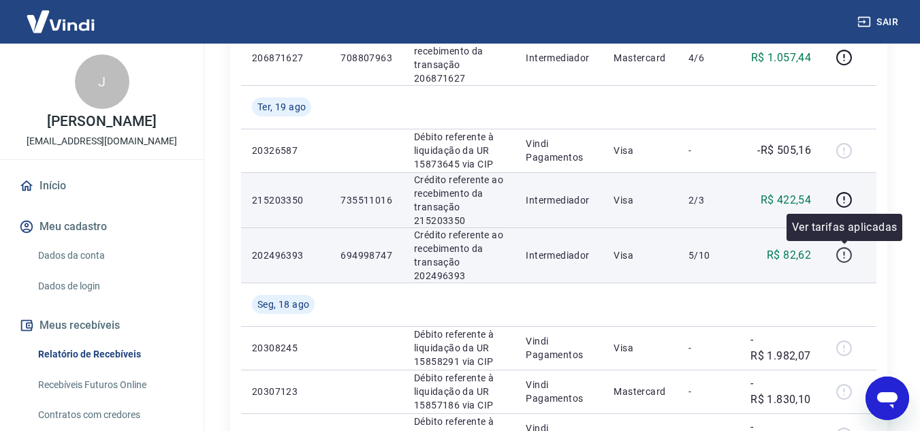
click at [846, 251] on icon "button" at bounding box center [844, 254] width 17 height 17
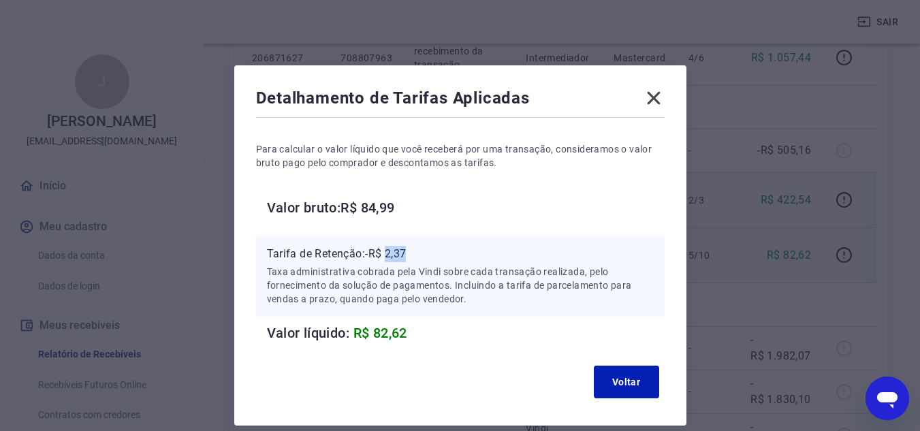
drag, startPoint x: 387, startPoint y: 253, endPoint x: 420, endPoint y: 253, distance: 32.7
click at [420, 253] on p "Tarifa de Retenção: -R$ 2,37" at bounding box center [460, 254] width 387 height 16
click at [652, 105] on icon at bounding box center [654, 98] width 22 height 22
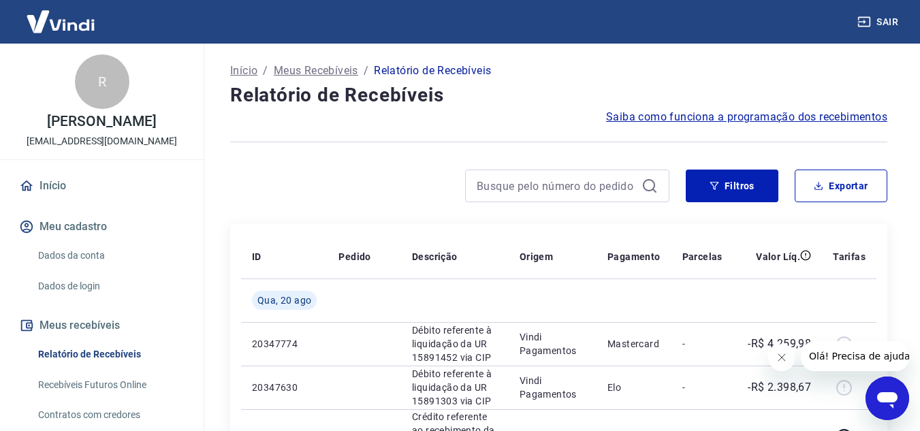
click at [787, 362] on button "Fechar mensagem da empresa" at bounding box center [780, 357] width 27 height 27
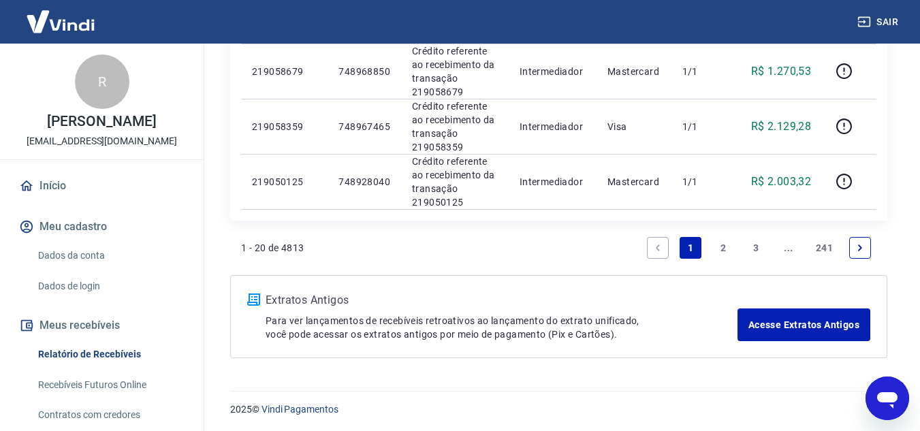
scroll to position [1204, 0]
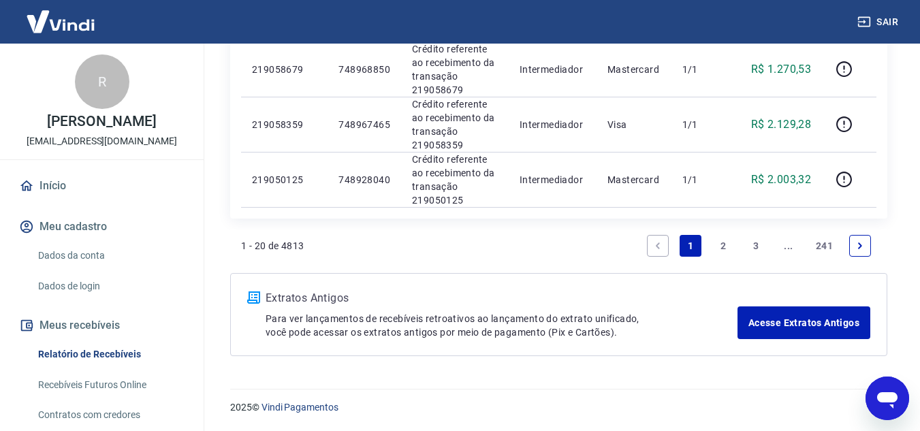
click at [721, 247] on link "2" at bounding box center [723, 246] width 22 height 22
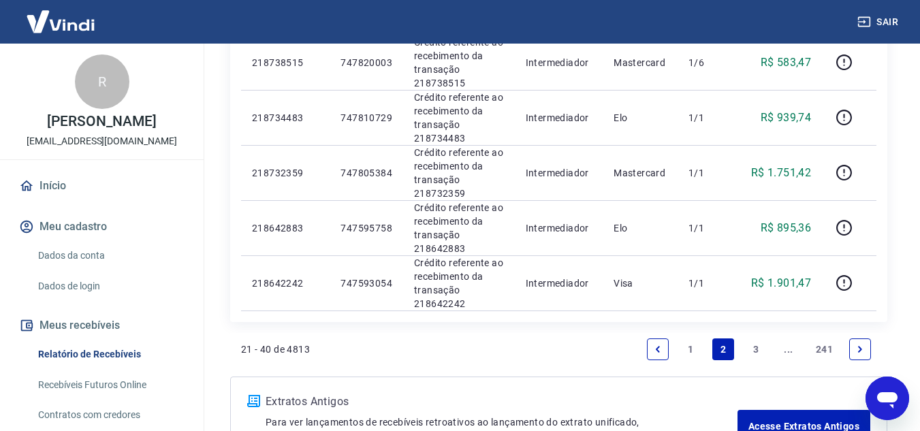
scroll to position [1235, 0]
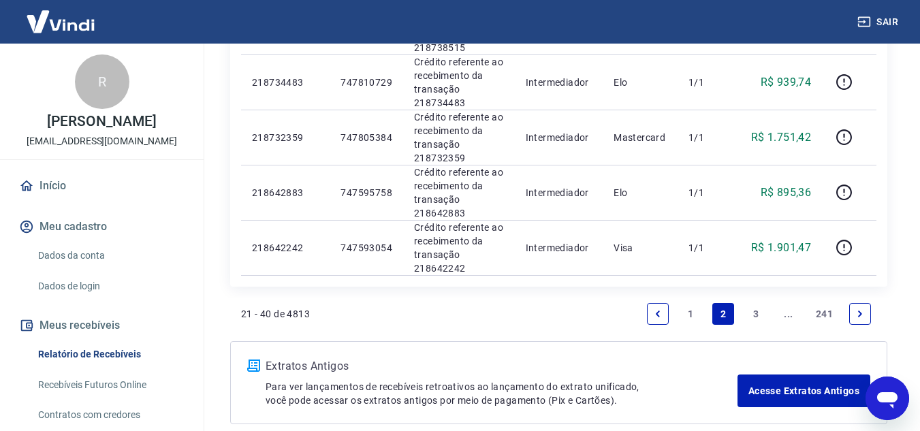
click at [754, 315] on link "3" at bounding box center [756, 314] width 22 height 22
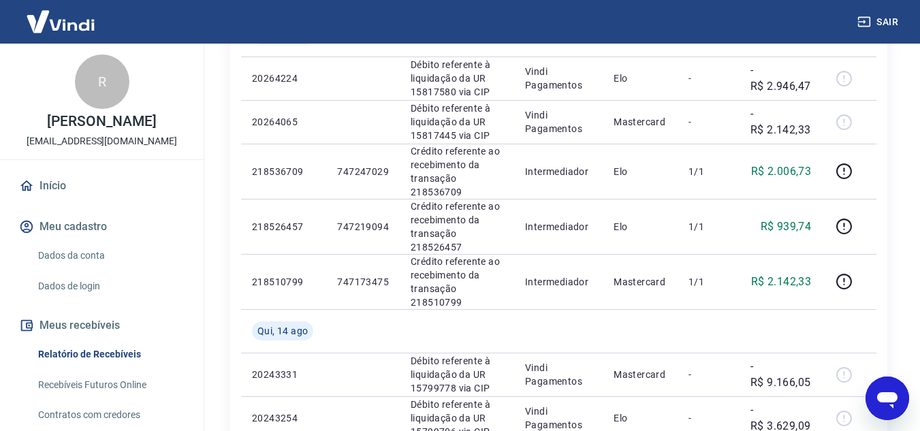
scroll to position [340, 0]
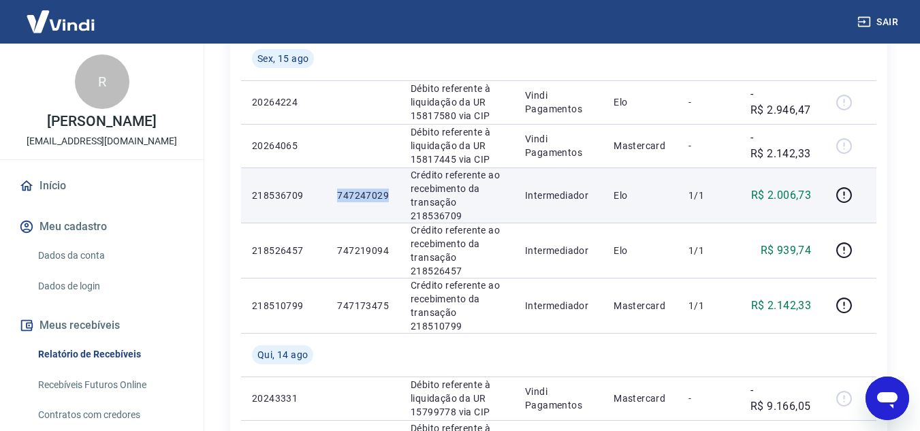
drag, startPoint x: 335, startPoint y: 191, endPoint x: 392, endPoint y: 193, distance: 57.3
click at [389, 195] on td "747247029" at bounding box center [363, 195] width 74 height 55
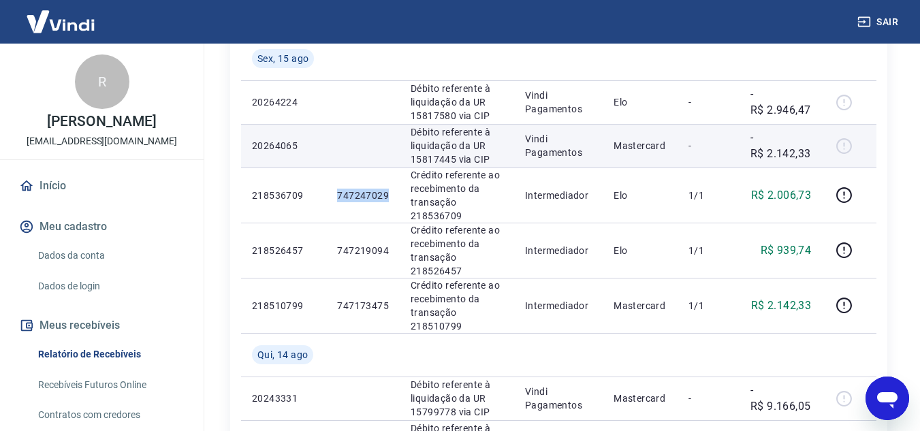
copy p "747247029"
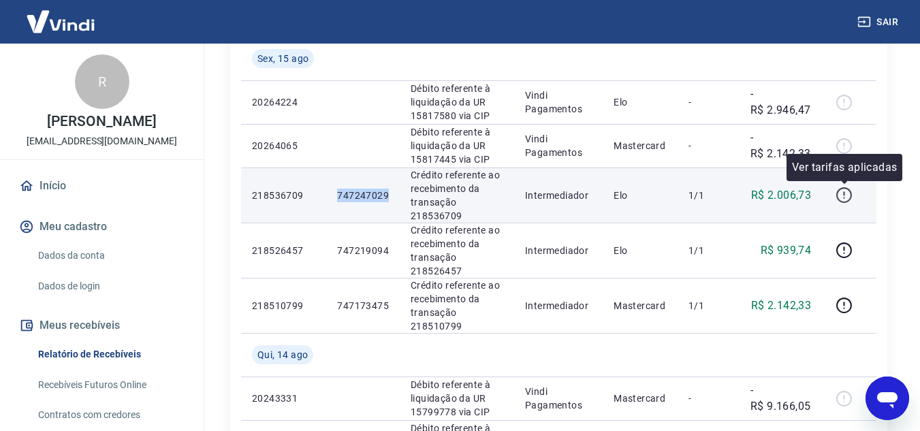
click at [843, 193] on icon "button" at bounding box center [844, 195] width 17 height 17
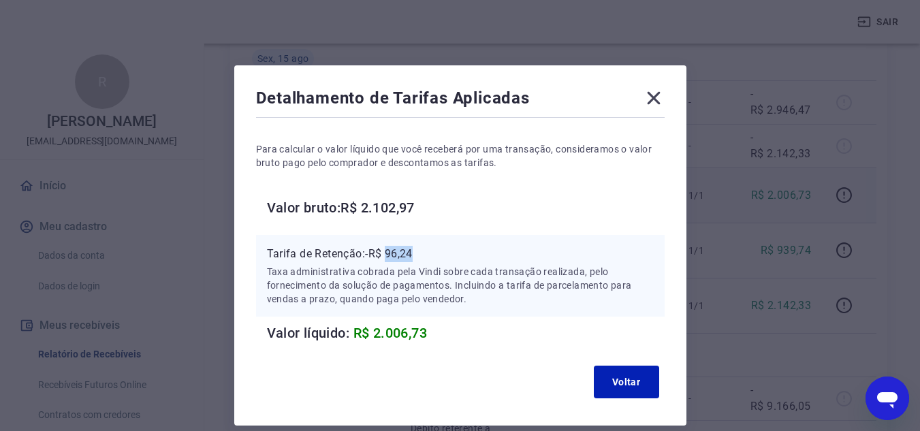
drag, startPoint x: 387, startPoint y: 252, endPoint x: 424, endPoint y: 253, distance: 36.8
click at [424, 253] on p "Tarifa de Retenção: -R$ 96,24" at bounding box center [460, 254] width 387 height 16
copy p "96,24"
click at [650, 103] on icon at bounding box center [653, 98] width 13 height 13
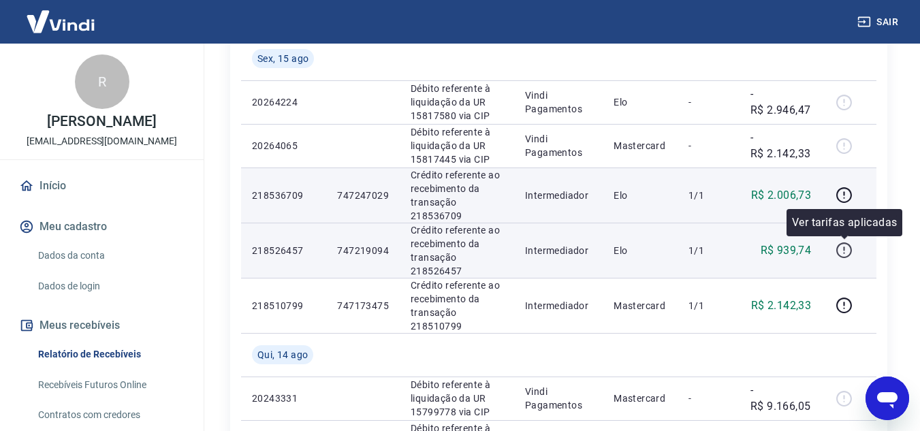
click at [842, 246] on icon "button" at bounding box center [844, 250] width 17 height 17
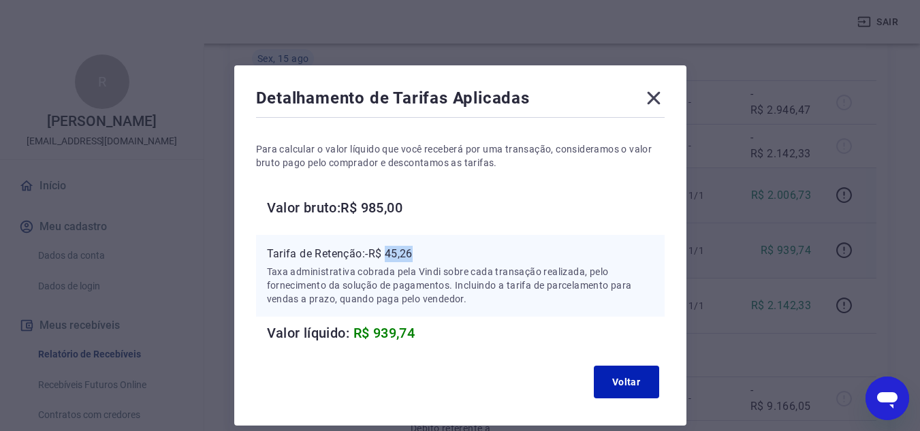
drag, startPoint x: 389, startPoint y: 249, endPoint x: 416, endPoint y: 253, distance: 26.9
click at [416, 253] on p "Tarifa de Retenção: -R$ 45,26" at bounding box center [460, 254] width 387 height 16
copy p "45,26"
click at [652, 100] on icon at bounding box center [653, 98] width 13 height 13
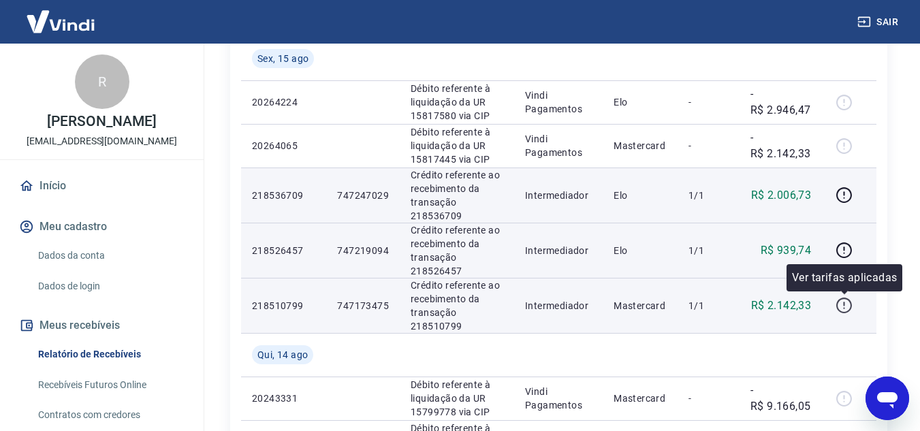
click at [844, 304] on icon "button" at bounding box center [843, 304] width 1 height 4
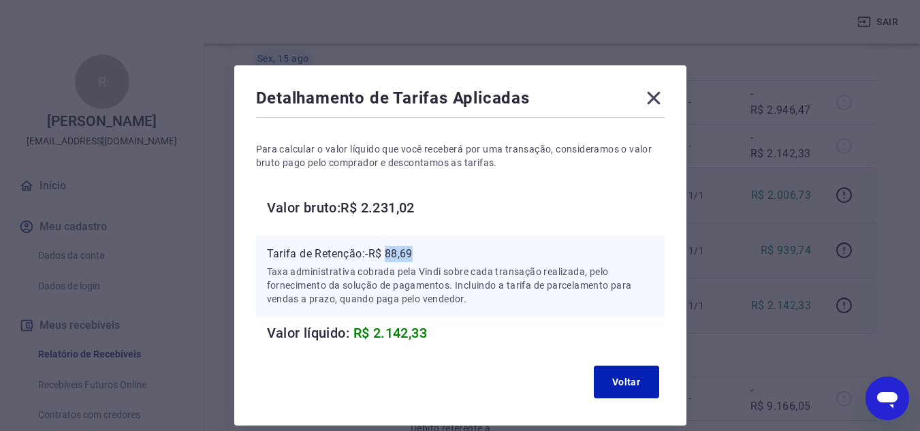
drag, startPoint x: 387, startPoint y: 257, endPoint x: 418, endPoint y: 256, distance: 31.3
click at [418, 256] on p "Tarifa de Retenção: -R$ 88,69" at bounding box center [460, 254] width 387 height 16
copy p "88,69"
click at [652, 91] on icon at bounding box center [654, 98] width 22 height 22
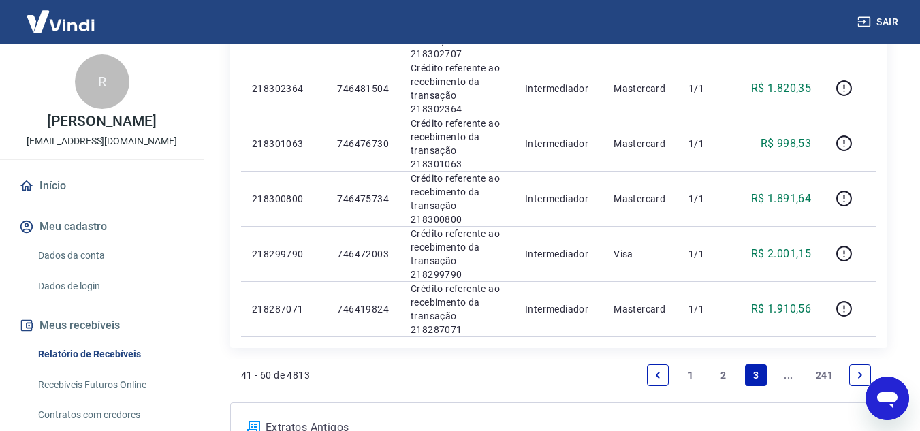
scroll to position [1247, 0]
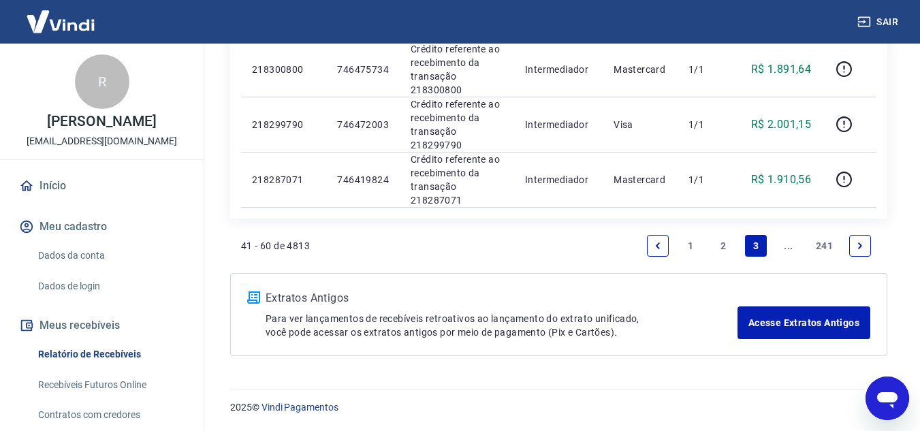
click at [726, 246] on link "2" at bounding box center [723, 246] width 22 height 22
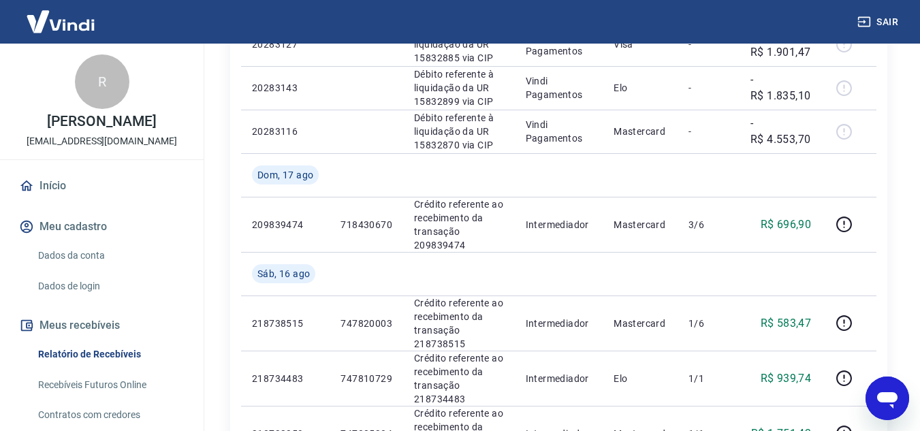
scroll to position [953, 0]
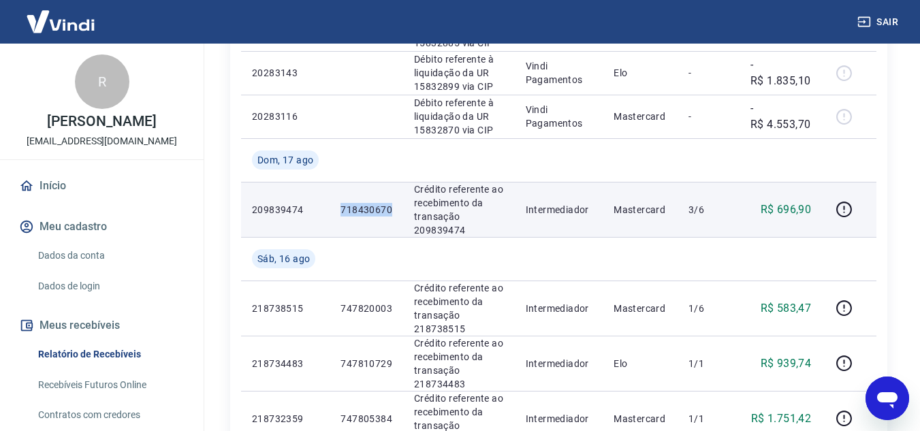
drag, startPoint x: 342, startPoint y: 209, endPoint x: 395, endPoint y: 206, distance: 53.2
click at [395, 206] on td "718430670" at bounding box center [367, 209] width 74 height 55
copy p "718430670"
click at [853, 210] on icon "button" at bounding box center [844, 209] width 17 height 17
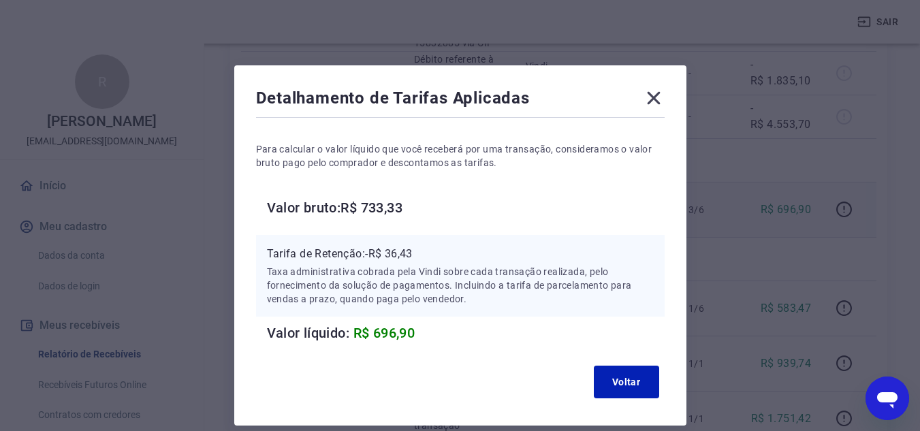
click at [656, 93] on icon at bounding box center [654, 98] width 22 height 22
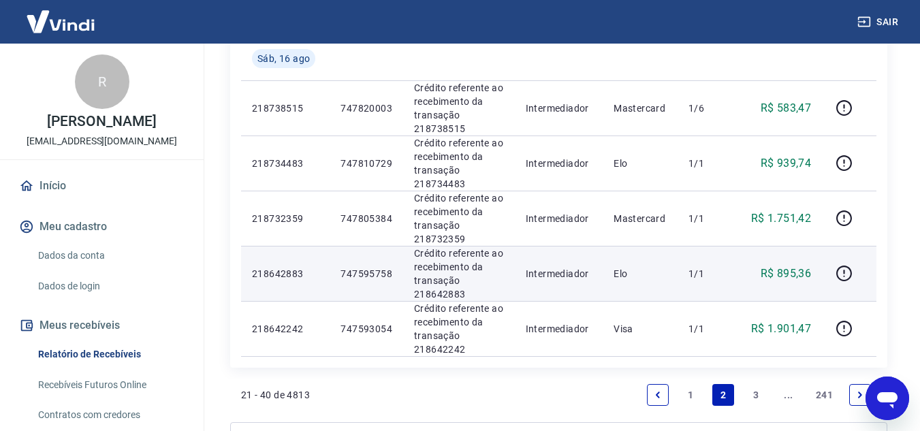
scroll to position [1158, 0]
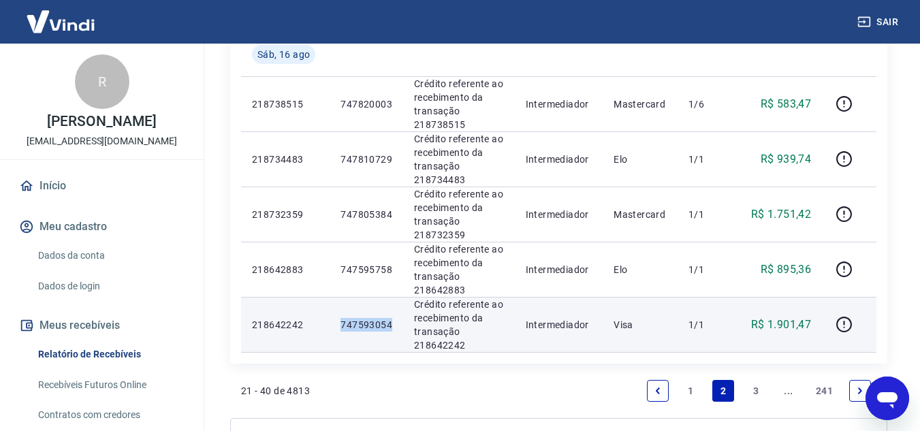
drag, startPoint x: 340, startPoint y: 324, endPoint x: 395, endPoint y: 323, distance: 54.5
click at [395, 323] on td "747593054" at bounding box center [367, 324] width 74 height 55
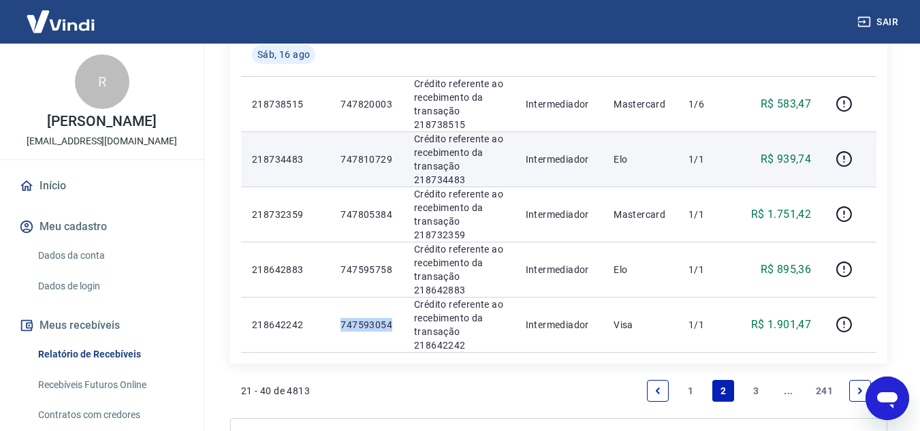
copy p "747593054"
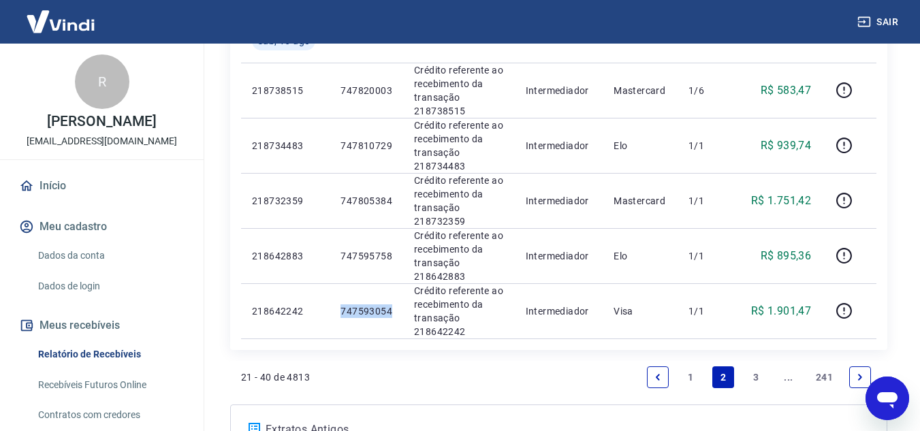
scroll to position [1226, 0]
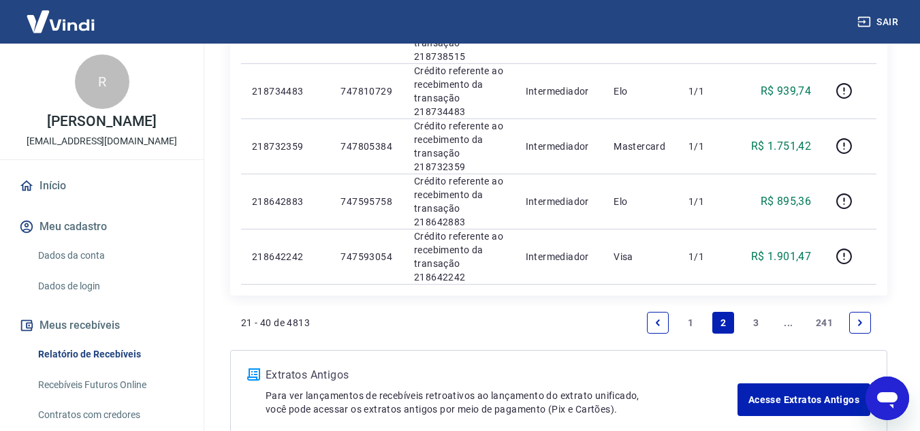
click at [757, 323] on link "3" at bounding box center [756, 323] width 22 height 22
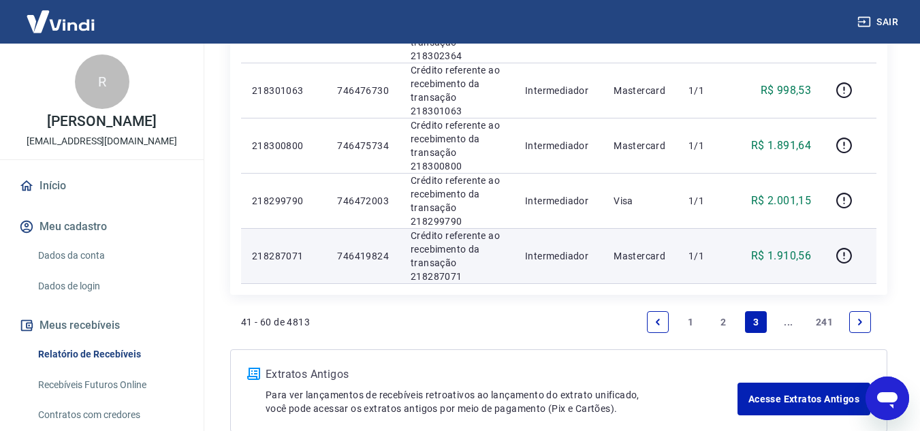
scroll to position [1247, 0]
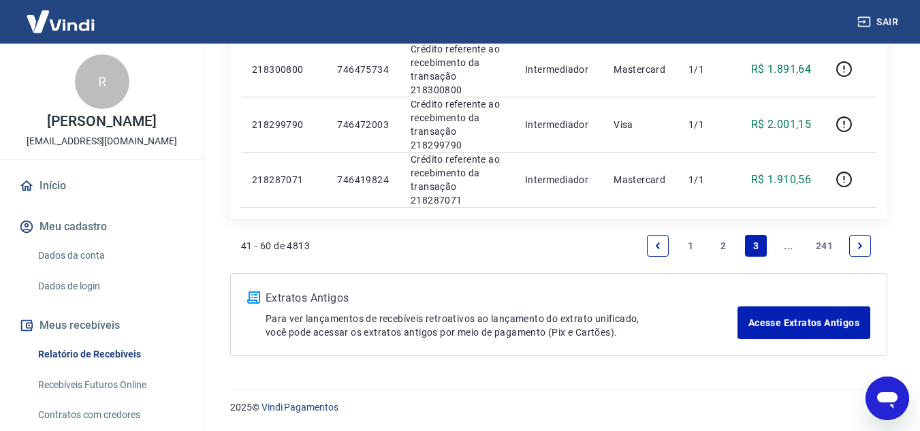
click at [715, 247] on link "2" at bounding box center [723, 246] width 22 height 22
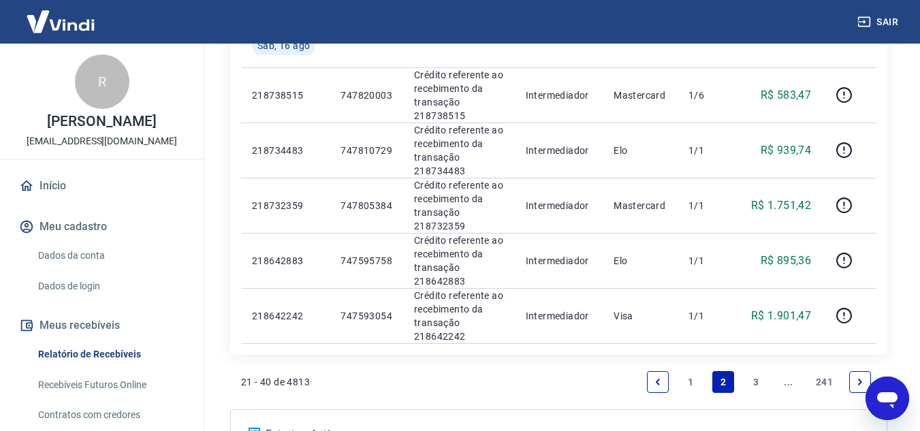
scroll to position [1098, 0]
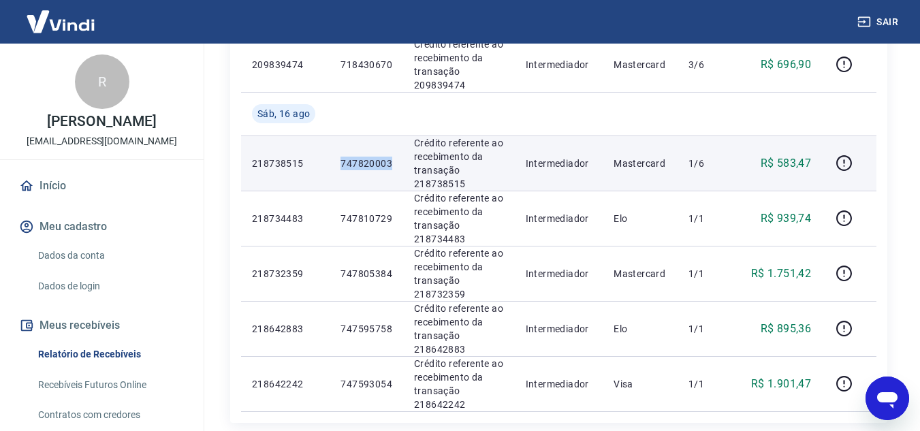
drag, startPoint x: 340, startPoint y: 163, endPoint x: 390, endPoint y: 163, distance: 49.7
click at [390, 163] on p "747820003" at bounding box center [366, 164] width 52 height 14
copy p "747820003"
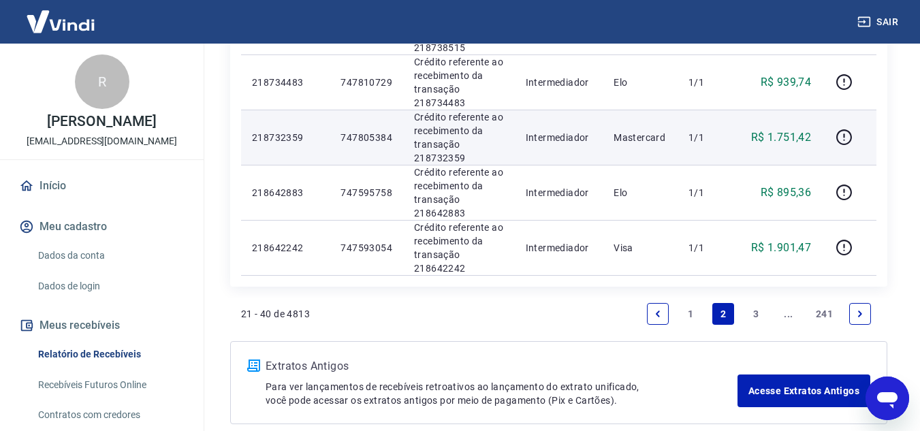
scroll to position [1166, 0]
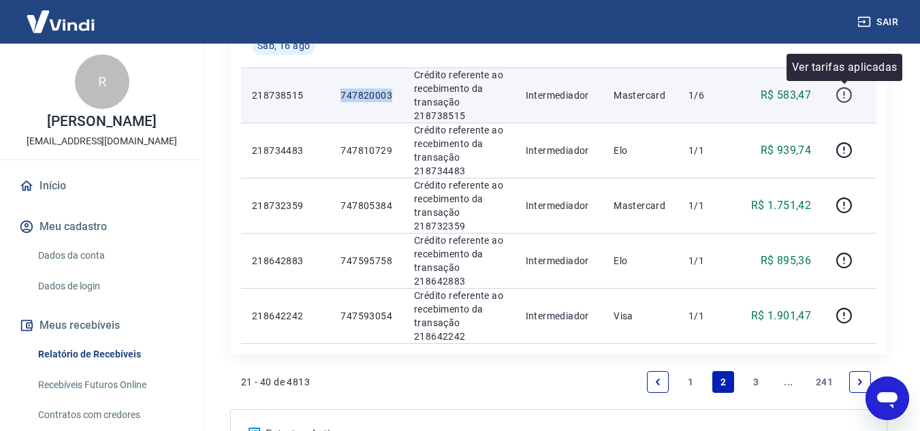
click at [849, 97] on icon "button" at bounding box center [844, 94] width 17 height 17
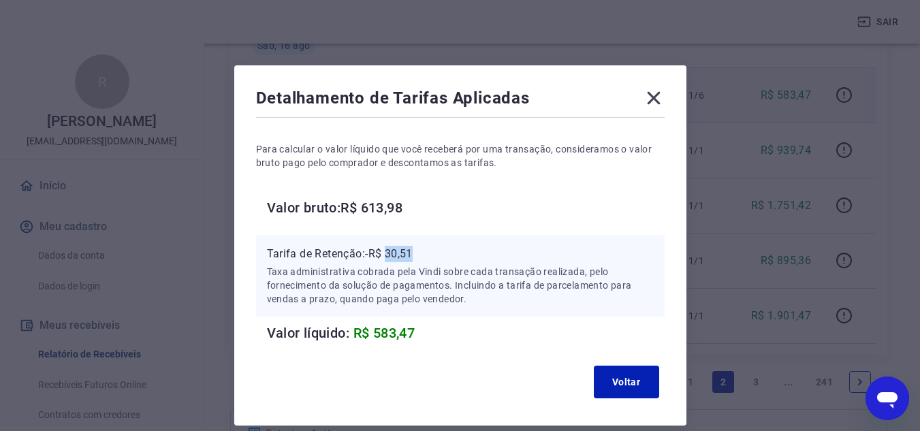
drag, startPoint x: 388, startPoint y: 251, endPoint x: 421, endPoint y: 252, distance: 32.7
click at [421, 252] on p "Tarifa de Retenção: -R$ 30,51" at bounding box center [460, 254] width 387 height 16
copy p "30,51"
click at [663, 97] on icon at bounding box center [654, 98] width 22 height 22
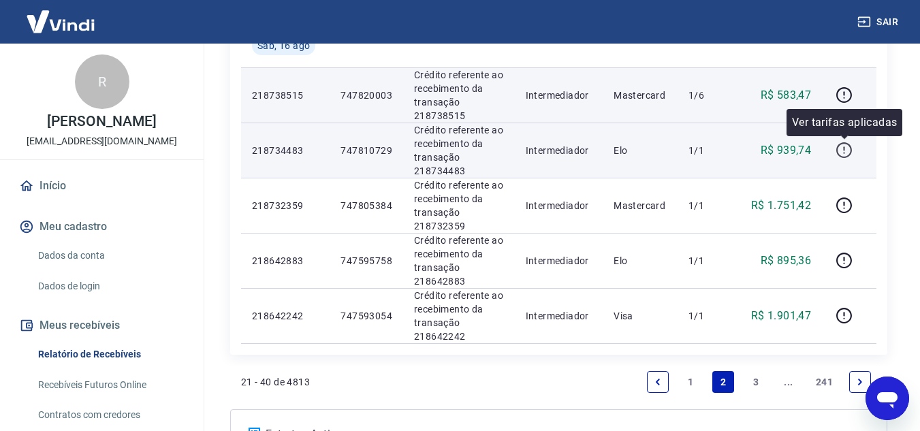
click at [850, 158] on icon "button" at bounding box center [844, 150] width 17 height 17
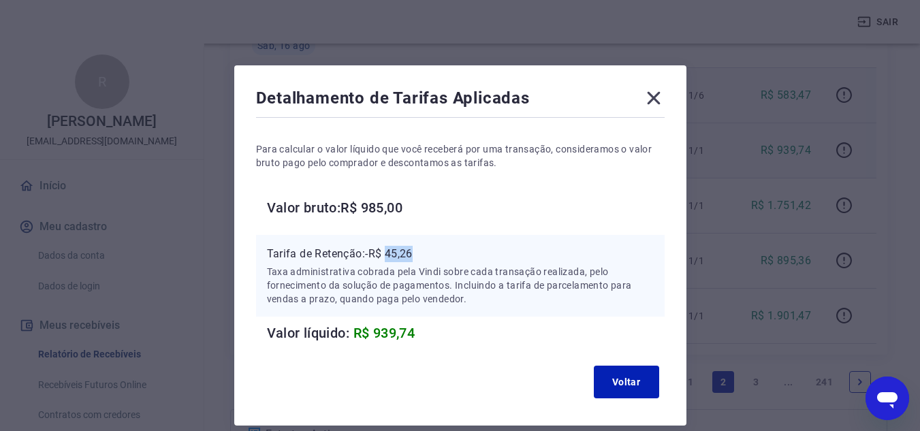
drag, startPoint x: 390, startPoint y: 252, endPoint x: 419, endPoint y: 252, distance: 28.6
click at [419, 252] on p "Tarifa de Retenção: -R$ 45,26" at bounding box center [460, 254] width 387 height 16
copy p "45,26"
click at [656, 96] on icon at bounding box center [653, 98] width 13 height 13
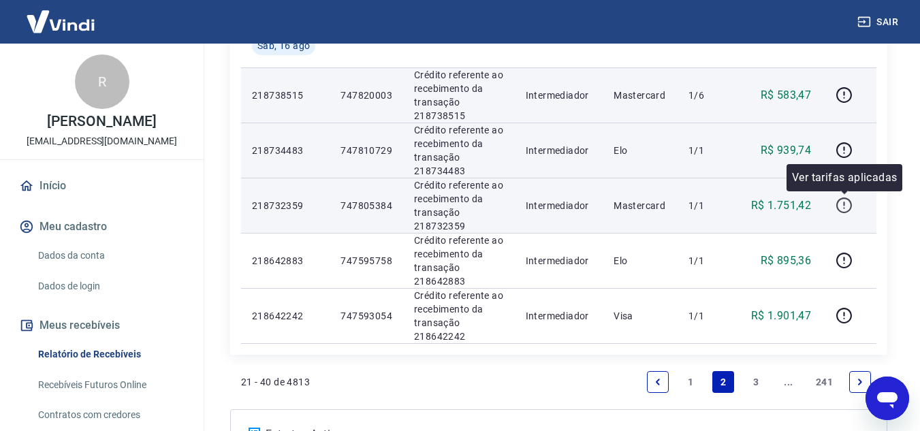
click at [842, 202] on icon "button" at bounding box center [844, 205] width 17 height 17
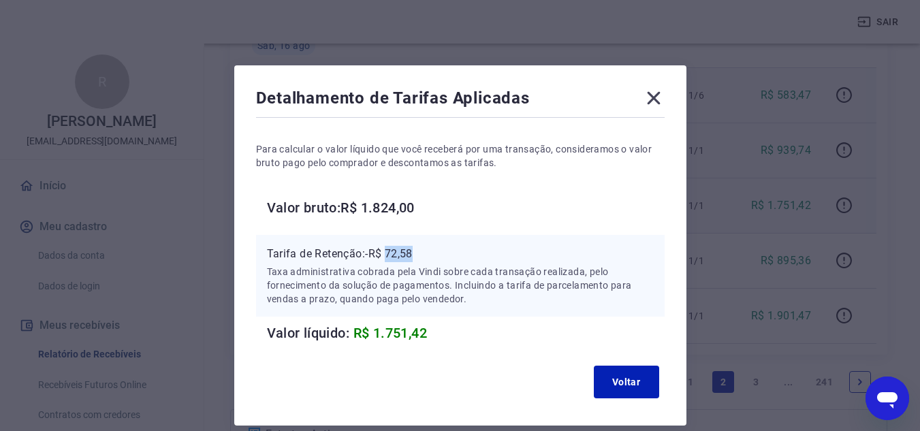
drag, startPoint x: 389, startPoint y: 256, endPoint x: 418, endPoint y: 256, distance: 29.3
click at [418, 256] on p "Tarifa de Retenção: -R$ 72,58" at bounding box center [460, 254] width 387 height 16
copy p "72,58"
click at [652, 100] on icon at bounding box center [653, 98] width 13 height 13
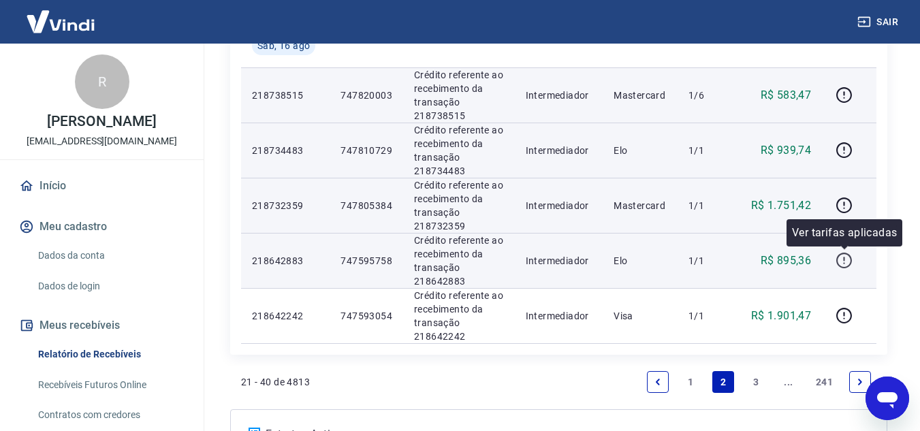
click at [839, 251] on button "button" at bounding box center [844, 261] width 22 height 22
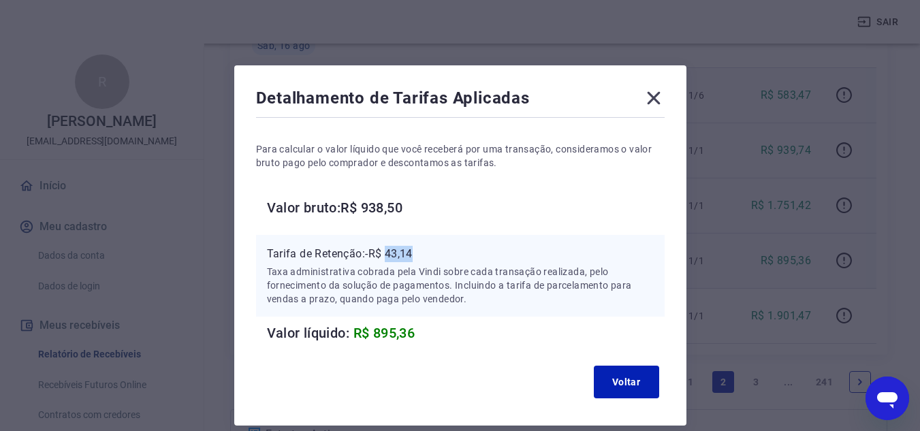
drag, startPoint x: 387, startPoint y: 249, endPoint x: 420, endPoint y: 249, distance: 33.4
click at [420, 249] on p "Tarifa de Retenção: -R$ 43,14" at bounding box center [460, 254] width 387 height 16
click at [648, 106] on icon at bounding box center [654, 98] width 22 height 22
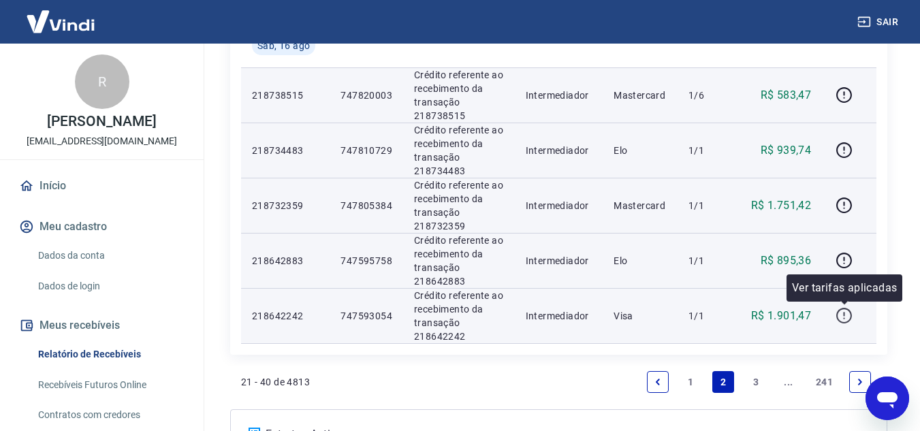
click at [844, 315] on icon "button" at bounding box center [844, 315] width 17 height 17
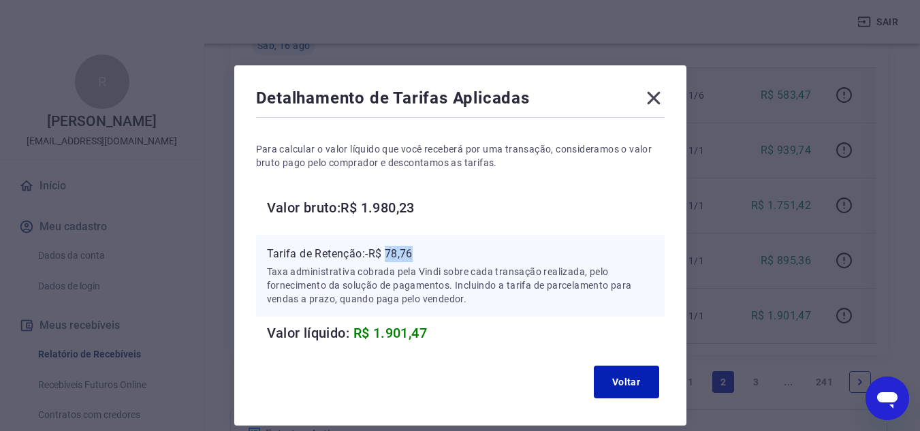
drag, startPoint x: 387, startPoint y: 254, endPoint x: 428, endPoint y: 261, distance: 40.7
click at [428, 261] on p "Tarifa de Retenção: -R$ 78,76" at bounding box center [460, 254] width 387 height 16
click at [653, 99] on icon at bounding box center [653, 98] width 13 height 13
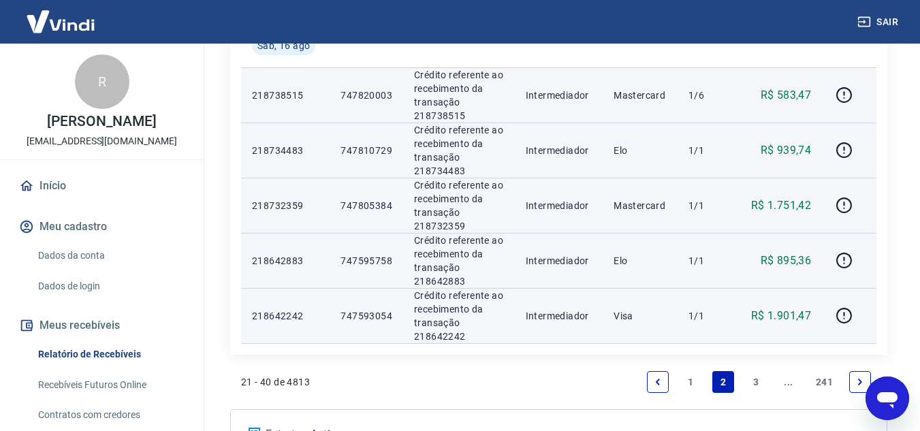
click at [752, 380] on link "3" at bounding box center [756, 382] width 22 height 22
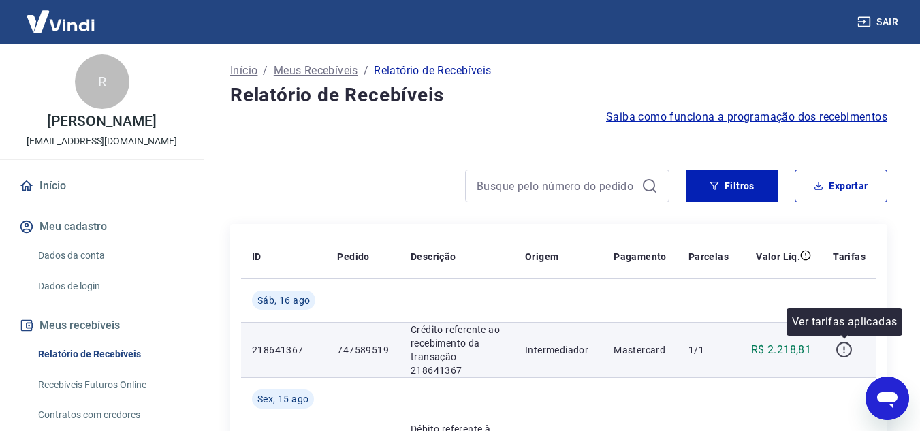
click at [848, 351] on icon "button" at bounding box center [844, 349] width 17 height 17
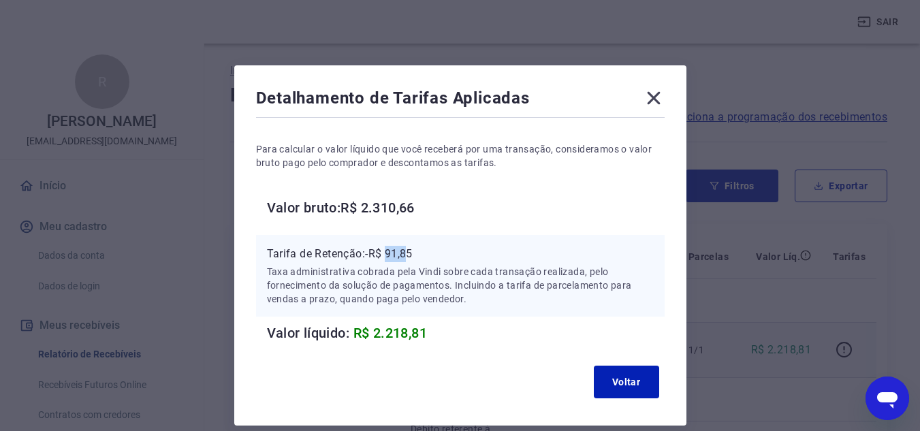
drag, startPoint x: 395, startPoint y: 254, endPoint x: 411, endPoint y: 254, distance: 16.3
click at [411, 254] on p "Tarifa de Retenção: -R$ 91,85" at bounding box center [460, 254] width 387 height 16
click at [402, 254] on p "Tarifa de Retenção: -R$ 91,85" at bounding box center [460, 254] width 387 height 16
drag, startPoint x: 387, startPoint y: 253, endPoint x: 421, endPoint y: 253, distance: 34.0
click at [421, 253] on p "Tarifa de Retenção: -R$ 91,85" at bounding box center [460, 254] width 387 height 16
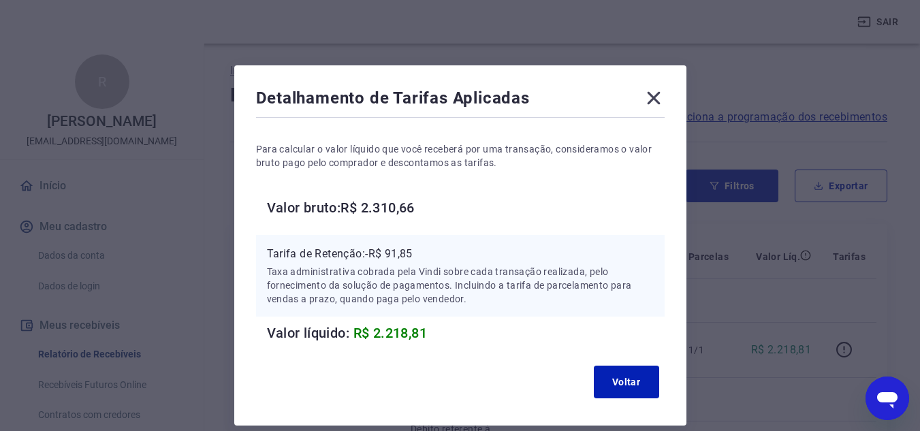
click at [660, 101] on icon at bounding box center [654, 98] width 22 height 22
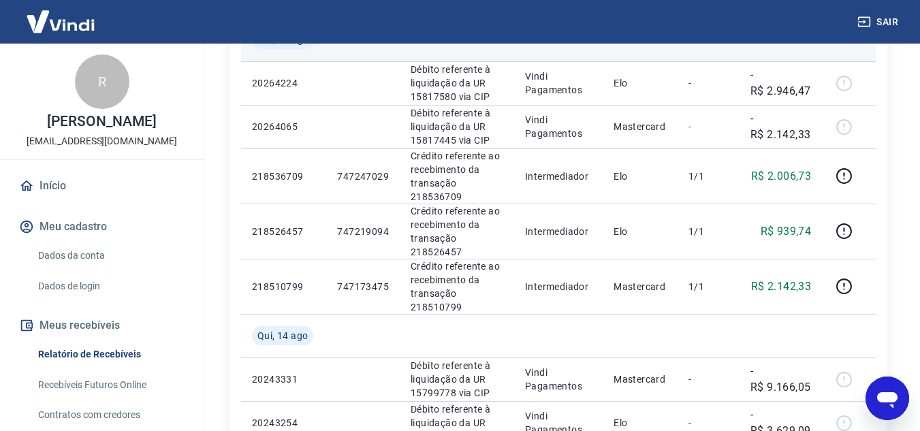
scroll to position [409, 0]
